Goal: Task Accomplishment & Management: Manage account settings

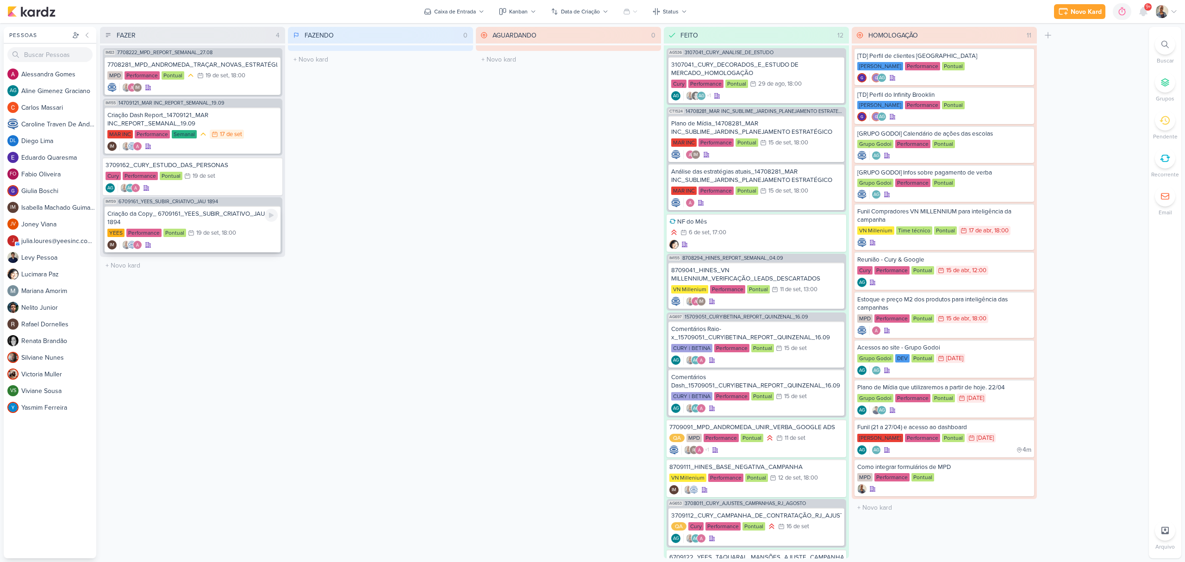
click at [189, 217] on div "Criação da Copy_ 6709161_YEES_SUBIR_CRIATIVO_JAU 1894" at bounding box center [192, 218] width 170 height 17
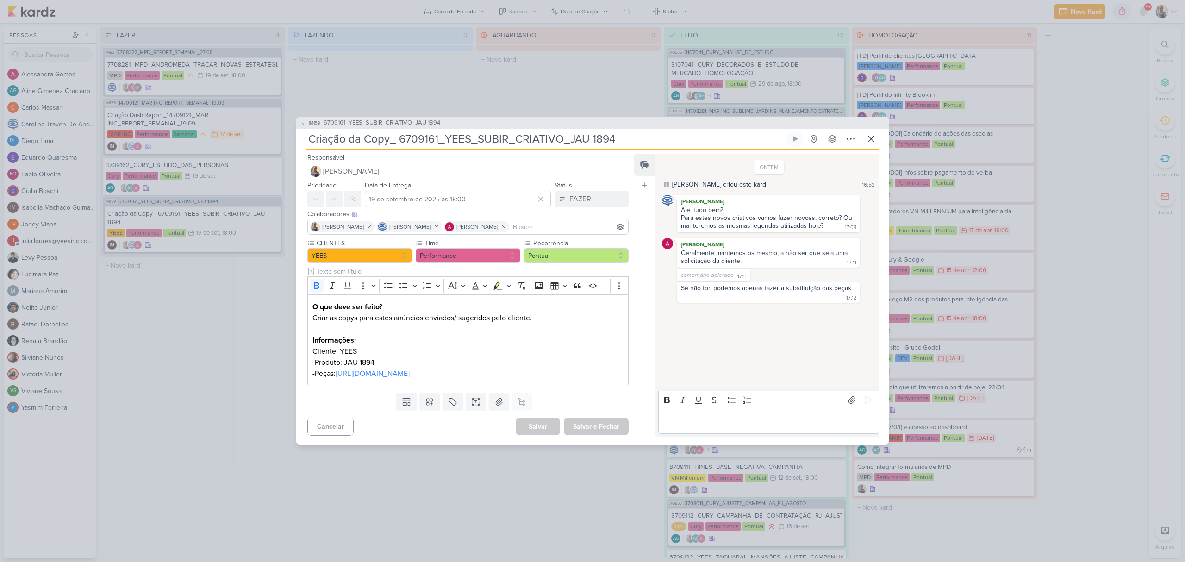
click at [705, 421] on p "Editor editing area: main" at bounding box center [769, 421] width 212 height 11
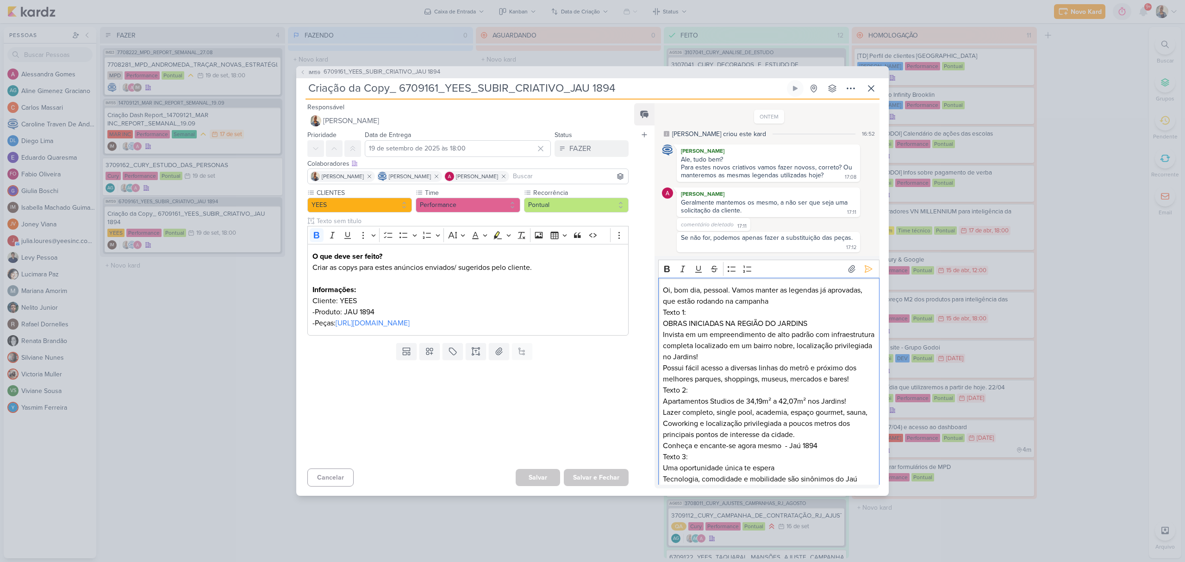
click at [790, 304] on p "Oi, bom dia, pessoal. Vamos manter as legendas já aprovadas, que estão rodando …" at bounding box center [769, 296] width 212 height 22
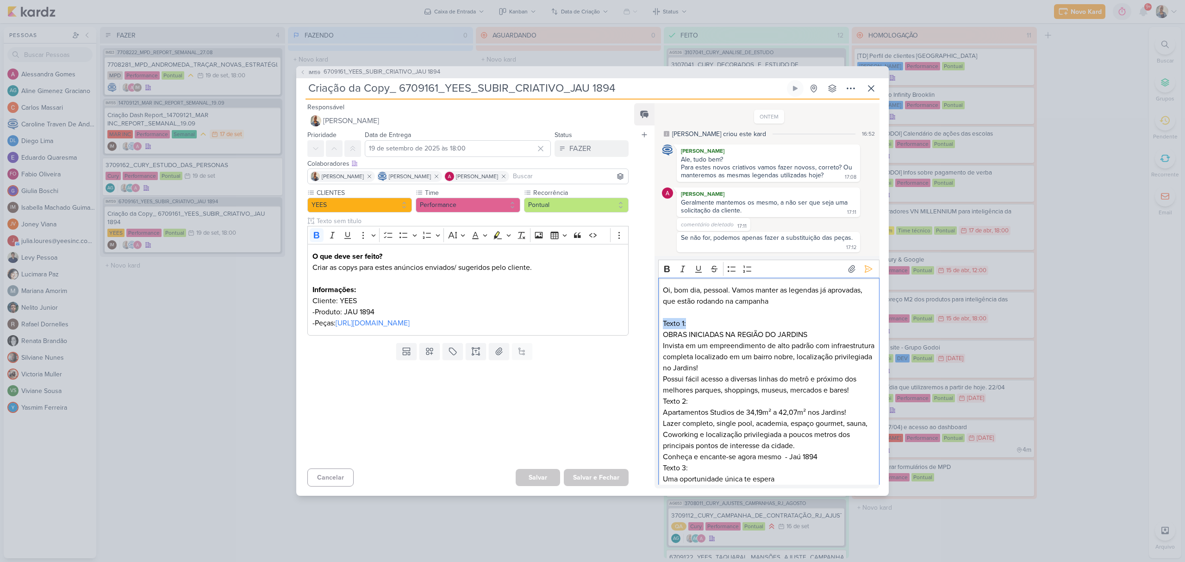
drag, startPoint x: 695, startPoint y: 321, endPoint x: 663, endPoint y: 327, distance: 32.5
click at [663, 327] on p "Texto 1:" at bounding box center [769, 323] width 212 height 11
click at [665, 273] on icon "Editor toolbar" at bounding box center [666, 268] width 9 height 9
click at [854, 395] on div "Oi, bom dia, pessoal. Vamos manter as legendas já aprovadas, que estão rodando …" at bounding box center [768, 429] width 221 height 303
click at [858, 392] on p "OBRAS INICIADAS NA REGIÃO DO JARDINS Invista em um empreendimento de alto padrã…" at bounding box center [769, 362] width 212 height 67
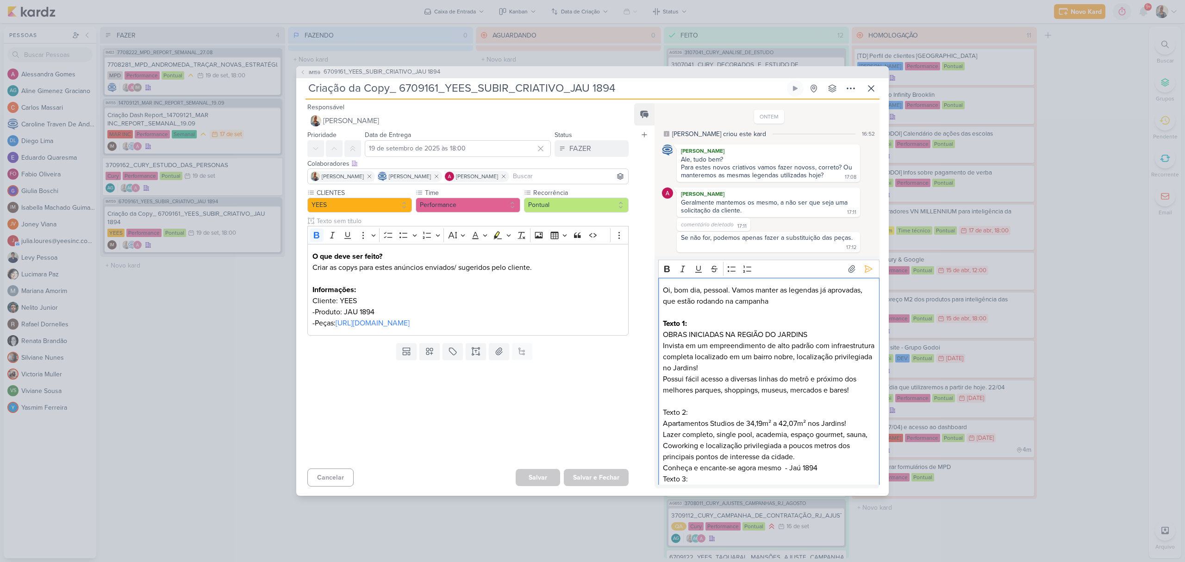
drag, startPoint x: 692, startPoint y: 407, endPoint x: 692, endPoint y: 412, distance: 4.7
click at [692, 412] on p "Texto 2:" at bounding box center [769, 412] width 212 height 11
drag, startPoint x: 695, startPoint y: 414, endPoint x: 664, endPoint y: 408, distance: 31.6
click at [664, 408] on p "Texto 2:" at bounding box center [769, 412] width 212 height 11
click at [667, 274] on button "Bold" at bounding box center [667, 269] width 14 height 14
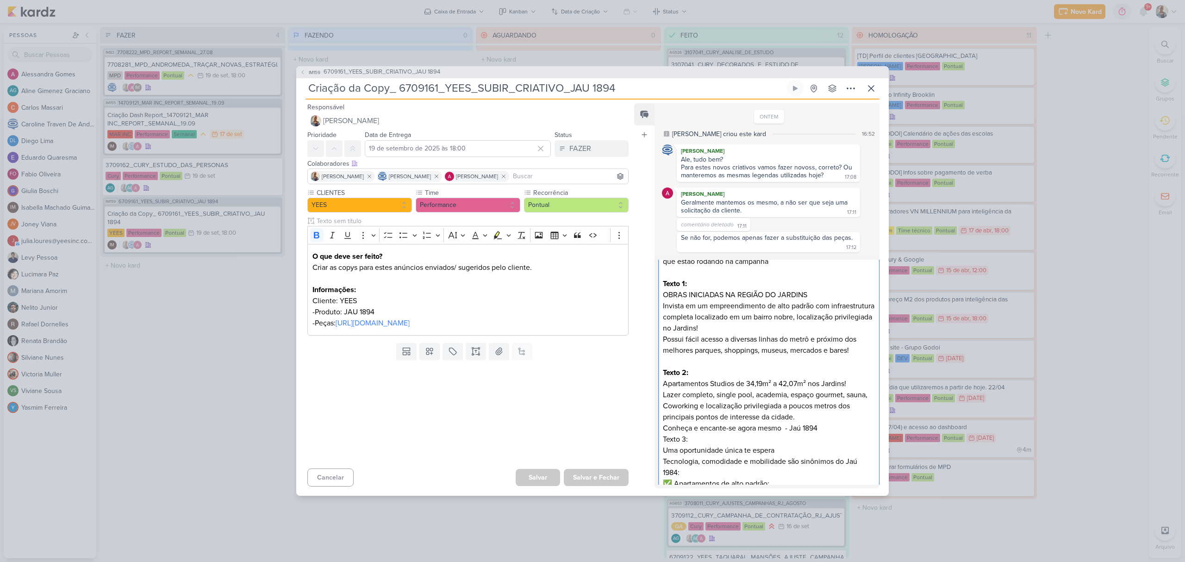
scroll to position [62, 0]
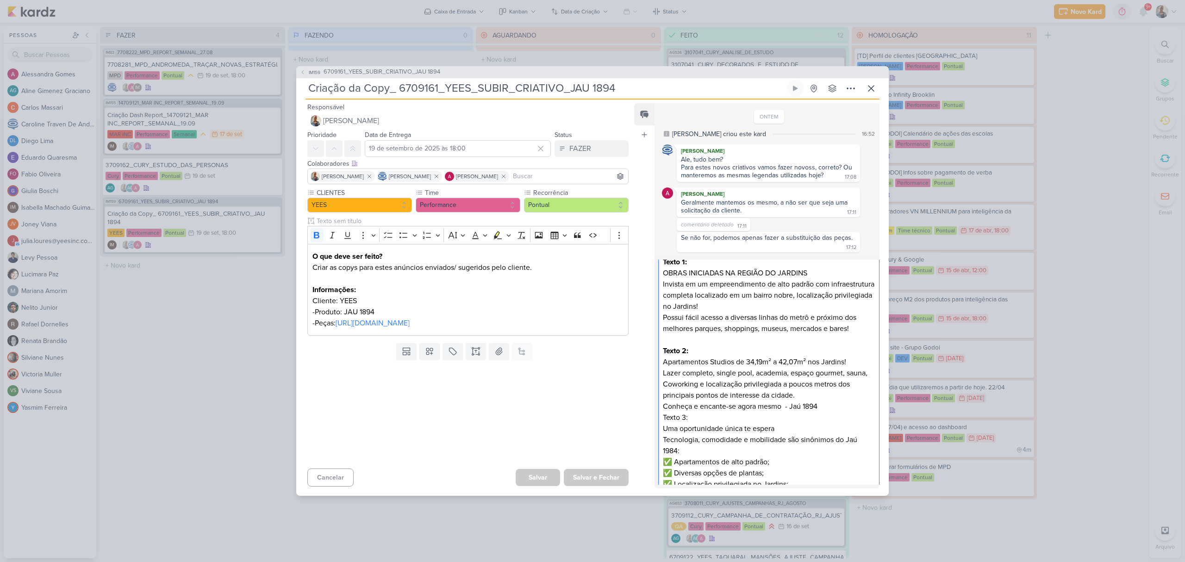
click at [836, 409] on p "Apartamentos Studios de 34,19m² a 42,07m² nos Jardins! Lazer completo, single p…" at bounding box center [769, 384] width 212 height 56
drag, startPoint x: 726, startPoint y: 428, endPoint x: 649, endPoint y: 423, distance: 77.5
click at [649, 423] on div "Feed Atrelar email Solte o email para atrelar ao kard ONTEM Isabella criou este…" at bounding box center [756, 295] width 245 height 385
click at [649, 423] on div "Feed Atrelar email Solte o email para atrelar ao kard" at bounding box center [644, 295] width 20 height 385
drag, startPoint x: 663, startPoint y: 425, endPoint x: 687, endPoint y: 430, distance: 24.6
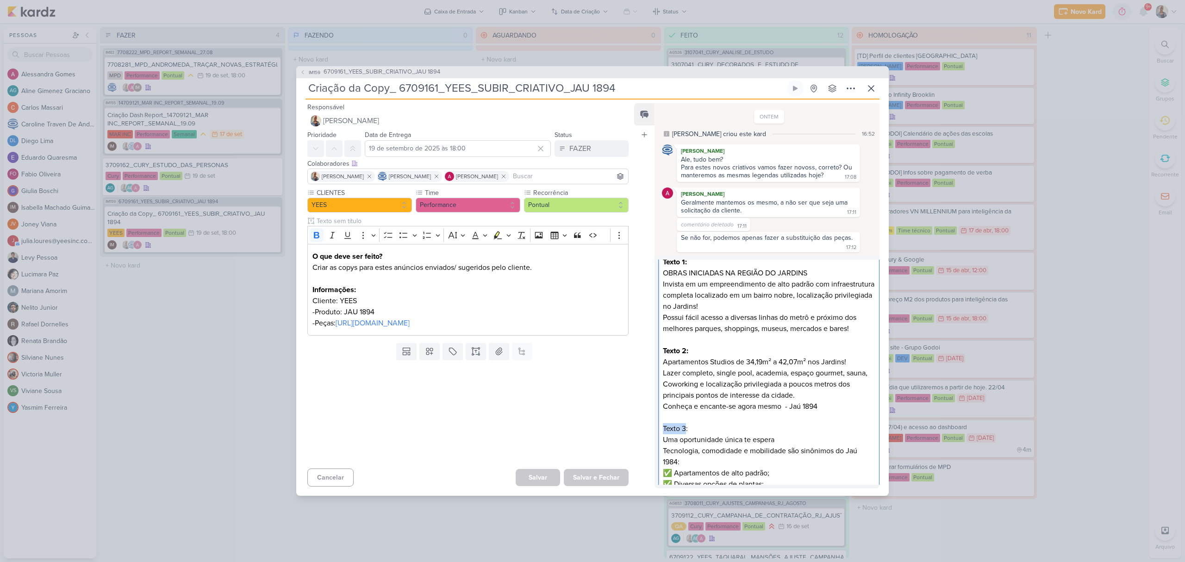
click at [687, 430] on p "Texto 3: Uma oportunidade única te espera Tecnologia, comodidade e mobilidade s…" at bounding box center [769, 478] width 212 height 111
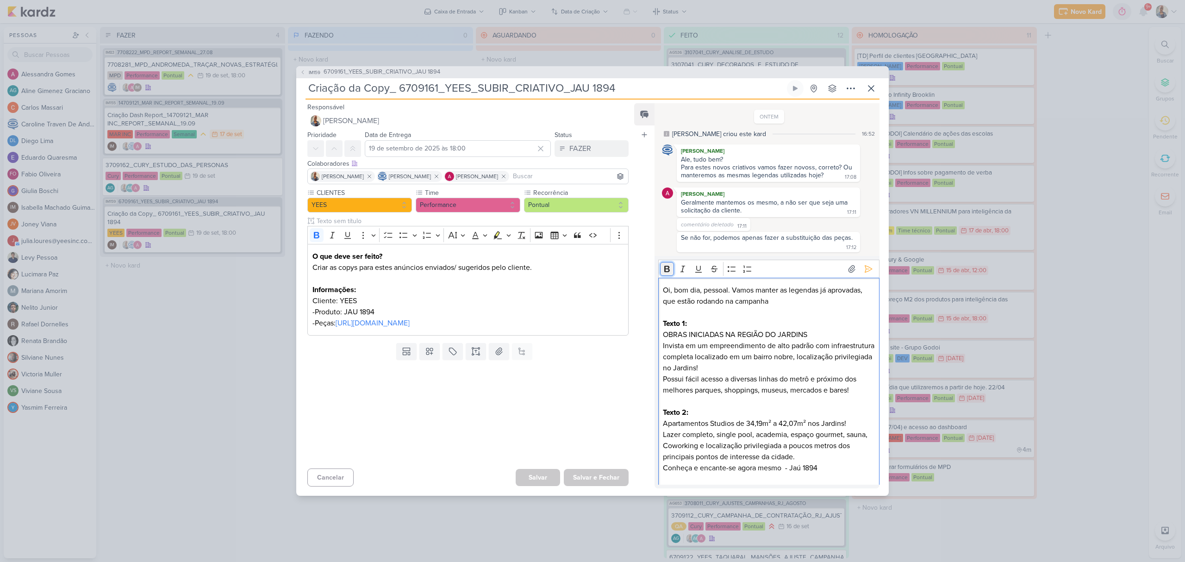
click at [668, 267] on icon "Editor toolbar" at bounding box center [667, 269] width 6 height 6
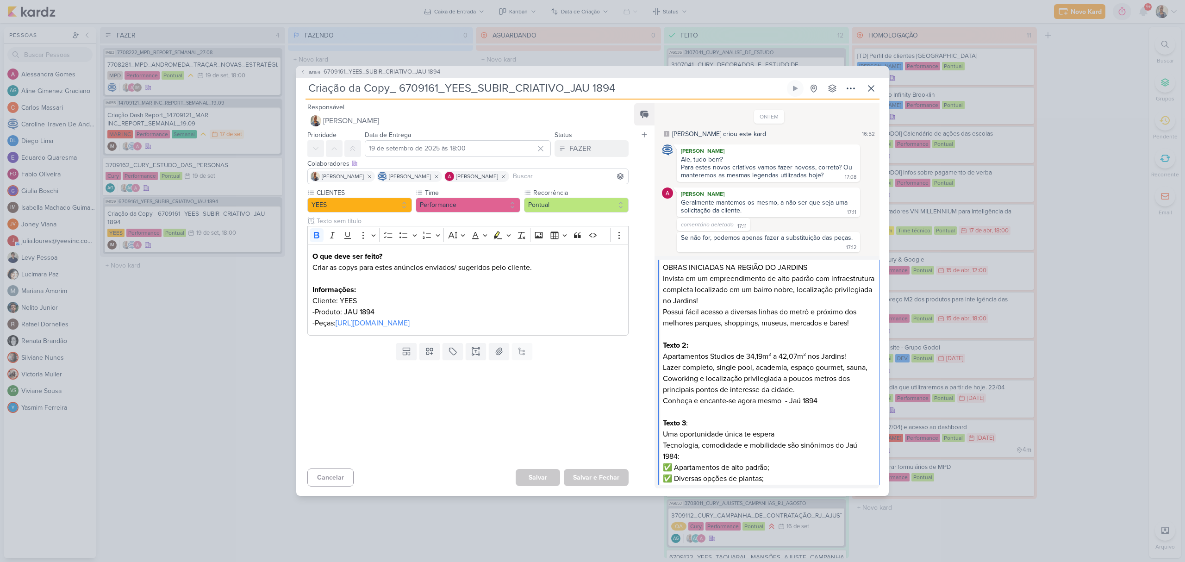
scroll to position [118, 0]
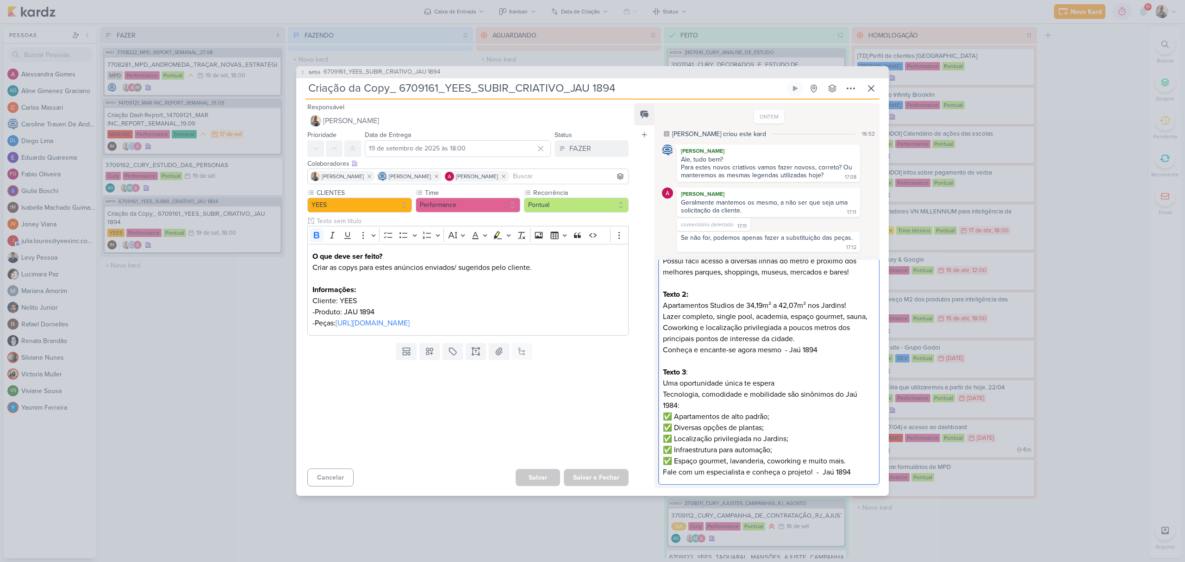
click at [708, 388] on p "Texto 3 : Uma oportunidade única te espera Tecnologia, comodidade e mobilidade …" at bounding box center [769, 422] width 212 height 111
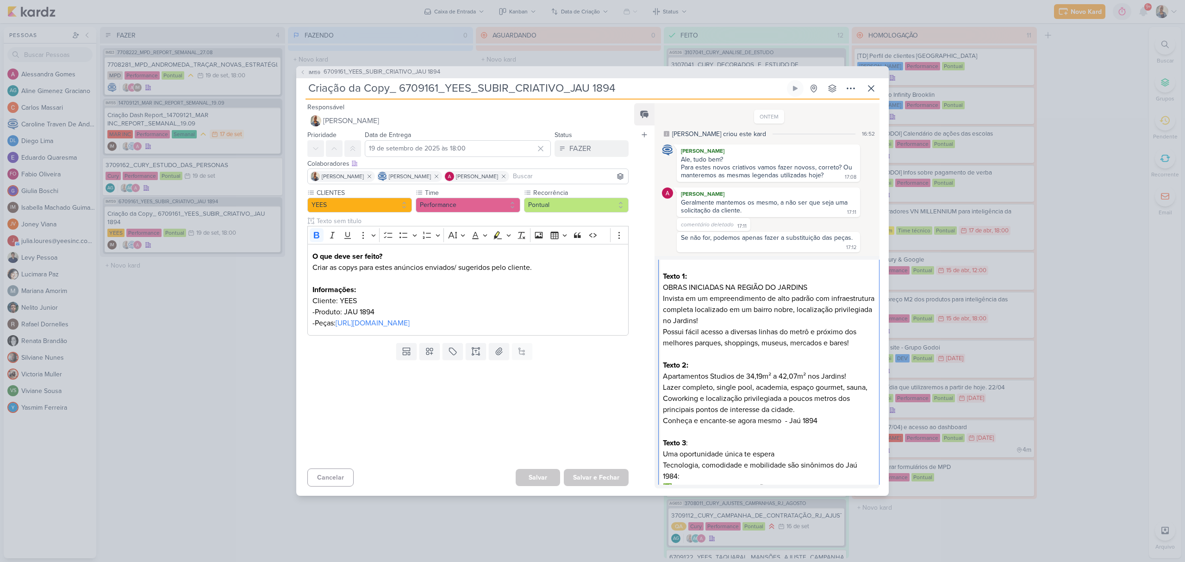
scroll to position [0, 0]
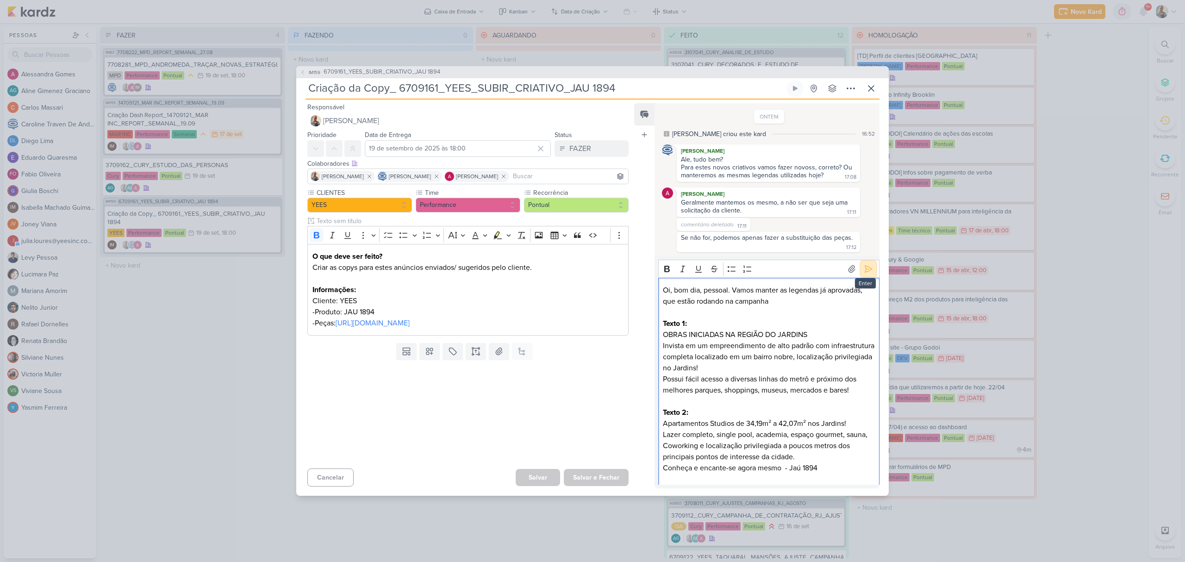
click at [864, 271] on icon at bounding box center [868, 268] width 9 height 9
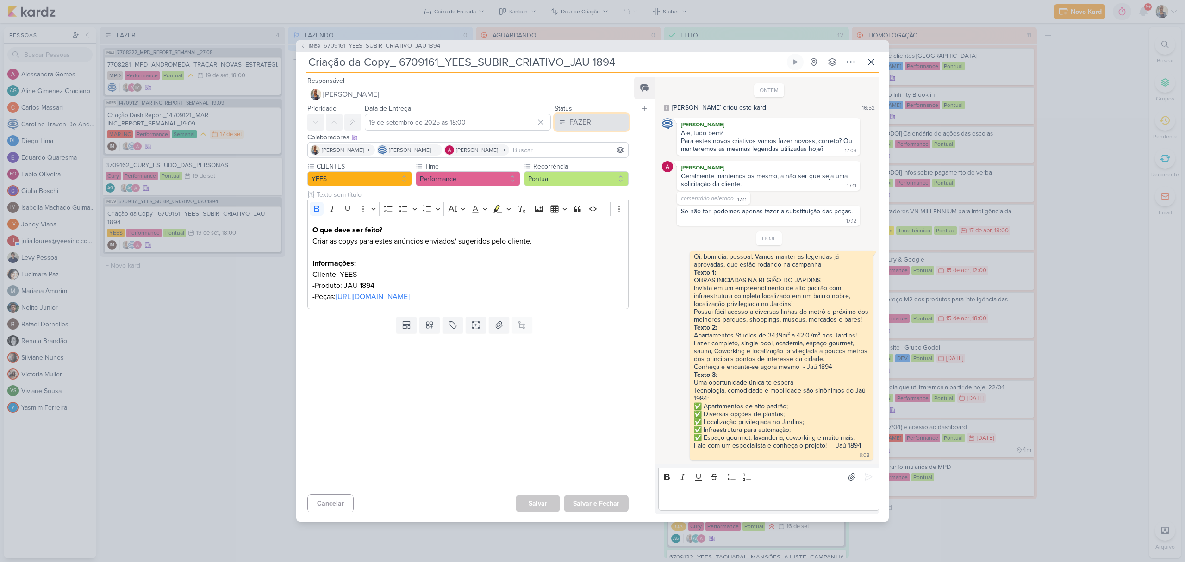
click at [557, 123] on button "FAZER" at bounding box center [592, 122] width 74 height 17
click at [576, 184] on div "FEITO" at bounding box center [573, 189] width 18 height 10
click at [586, 504] on button "Salvar e Fechar" at bounding box center [596, 503] width 65 height 17
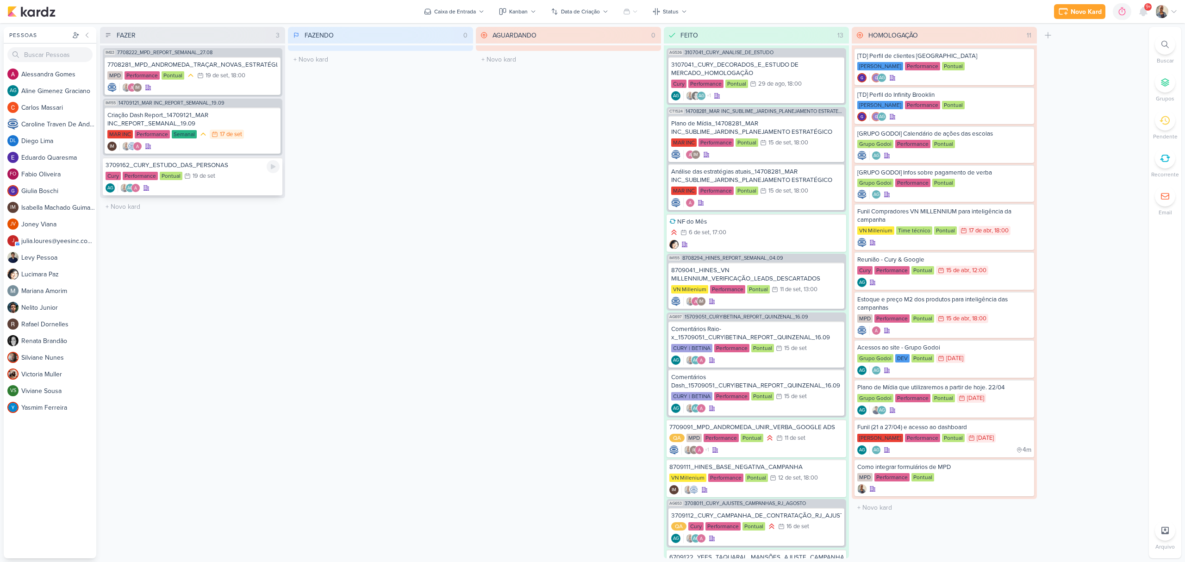
click at [219, 180] on div "Cury Performance Pontual 19/9 19 de set" at bounding box center [193, 176] width 174 height 10
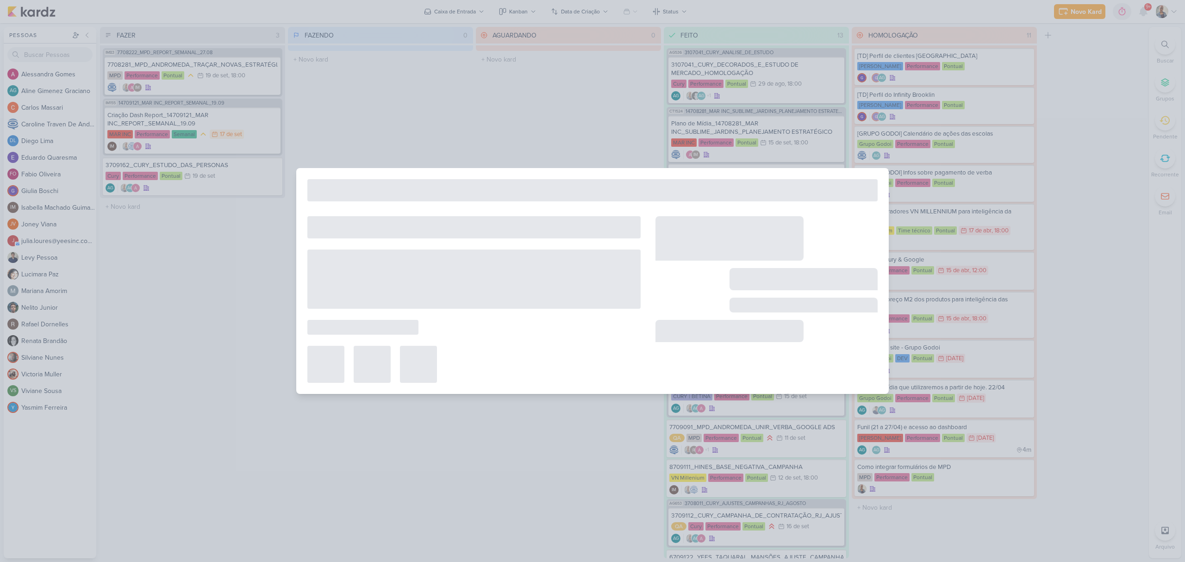
type input "3709162_CURY_ESTUDO_DAS_PERSONAS"
type input "19 de setembro de 2025 às 23:59"
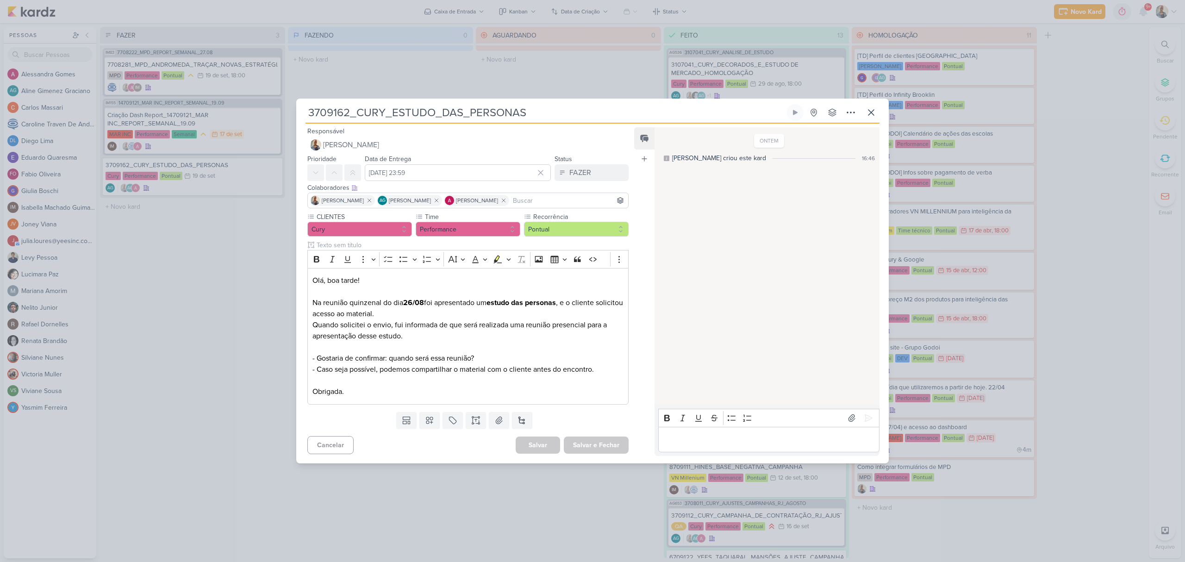
click at [791, 433] on div "Editor editing area: main" at bounding box center [768, 439] width 221 height 25
click at [850, 425] on button at bounding box center [851, 418] width 15 height 15
click at [867, 421] on icon at bounding box center [868, 417] width 9 height 9
click at [561, 174] on icon at bounding box center [562, 172] width 6 height 6
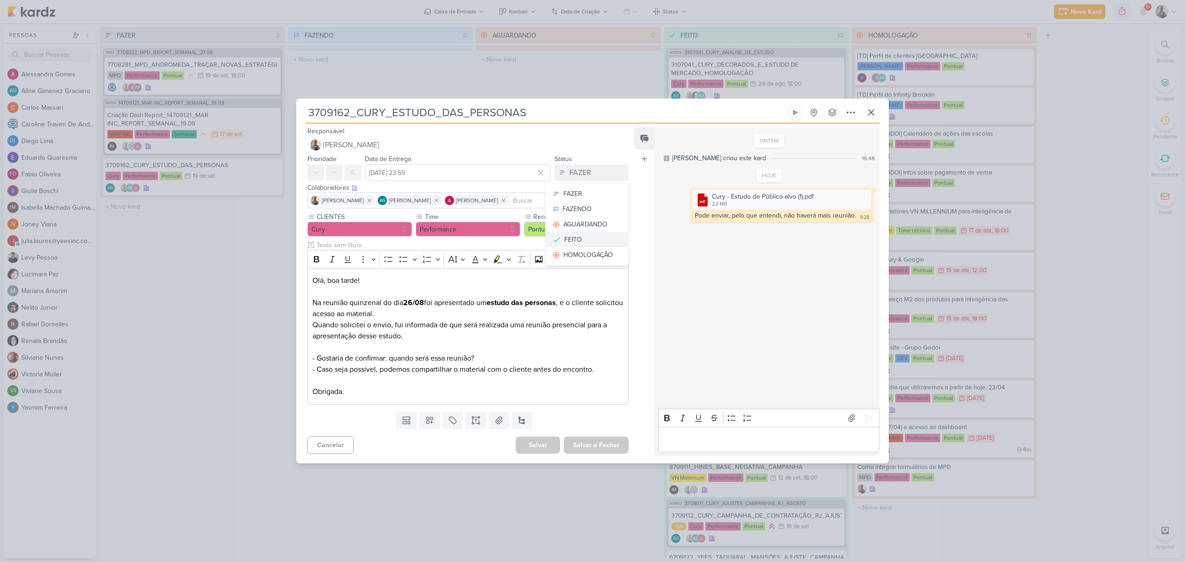
click at [576, 239] on div "FEITO" at bounding box center [573, 240] width 18 height 10
click at [605, 442] on button "Salvar e Fechar" at bounding box center [596, 444] width 65 height 17
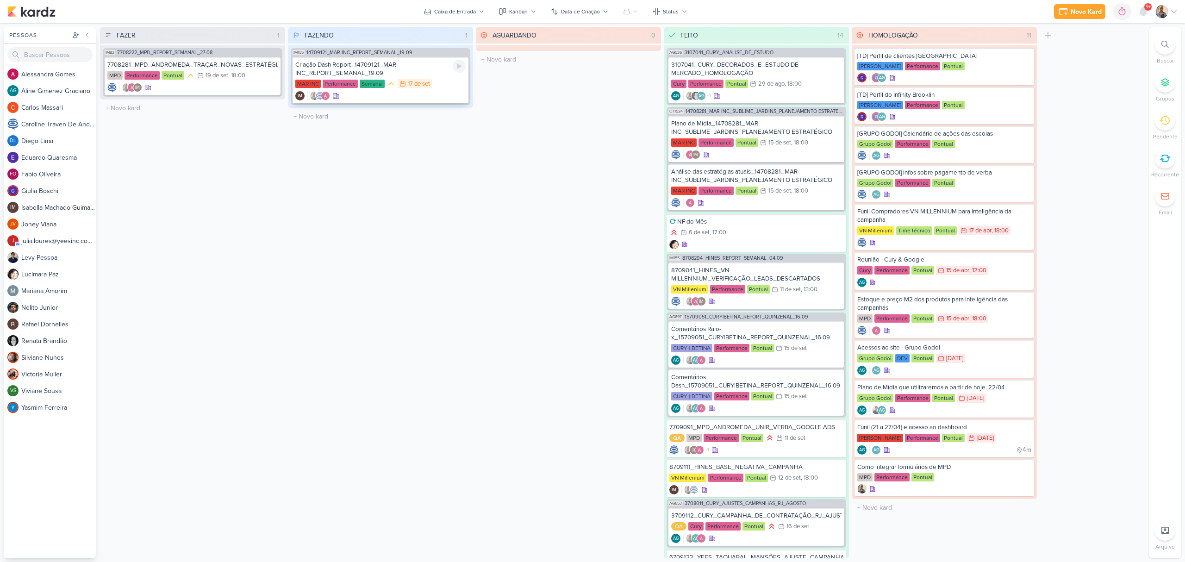
click at [369, 97] on div "IM" at bounding box center [380, 95] width 170 height 9
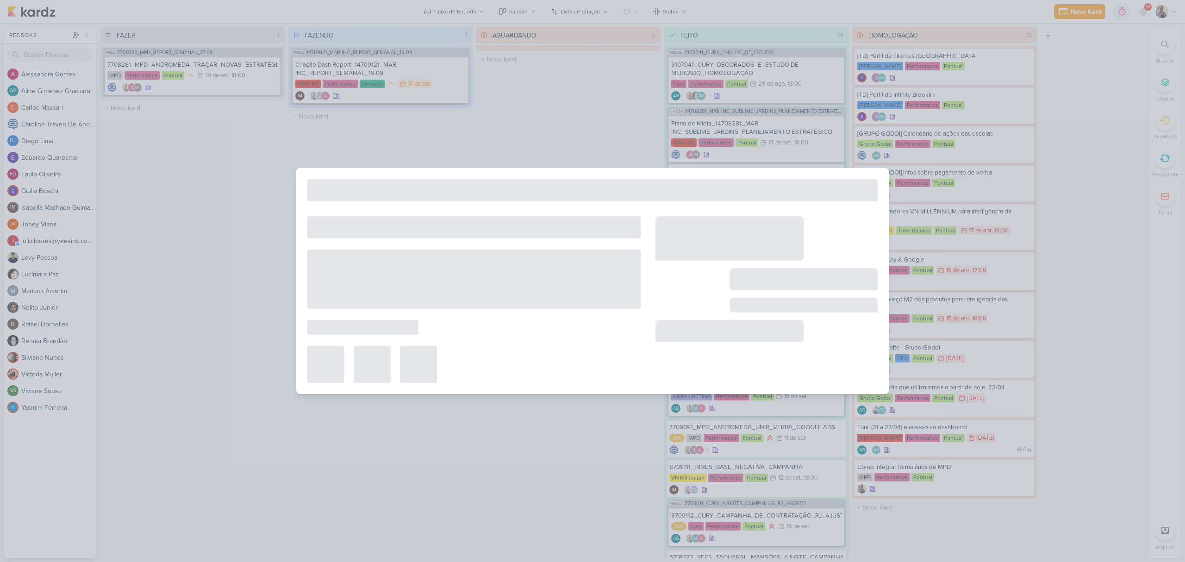
type input "Criação Dash Report_14709121_MAR INC_REPORT_SEMANAL_19.09"
type input "17 de setembro de 2025 às 23:59"
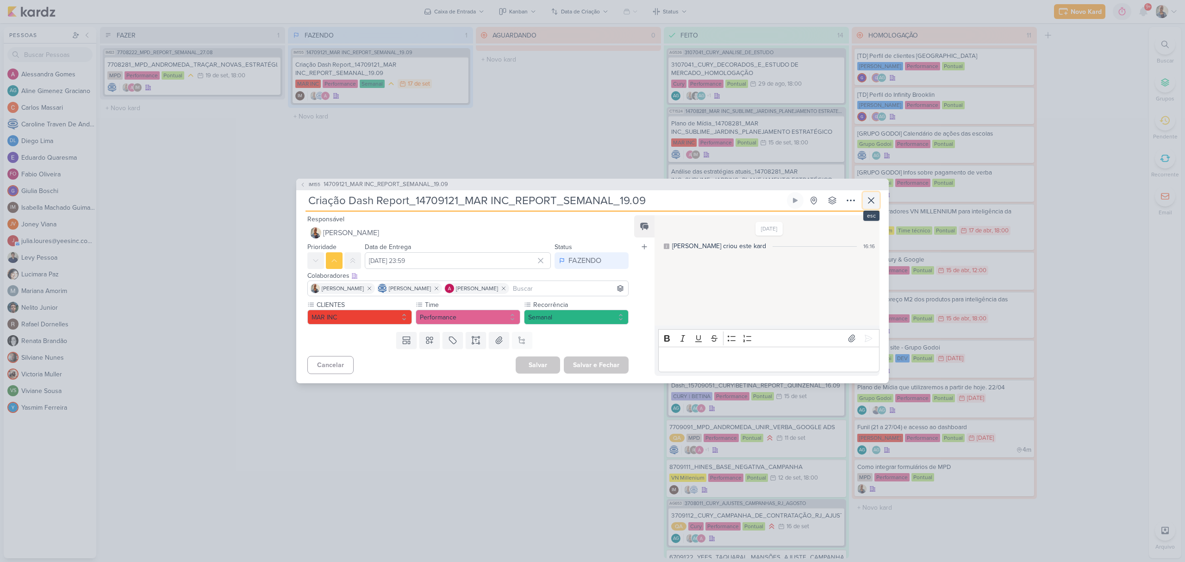
click at [868, 198] on icon at bounding box center [871, 201] width 6 height 6
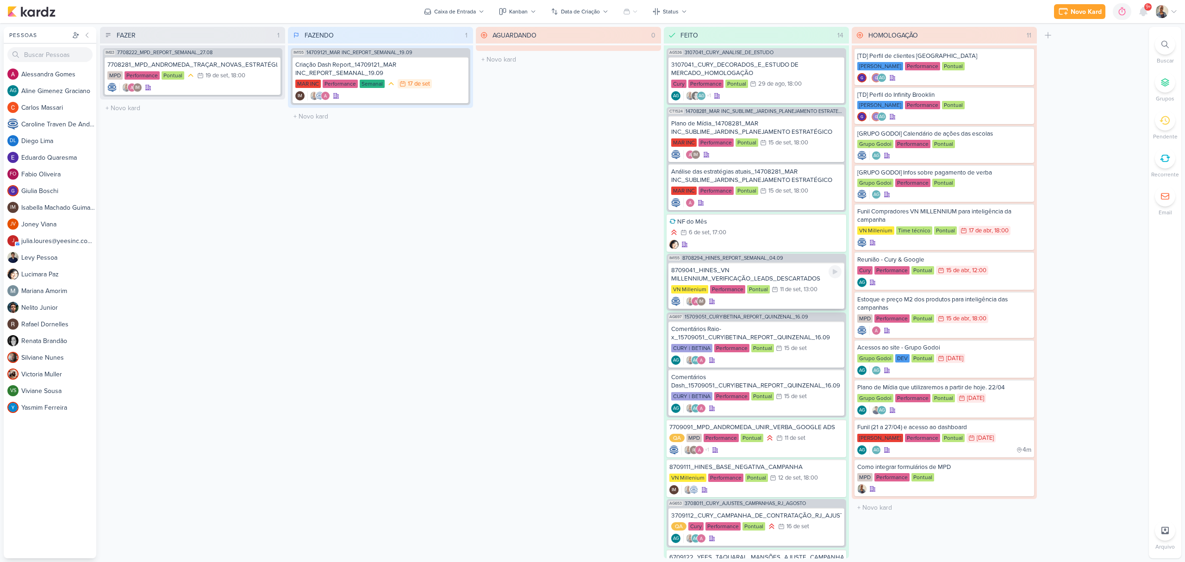
click at [807, 276] on div "8709041_HINES_VN MILLENNIUM_VERIFICAÇÃO_LEADS_DESCARTADOS" at bounding box center [756, 274] width 170 height 17
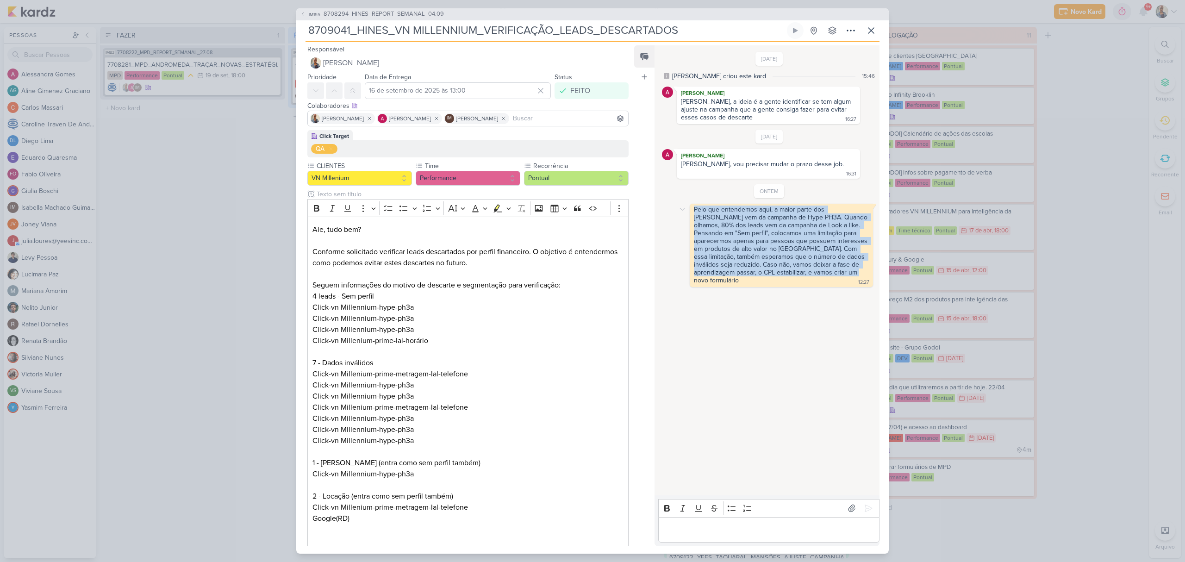
drag, startPoint x: 833, startPoint y: 268, endPoint x: 695, endPoint y: 204, distance: 152.4
click at [695, 206] on div "Pelo que entendemos aqui, a maior parte dos descartes vem da campanha de Hype P…" at bounding box center [782, 246] width 180 height 80
copy div "Pelo que entendemos aqui, a maior parte dos descartes vem da campanha de Hype P…"
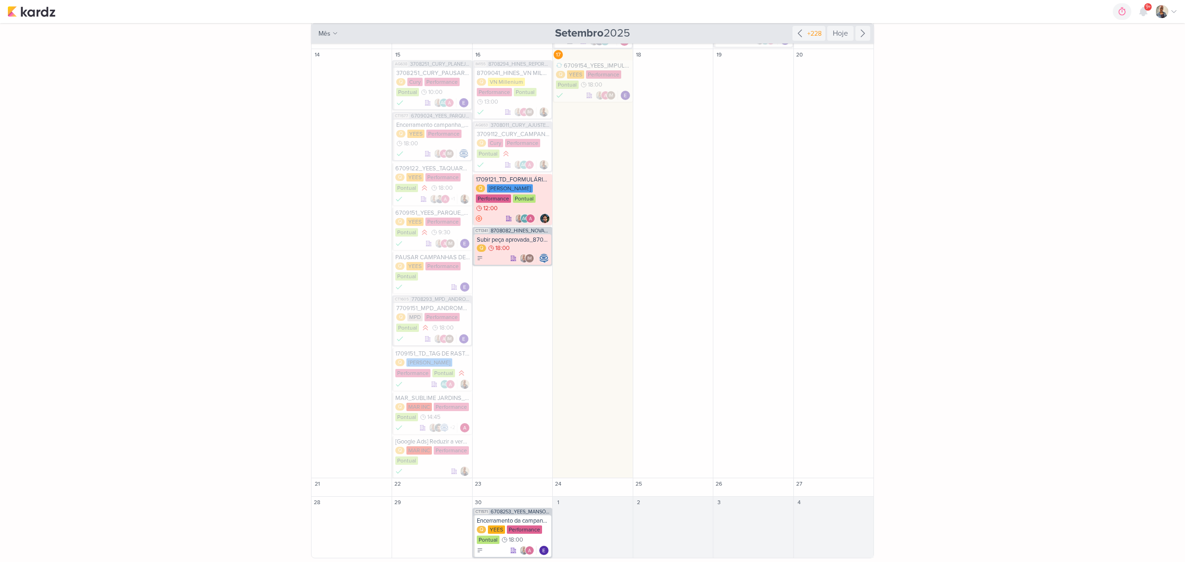
scroll to position [271, 0]
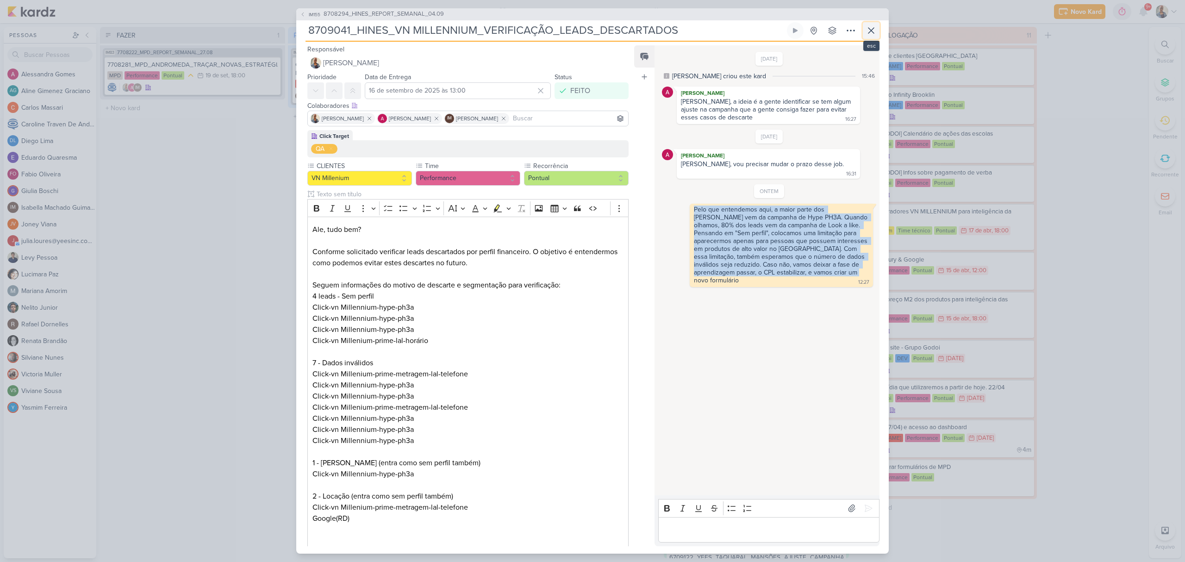
click at [866, 28] on icon at bounding box center [871, 30] width 11 height 11
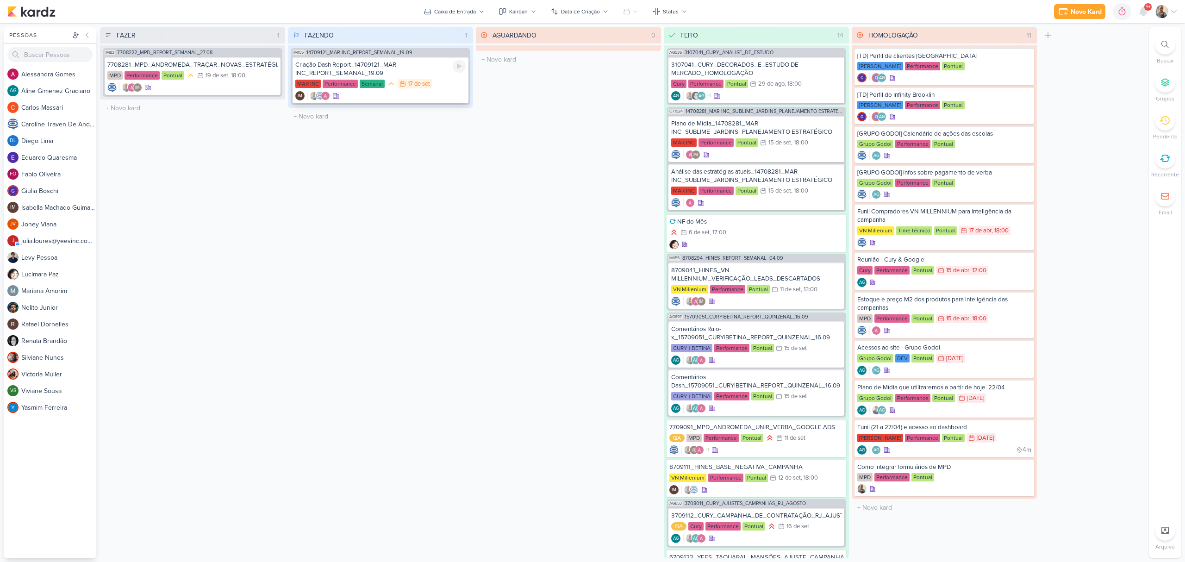
click at [351, 75] on div "Criação Dash Report_14709121_MAR INC_REPORT_SEMANAL_19.09" at bounding box center [380, 69] width 170 height 17
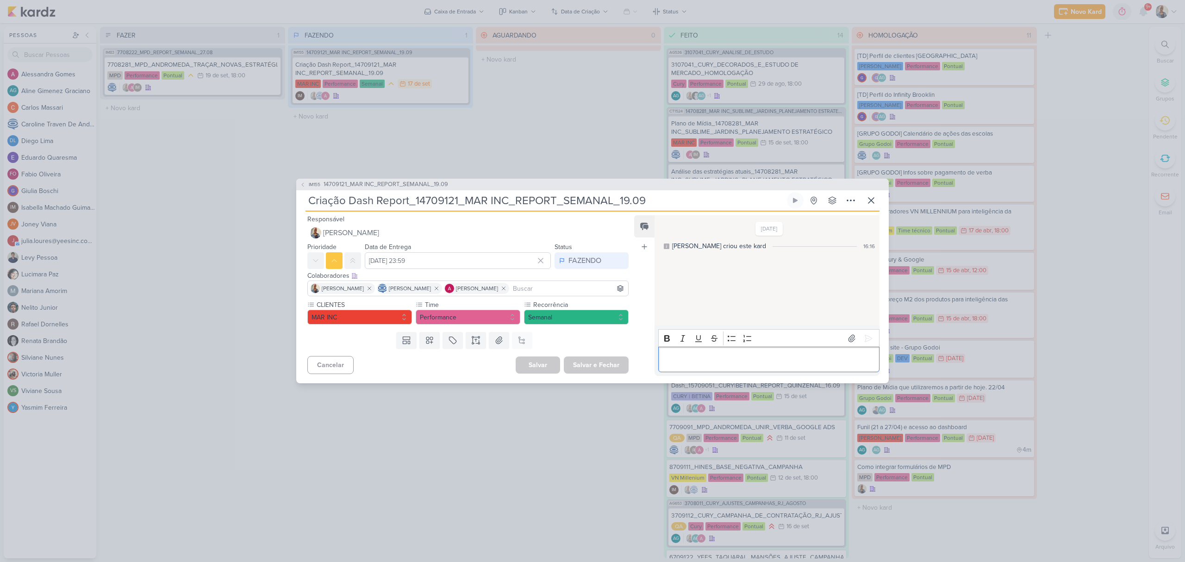
click at [700, 349] on div "Editor editing area: main" at bounding box center [768, 359] width 221 height 25
click at [865, 334] on icon at bounding box center [868, 338] width 9 height 9
click at [586, 266] on button "FAZENDO" at bounding box center [592, 260] width 74 height 17
click at [579, 324] on button "FEITO" at bounding box center [587, 327] width 82 height 15
click at [591, 365] on button "Salvar e Fechar" at bounding box center [596, 364] width 65 height 17
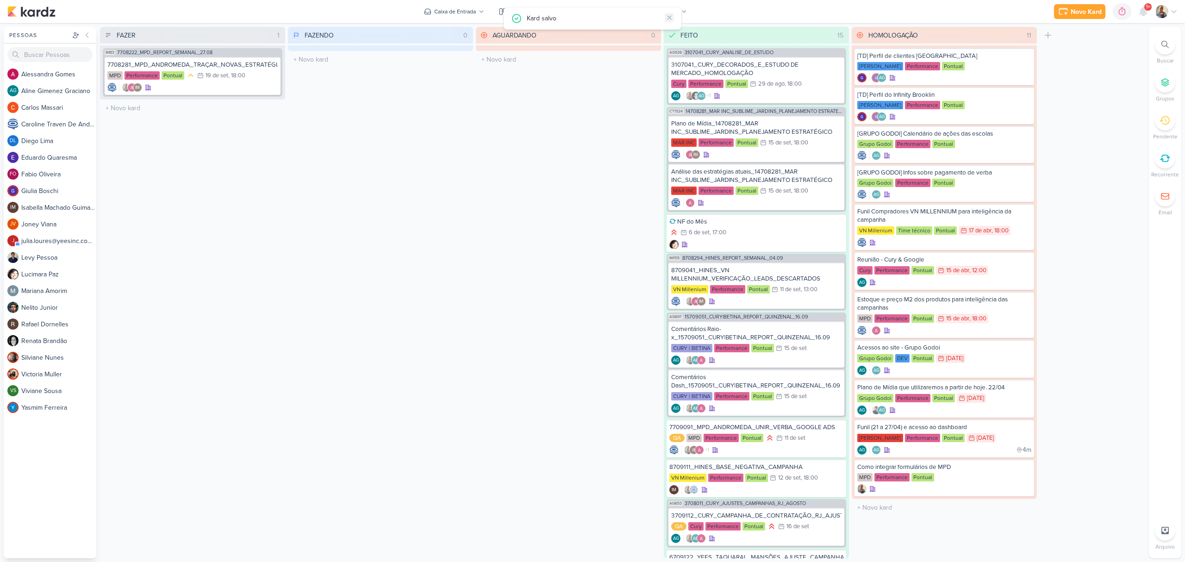
click at [666, 19] on icon at bounding box center [669, 17] width 7 height 7
click at [245, 83] on div "IM" at bounding box center [192, 87] width 170 height 9
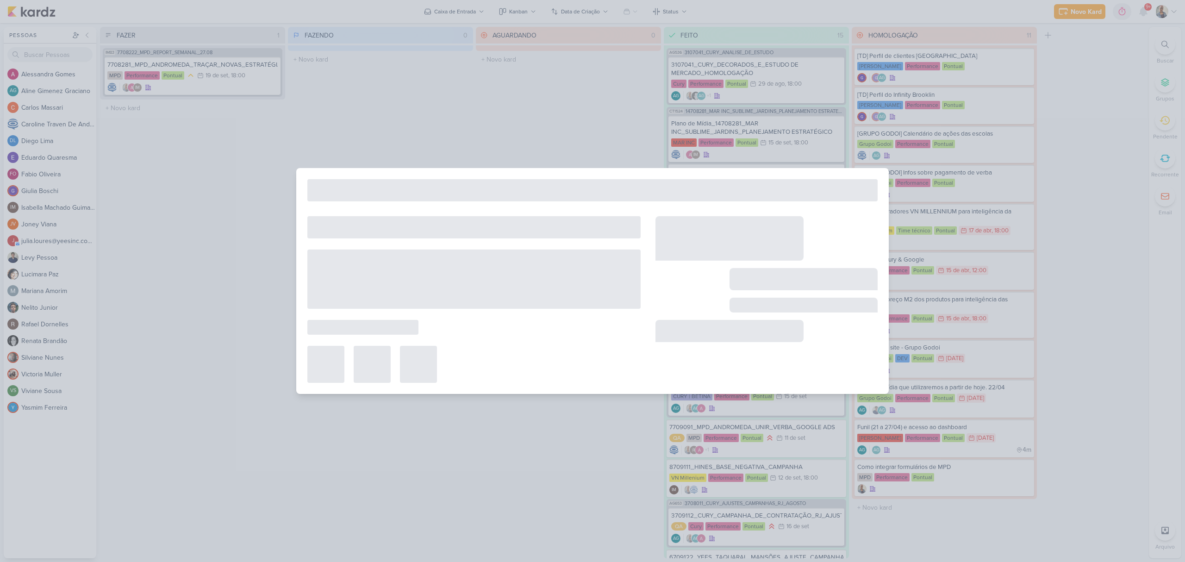
type input "7708281_MPD_ANDROMEDA_TRAÇAR_NOVAS_ESTRATÉGIAS"
type input "19 de setembro de 2025 às 18:00"
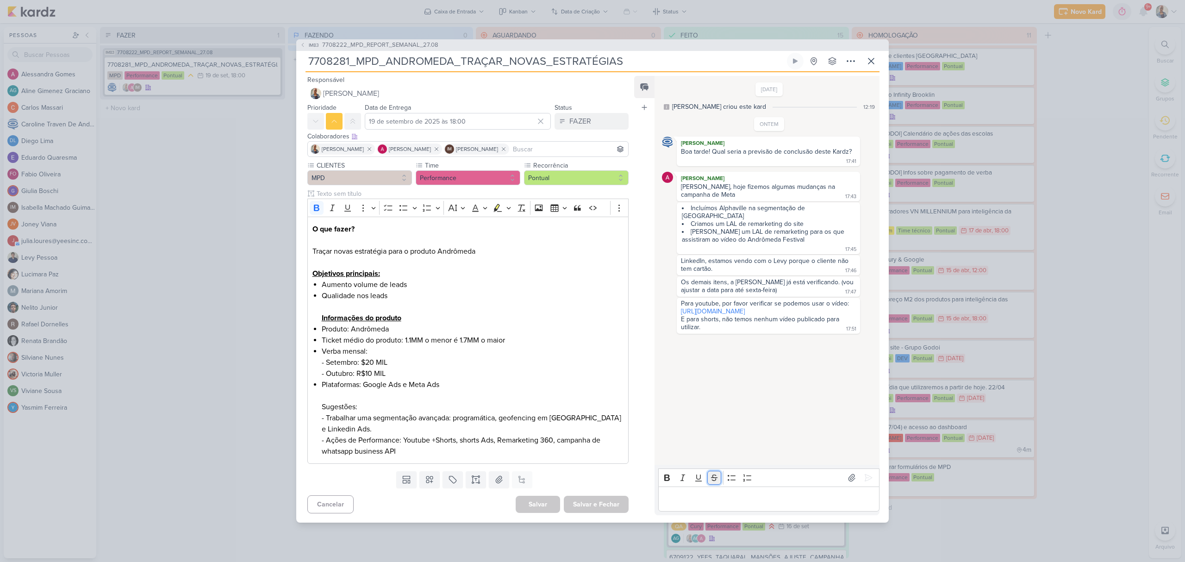
click at [708, 479] on button "Strikethrough" at bounding box center [714, 478] width 14 height 14
click at [257, 236] on div "IM83 7708222_MPD_REPORT_SEMANAL_27.08 7708281_MPD_ANDROMEDA_TRAÇAR_NOVAS_ESTRAT…" at bounding box center [592, 281] width 1185 height 562
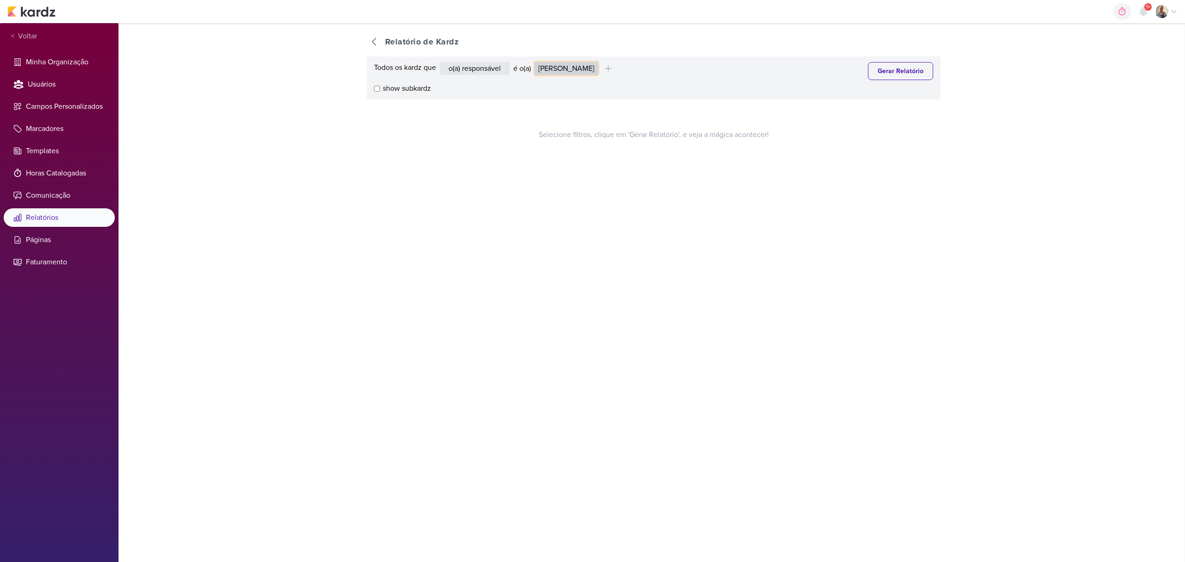
click at [586, 73] on select "Alessandra Gomes Aline Gimenez Graciano Caroline Traven De Andrade Eduardo Quar…" at bounding box center [566, 68] width 63 height 13
select select "1395"
click at [537, 62] on select "Alessandra Gomes Aline Gimenez Graciano Caroline Traven De Andrade Eduardo Quar…" at bounding box center [566, 68] width 63 height 13
click at [882, 75] on button "Gerar Relatório" at bounding box center [900, 71] width 65 height 18
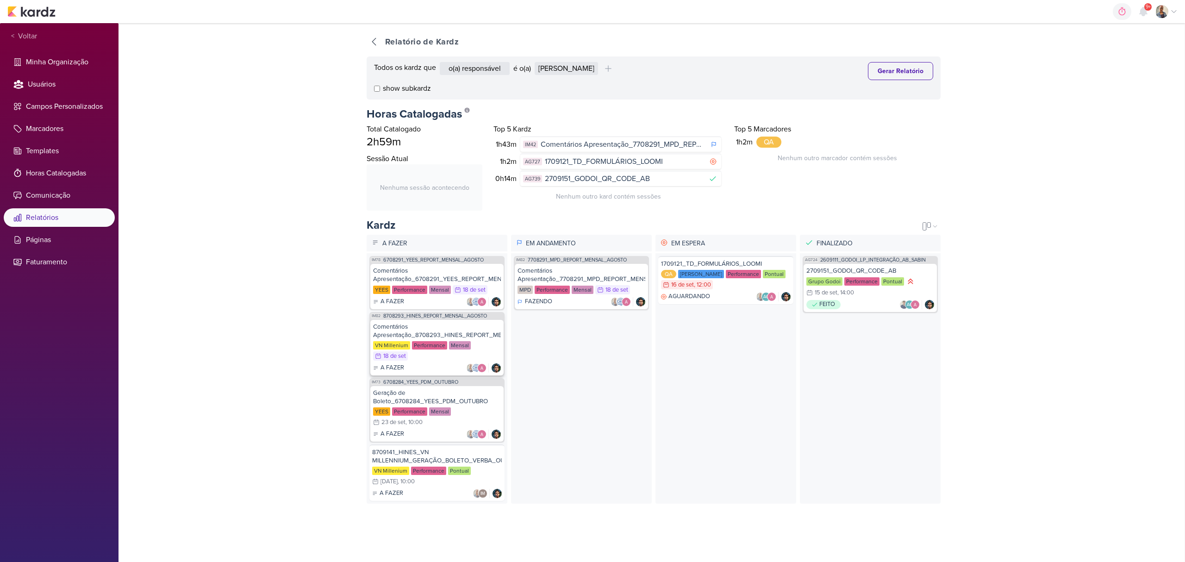
click at [411, 363] on div "Comentários Apresentação_8708293_HINES_REPORT_MENSAL_AGOSTO VN Millenium Perfor…" at bounding box center [436, 348] width 133 height 56
click at [545, 274] on div "Comentários Apresentação_7708291_MPD_REPORT_MENSAL_AGOSTO" at bounding box center [581, 275] width 128 height 17
click at [322, 229] on div "carregando... Relatório de Kardz Todos os kardz que o(a) responsável contém o m…" at bounding box center [651, 292] width 1066 height 539
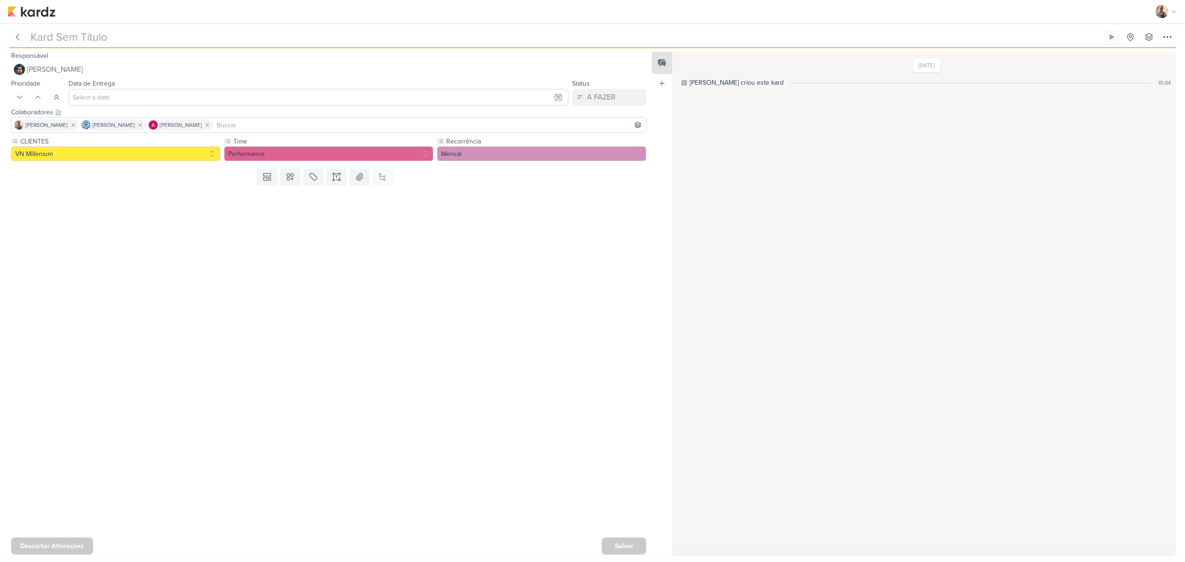
type input "Comentários Apresentação_8708293_HINES_REPORT_MENSAL_AGOSTO"
type input "[DATE] 23:59"
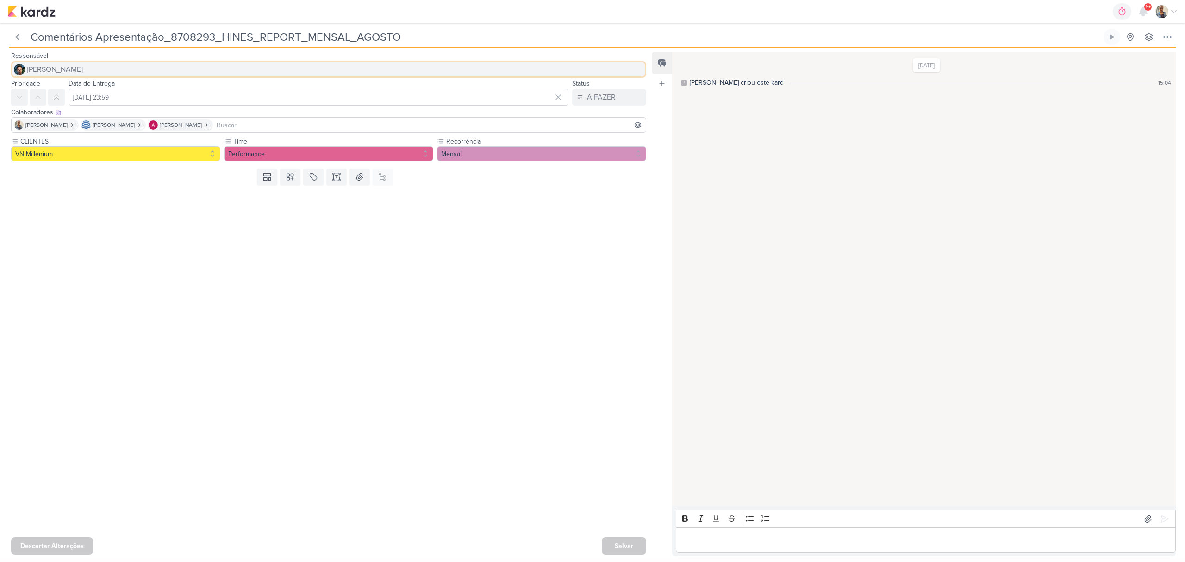
click at [110, 69] on button "[PERSON_NAME]" at bounding box center [328, 69] width 635 height 17
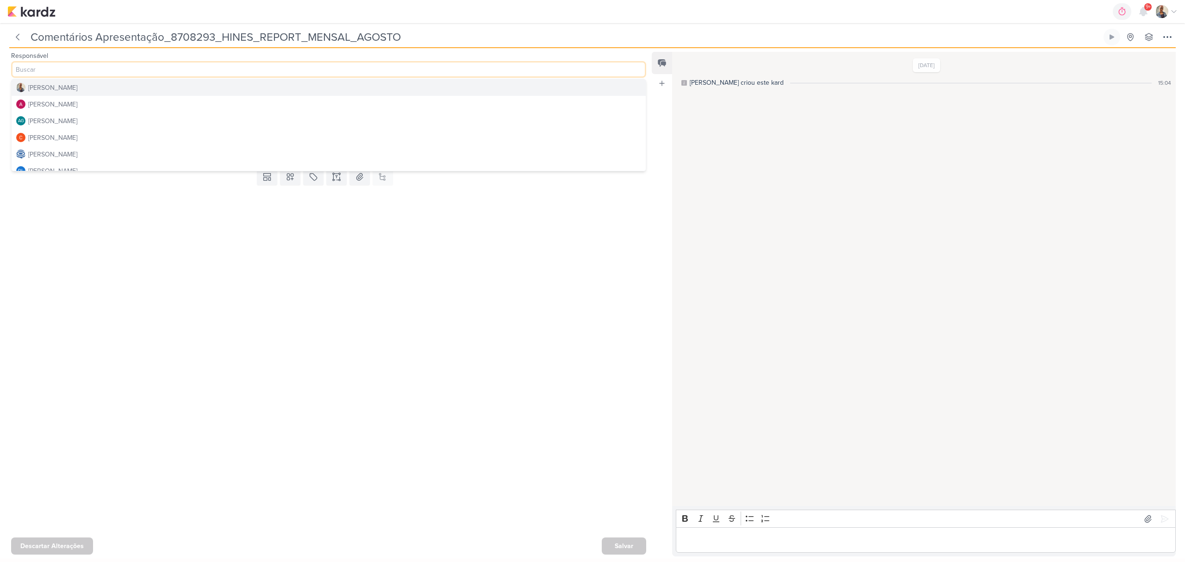
click at [125, 86] on button "[PERSON_NAME]" at bounding box center [329, 87] width 634 height 17
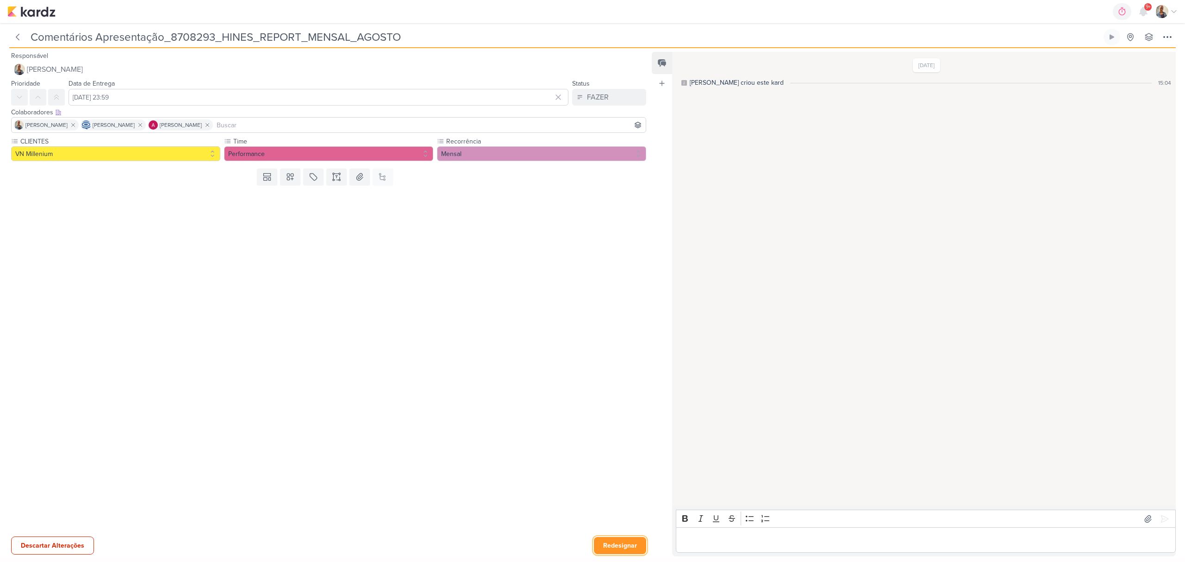
click at [603, 539] on button "Redesignar" at bounding box center [620, 545] width 52 height 17
click at [603, 539] on div "Salvar" at bounding box center [624, 545] width 44 height 17
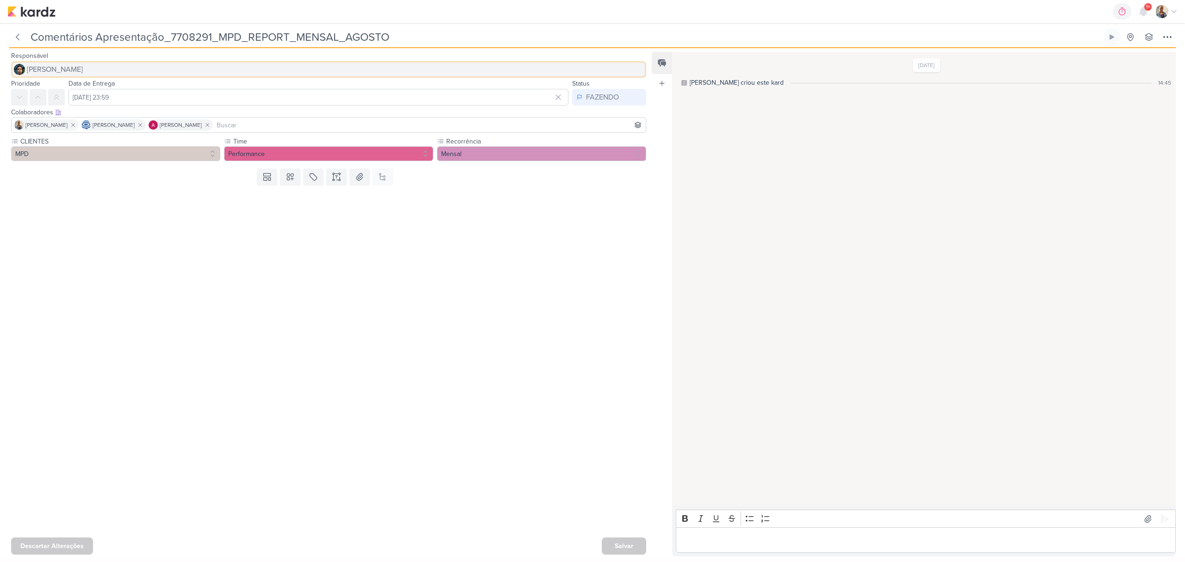
click at [75, 62] on button "[PERSON_NAME]" at bounding box center [328, 69] width 635 height 17
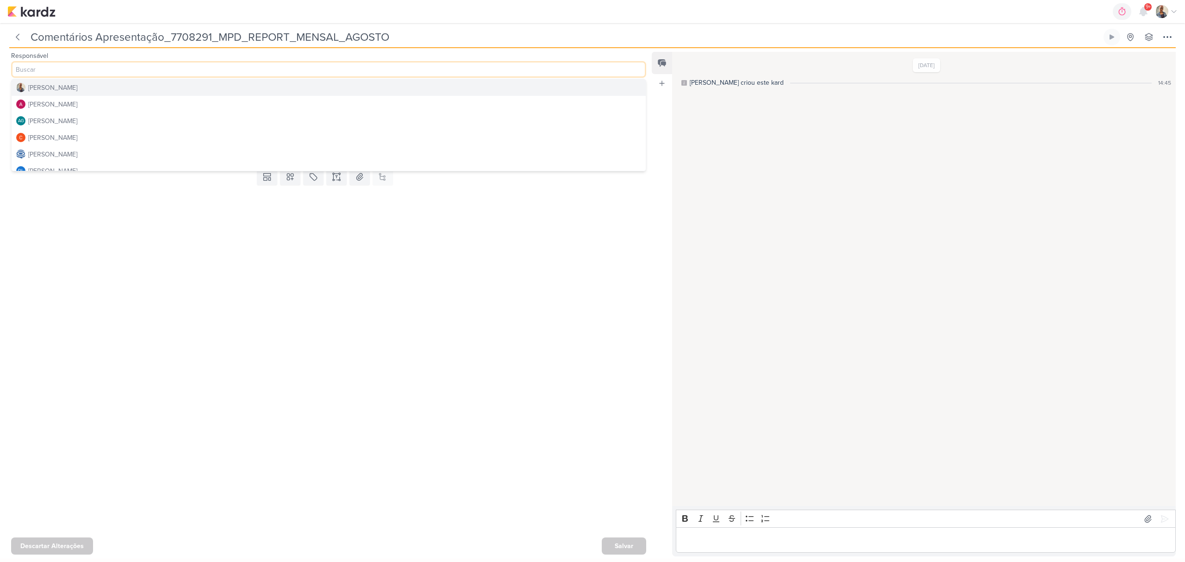
click at [72, 82] on button "[PERSON_NAME]" at bounding box center [329, 87] width 634 height 17
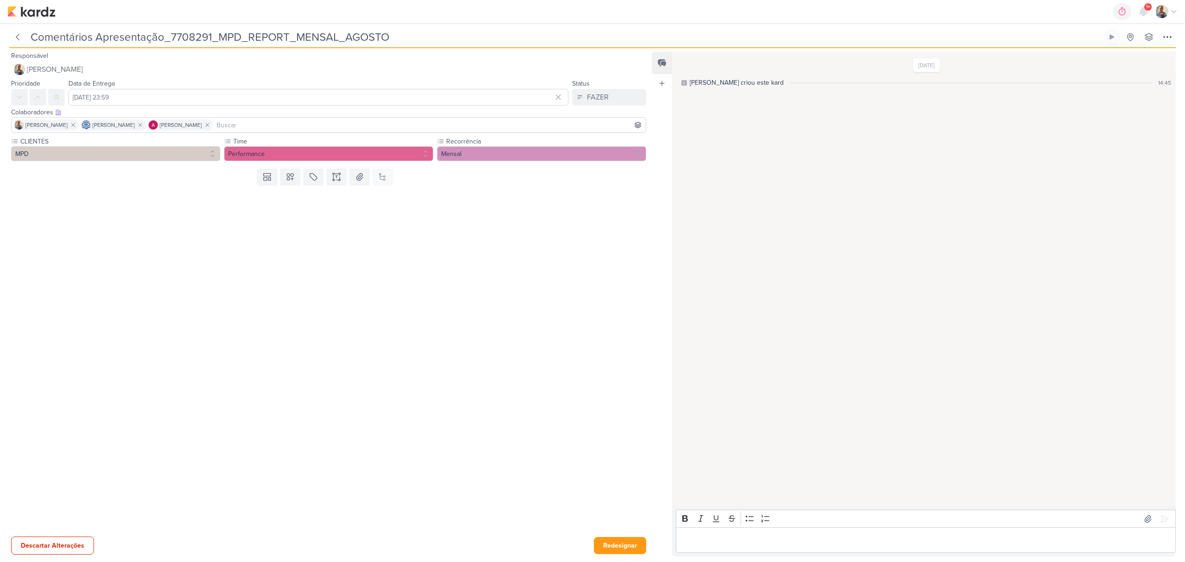
click at [578, 351] on div at bounding box center [325, 361] width 650 height 344
click at [602, 535] on div "Descartar Alterações Redesignar" at bounding box center [325, 545] width 650 height 24
click at [606, 545] on button "Redesignar" at bounding box center [620, 545] width 52 height 17
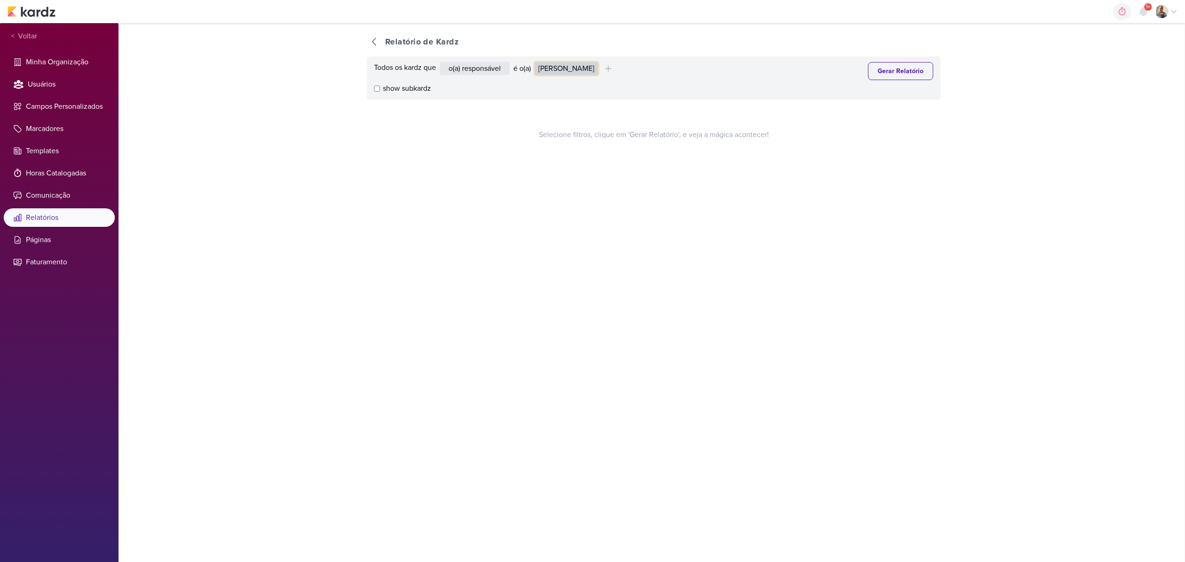
click at [544, 68] on select "[PERSON_NAME] Graciano [PERSON_NAME] [PERSON_NAME] [PERSON_NAME] [PERSON_NAME] …" at bounding box center [566, 68] width 63 height 13
select select "1395"
click at [537, 62] on select "[PERSON_NAME] Graciano [PERSON_NAME] [PERSON_NAME] [PERSON_NAME] [PERSON_NAME] …" at bounding box center [566, 68] width 63 height 13
click at [887, 59] on div "Todos os kardz que o(a) responsável contém o marcador contém o campo é o(a) [PE…" at bounding box center [654, 77] width 574 height 43
click at [887, 69] on button "Gerar Relatório" at bounding box center [900, 71] width 65 height 18
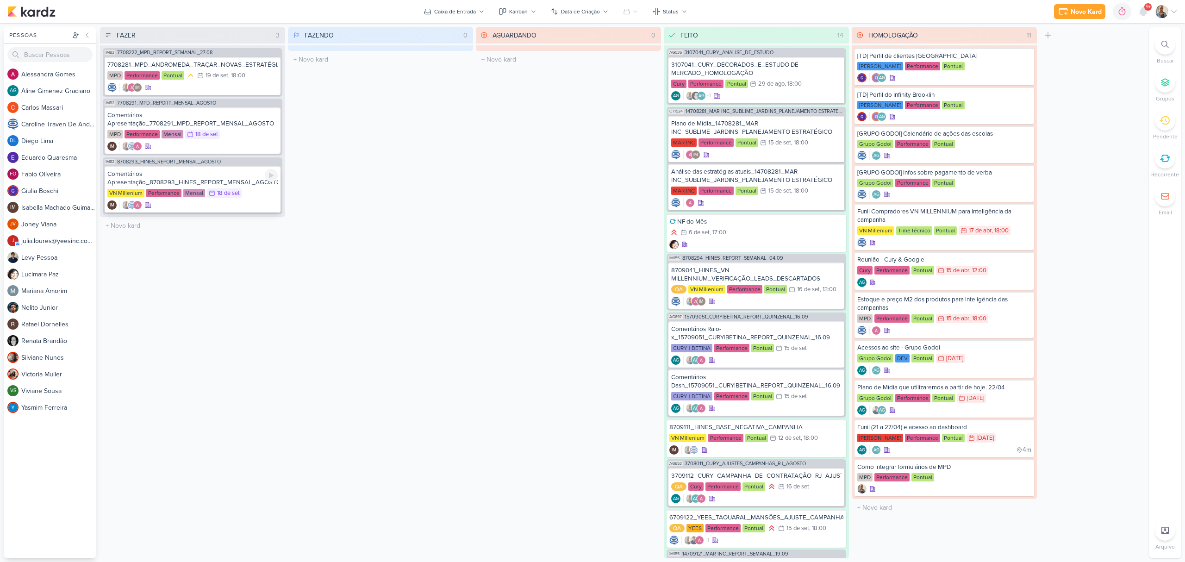
click at [195, 173] on div "Comentários Apresentação_8708293_HINES_REPORT_MENSAL_AGOSTO" at bounding box center [192, 178] width 170 height 17
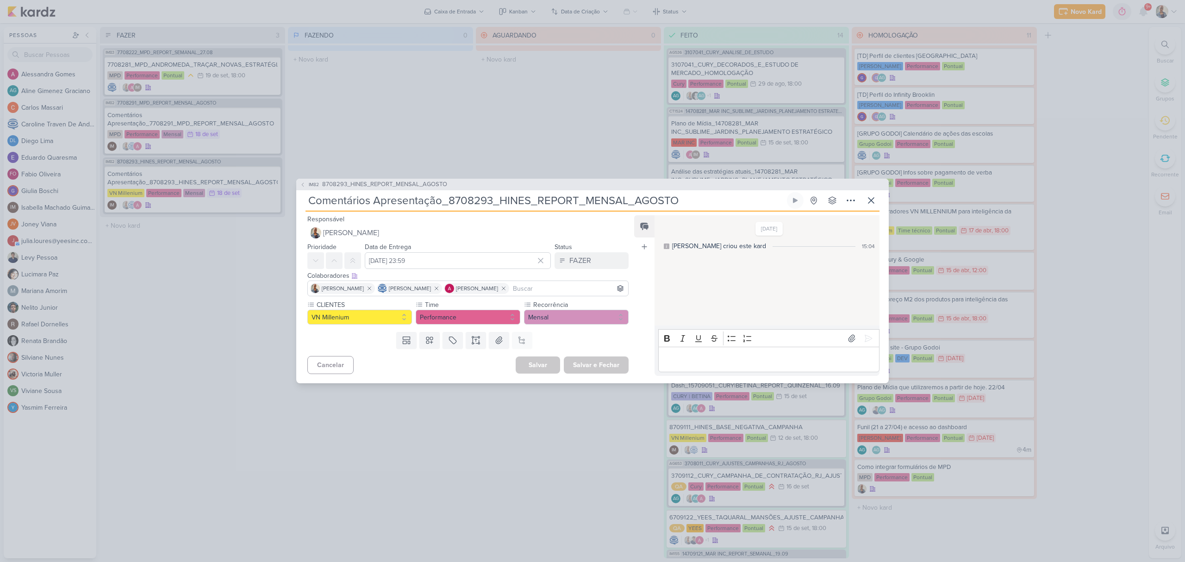
click at [717, 358] on p "Editor editing area: main" at bounding box center [769, 359] width 212 height 11
click at [864, 334] on icon at bounding box center [868, 338] width 9 height 9
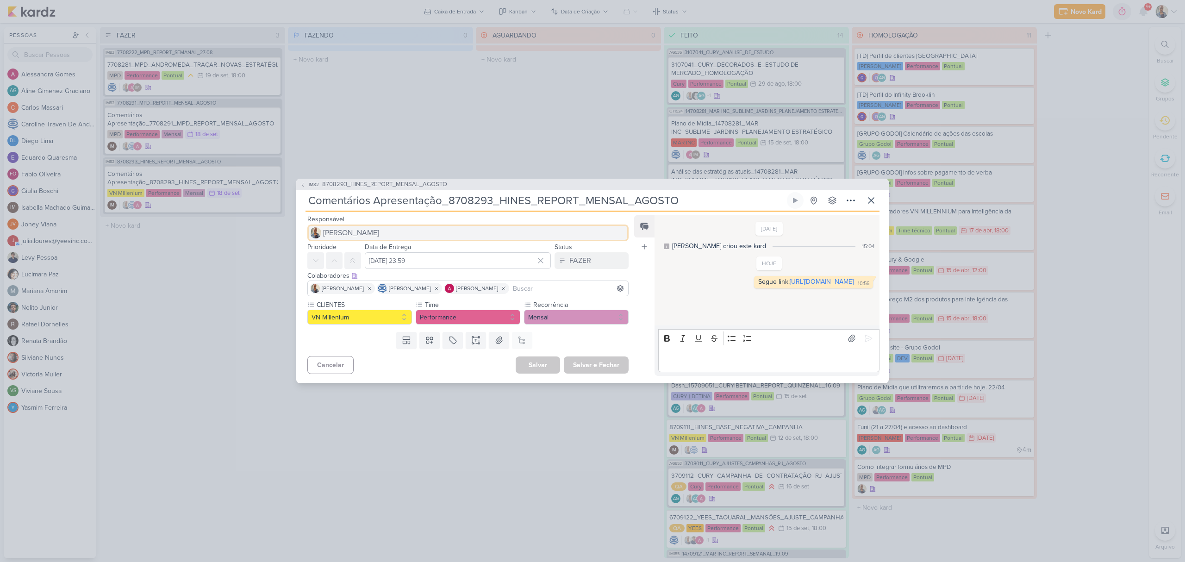
click at [312, 231] on img at bounding box center [315, 232] width 11 height 11
type input "ales"
click at [363, 255] on div "[PERSON_NAME]" at bounding box center [348, 251] width 49 height 10
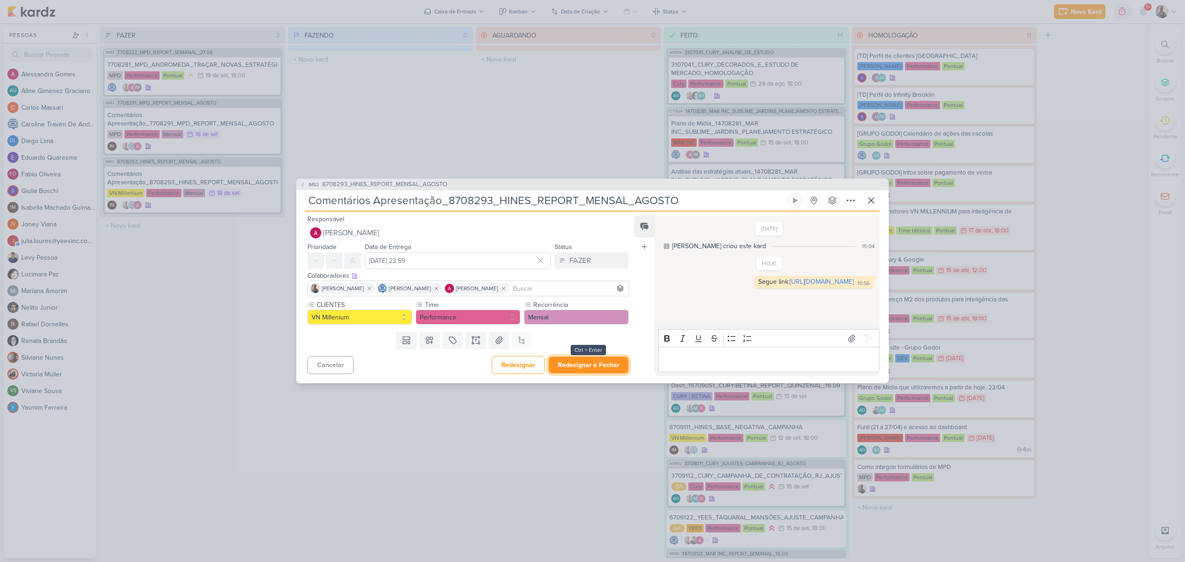
click at [597, 370] on button "Redesignar e Fechar" at bounding box center [588, 364] width 80 height 17
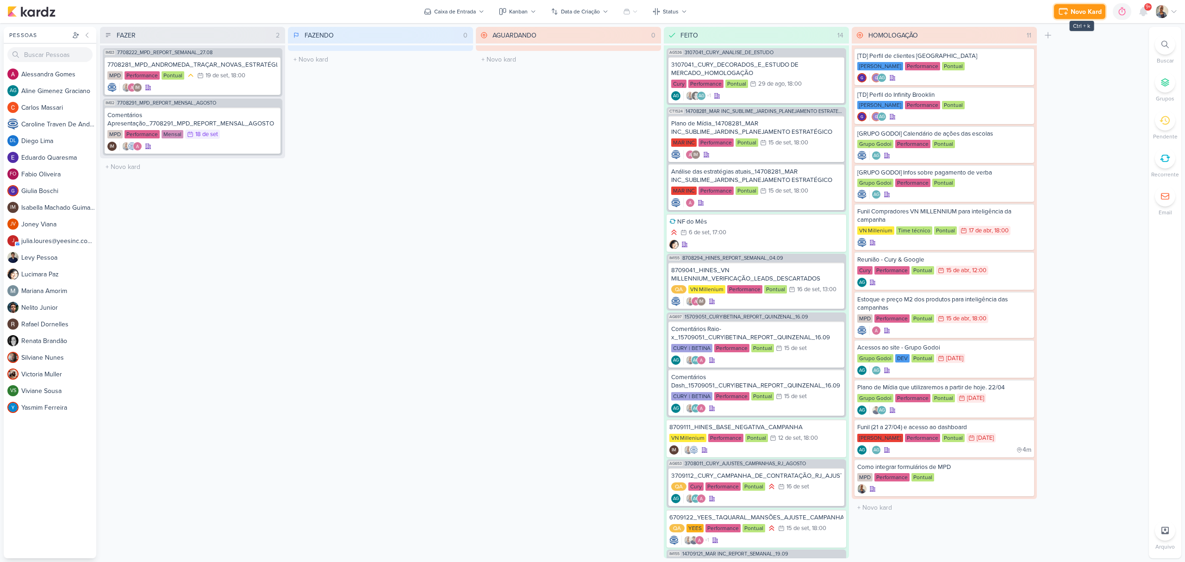
click at [1078, 15] on div "Novo Kard" at bounding box center [1086, 12] width 31 height 10
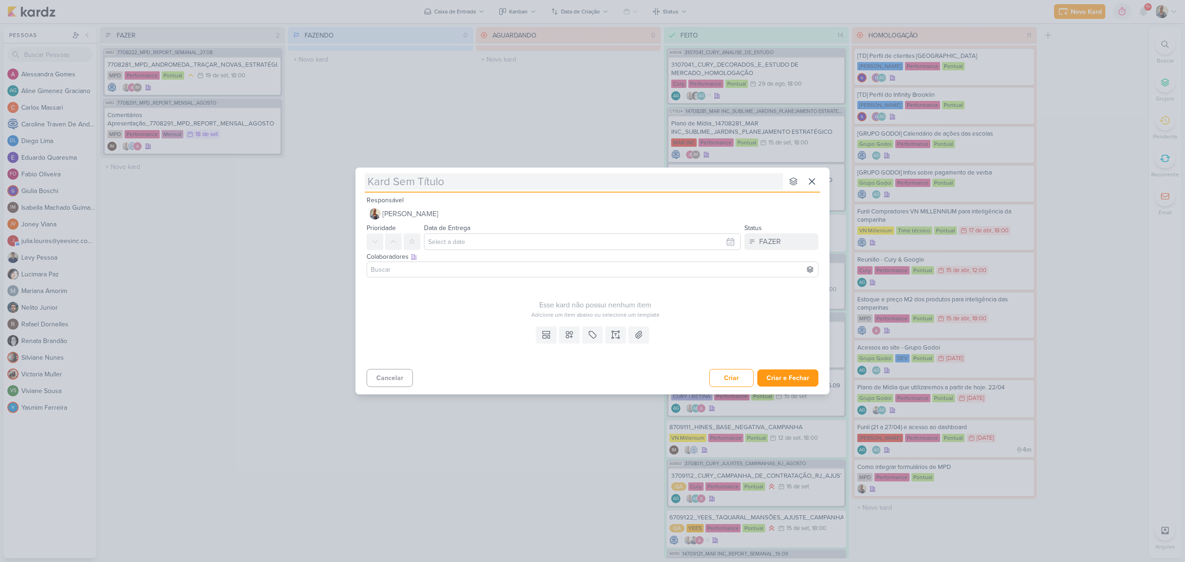
click at [421, 185] on input "text" at bounding box center [574, 181] width 418 height 17
type input "[Neo"
type input "[Neo Alphaville"
type input "[Neo Alphaville]"
type input "[Neo Alphaville] Troca de form"
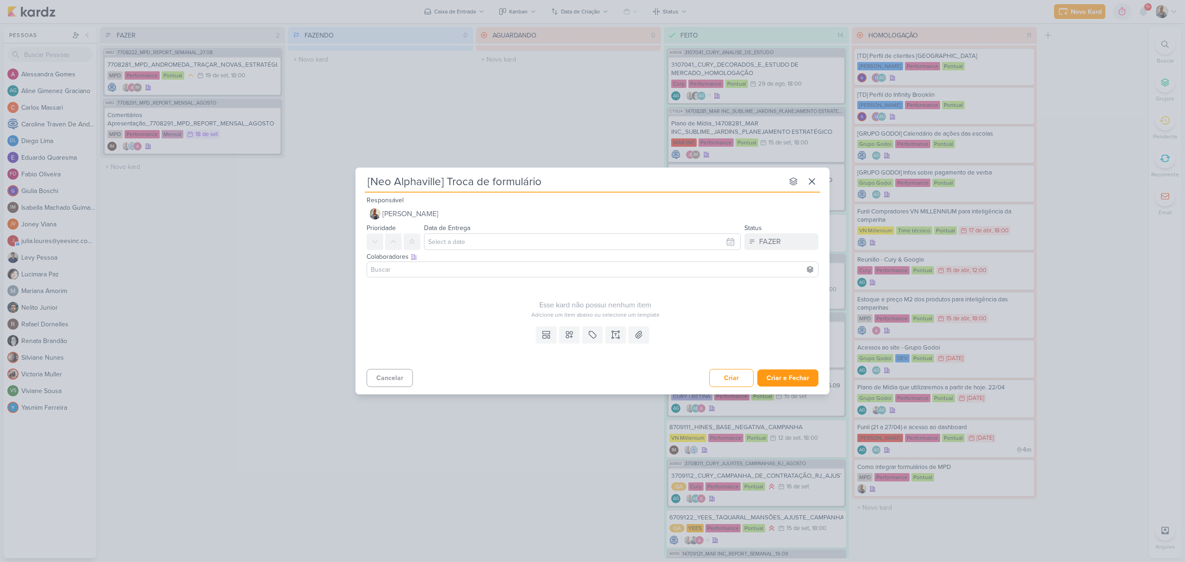
type input "[Neo Alphaville] Troca de formulário"
click at [443, 239] on input "text" at bounding box center [582, 241] width 317 height 17
click at [713, 313] on div "19" at bounding box center [713, 317] width 14 height 14
type input "19 de setembro de 2025 às 23:59"
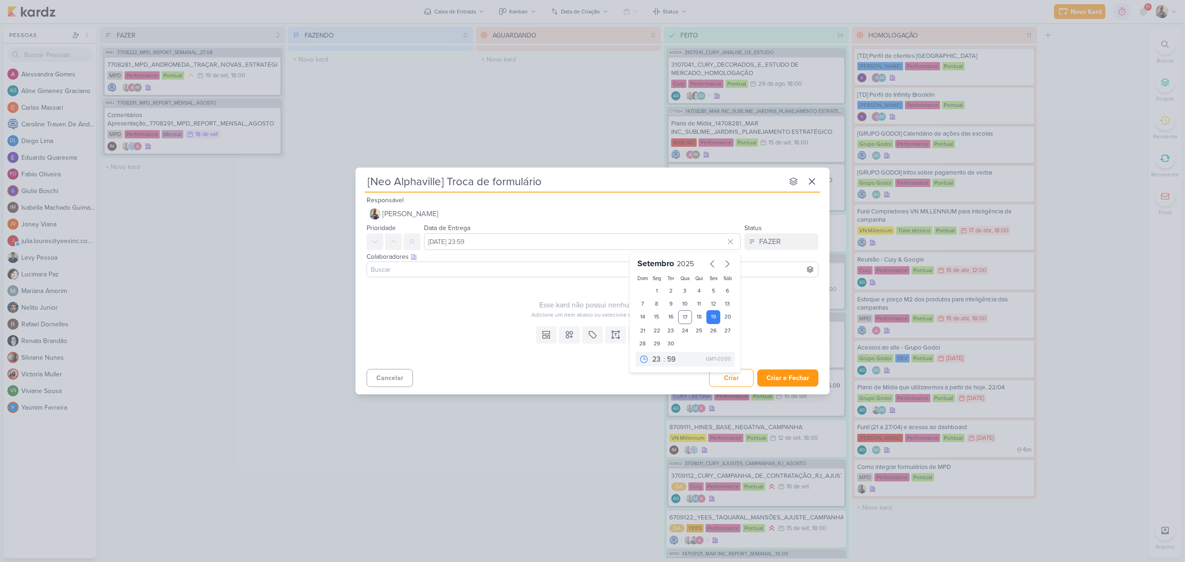
click at [484, 293] on div "Esse kard não possui nenhum item Adicione um item abaixo ou selecione um templa…" at bounding box center [595, 300] width 457 height 38
click at [443, 268] on input at bounding box center [592, 269] width 447 height 11
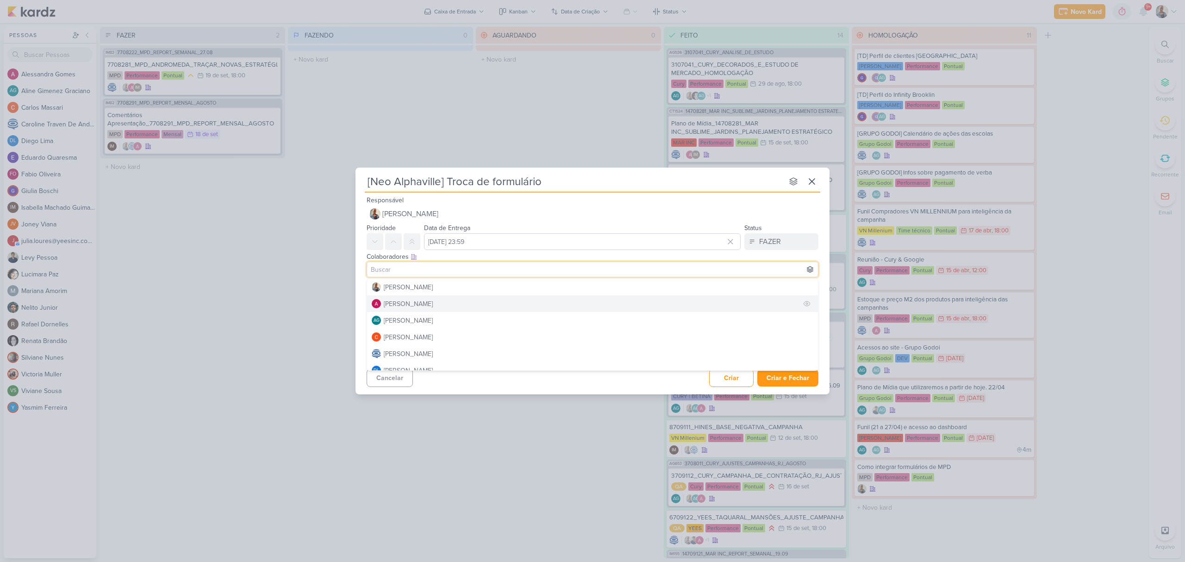
click at [430, 298] on button "[PERSON_NAME]" at bounding box center [592, 303] width 451 height 17
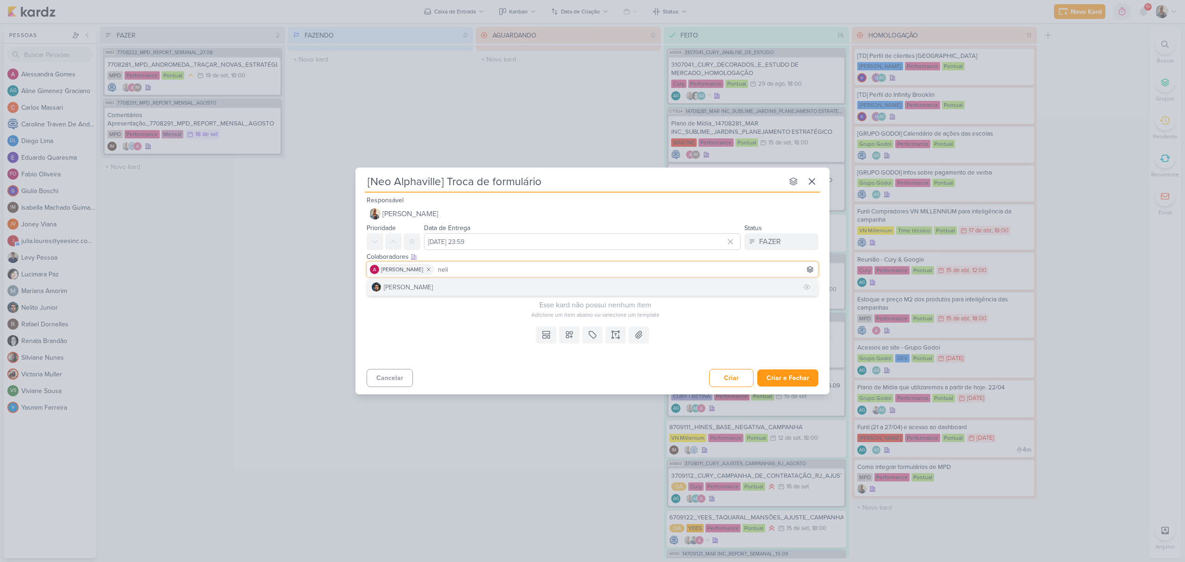
type input "neli"
click at [458, 287] on button "[PERSON_NAME]" at bounding box center [592, 287] width 451 height 17
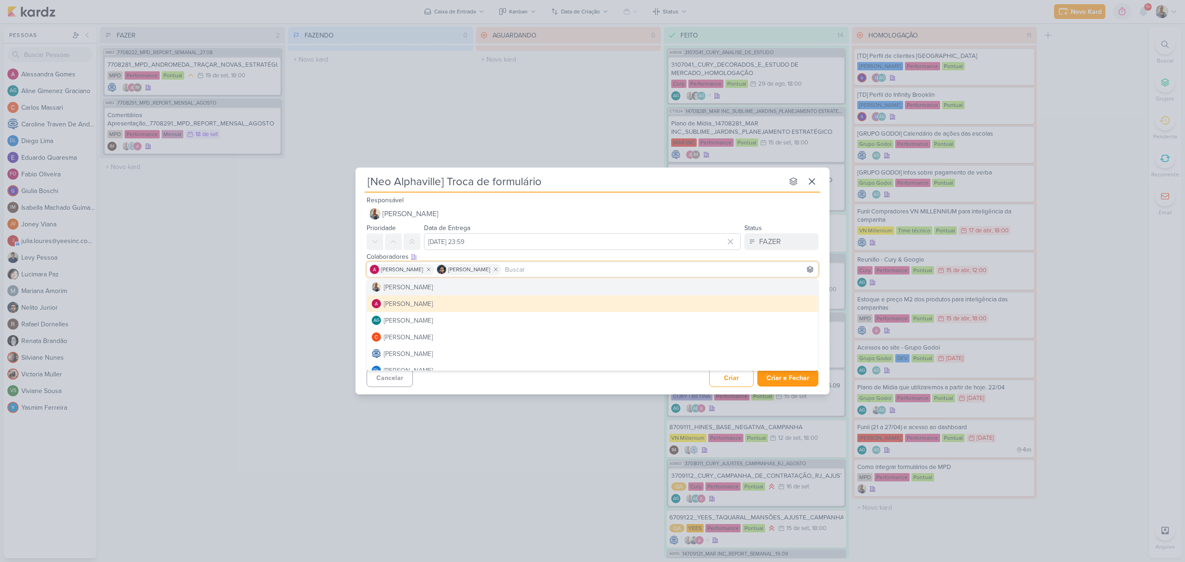
click at [816, 252] on div "Colaboradores Este kard pode ser visível a usuários da sua organização Este kar…" at bounding box center [593, 257] width 452 height 10
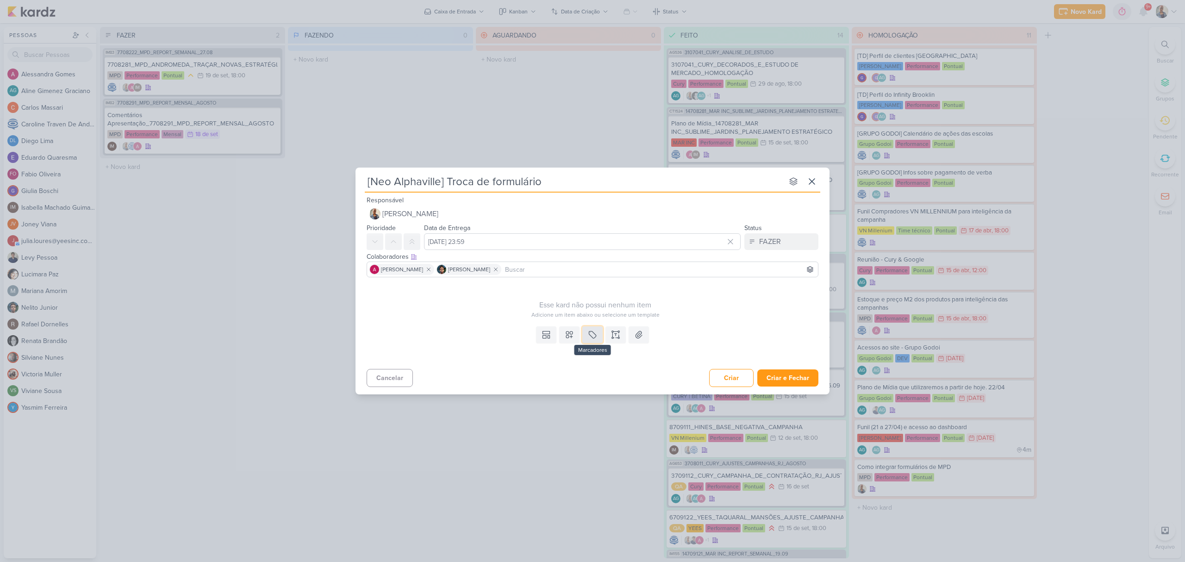
click at [589, 332] on icon at bounding box center [592, 334] width 9 height 9
click at [589, 313] on div "QA" at bounding box center [601, 313] width 60 height 10
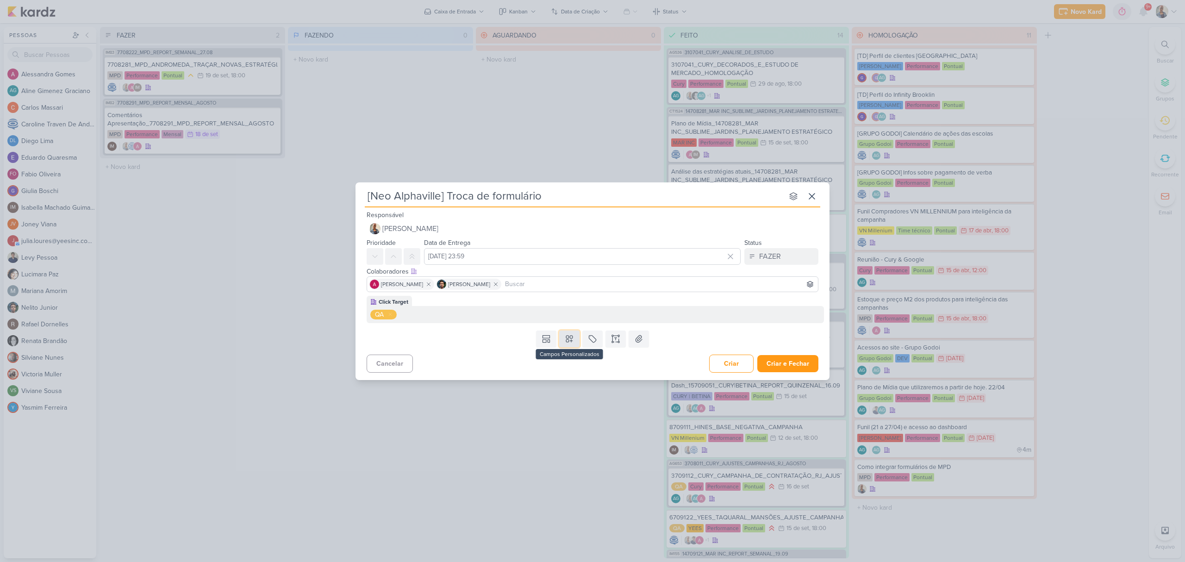
click at [568, 336] on icon at bounding box center [569, 338] width 9 height 9
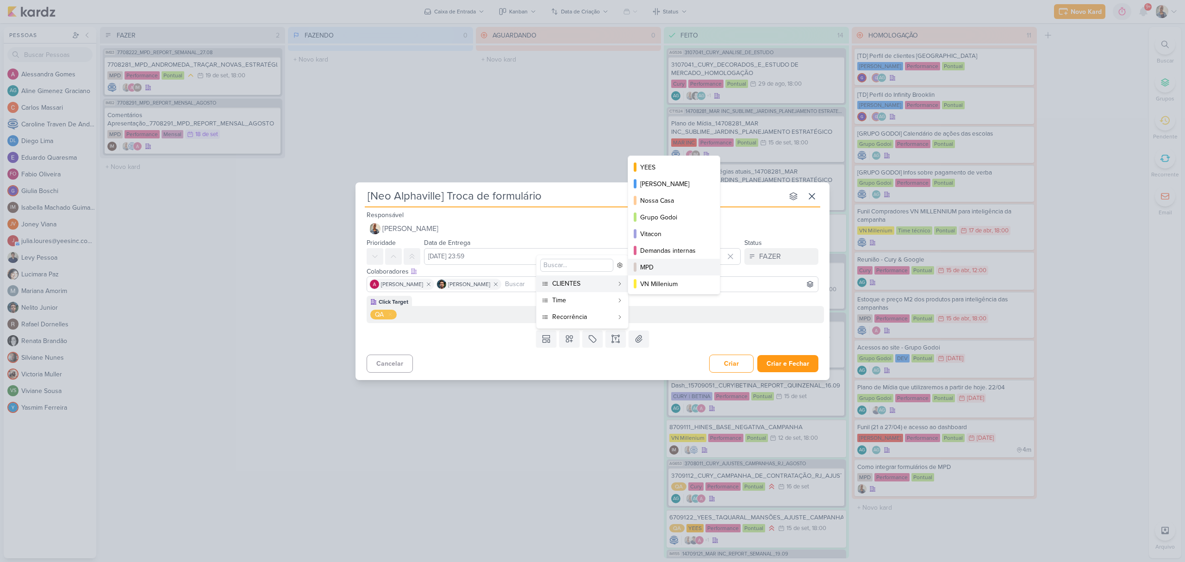
click at [676, 266] on div "MPD" at bounding box center [674, 267] width 69 height 10
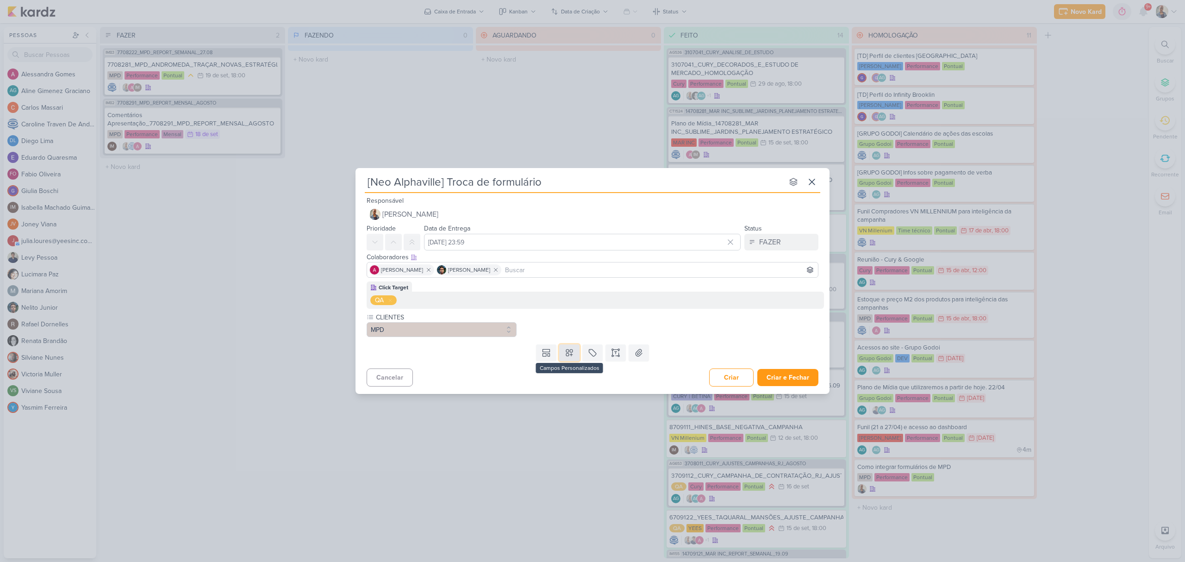
click at [561, 354] on button at bounding box center [569, 352] width 20 height 17
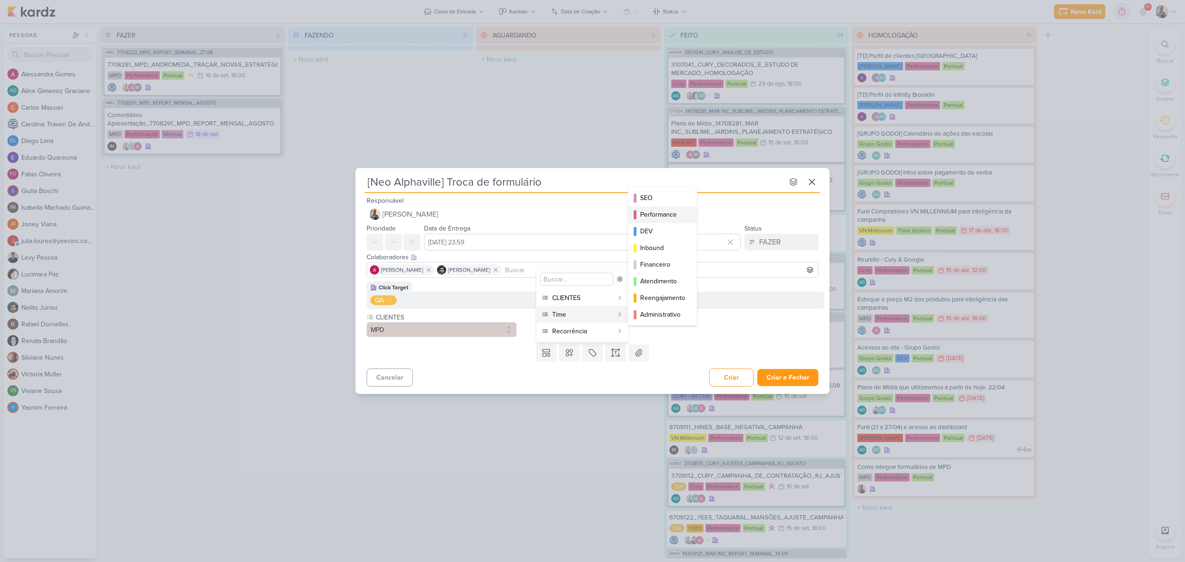
click at [674, 215] on div "Performance" at bounding box center [662, 215] width 45 height 10
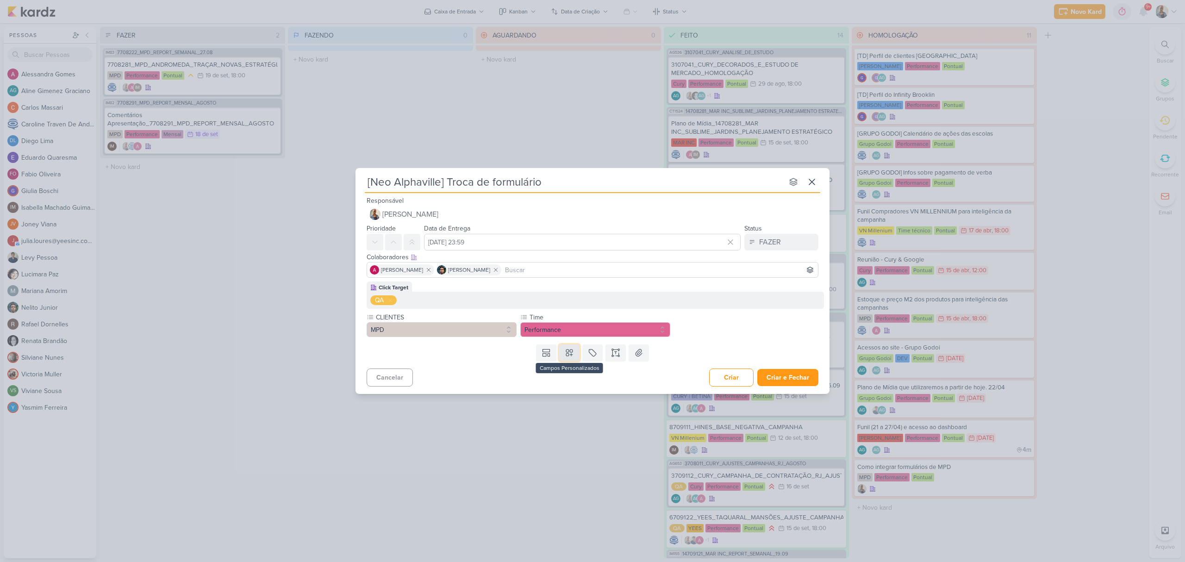
click at [573, 358] on button at bounding box center [569, 352] width 20 height 17
click at [660, 264] on div "Pontual" at bounding box center [662, 264] width 45 height 10
click at [617, 356] on icon at bounding box center [615, 352] width 9 height 9
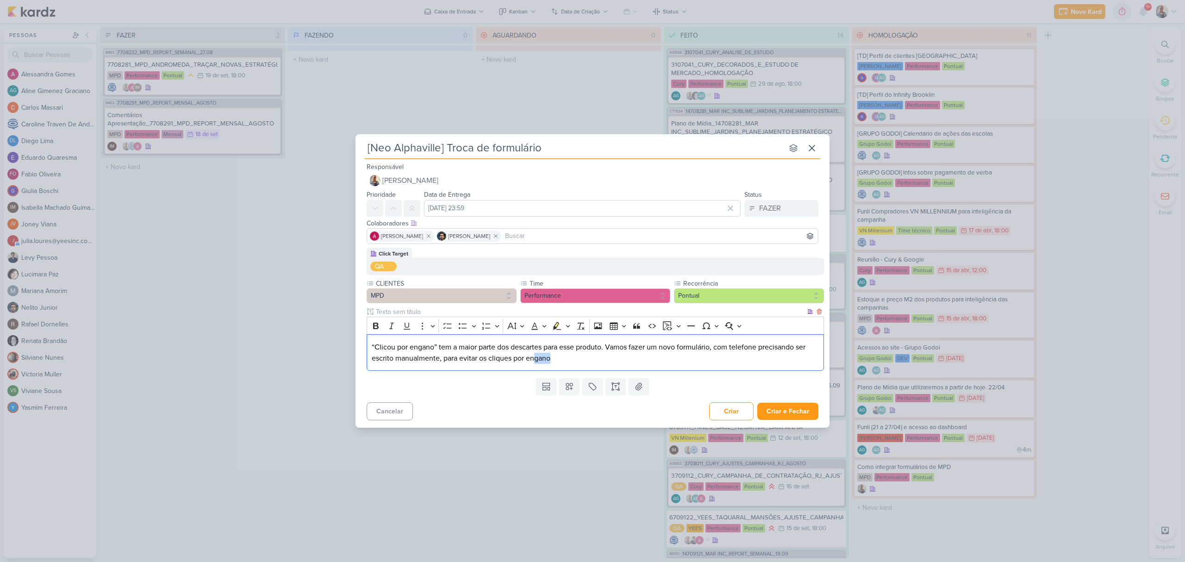
drag, startPoint x: 535, startPoint y: 357, endPoint x: 714, endPoint y: 358, distance: 178.7
click at [714, 358] on p "“Clicou por engano” tem a maior parte dos descartes para esse produto. Vamos fa…" at bounding box center [596, 353] width 448 height 22
click at [557, 375] on div "Templates Campos Personalizados CLIENTES YEES" at bounding box center [592, 386] width 474 height 24
click at [565, 360] on p "“Clicou por engano” tem a maior parte dos descartes para esse produto. Vamos fa…" at bounding box center [596, 353] width 448 height 22
click at [621, 354] on p "“Clicou por engano” tem a maior parte dos descartes para esse produto. Vamos fa…" at bounding box center [596, 353] width 448 height 22
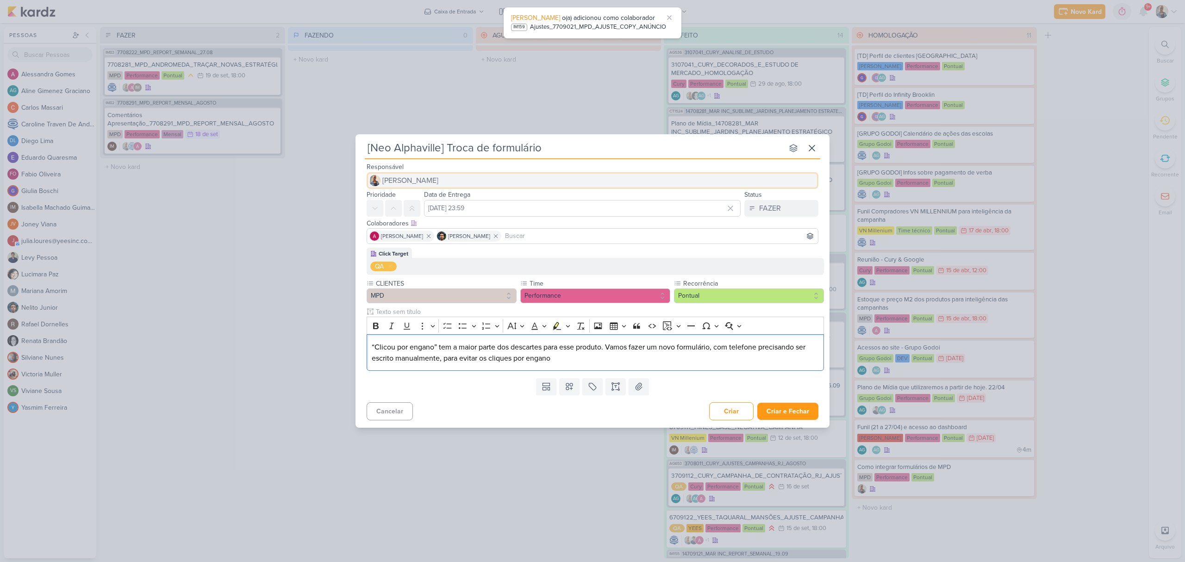
click at [434, 182] on button "[PERSON_NAME]" at bounding box center [593, 180] width 452 height 17
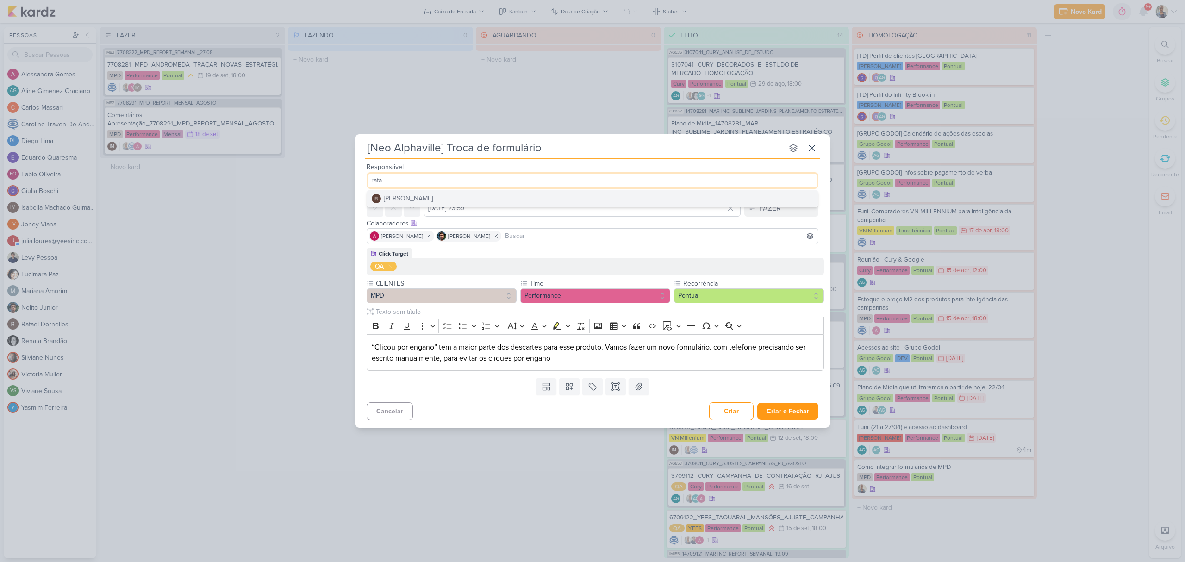
type input "rafa"
click at [430, 195] on button "[PERSON_NAME]" at bounding box center [592, 198] width 451 height 17
click at [581, 363] on p "“Clicou por engano” tem a maior parte dos descartes para esse produto. Vamos fa…" at bounding box center [596, 353] width 448 height 22
click at [782, 416] on button "Criar e Fechar" at bounding box center [787, 411] width 61 height 17
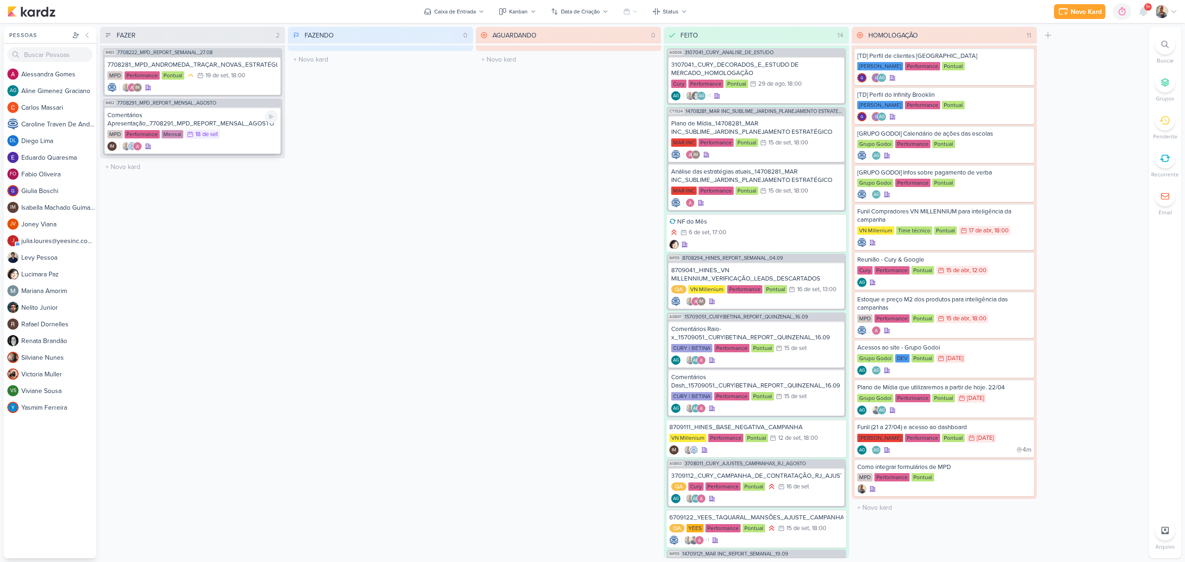
click at [214, 113] on div "Comentários Apresentação_7708291_MPD_REPORT_MENSAL_AGOSTO" at bounding box center [192, 119] width 170 height 17
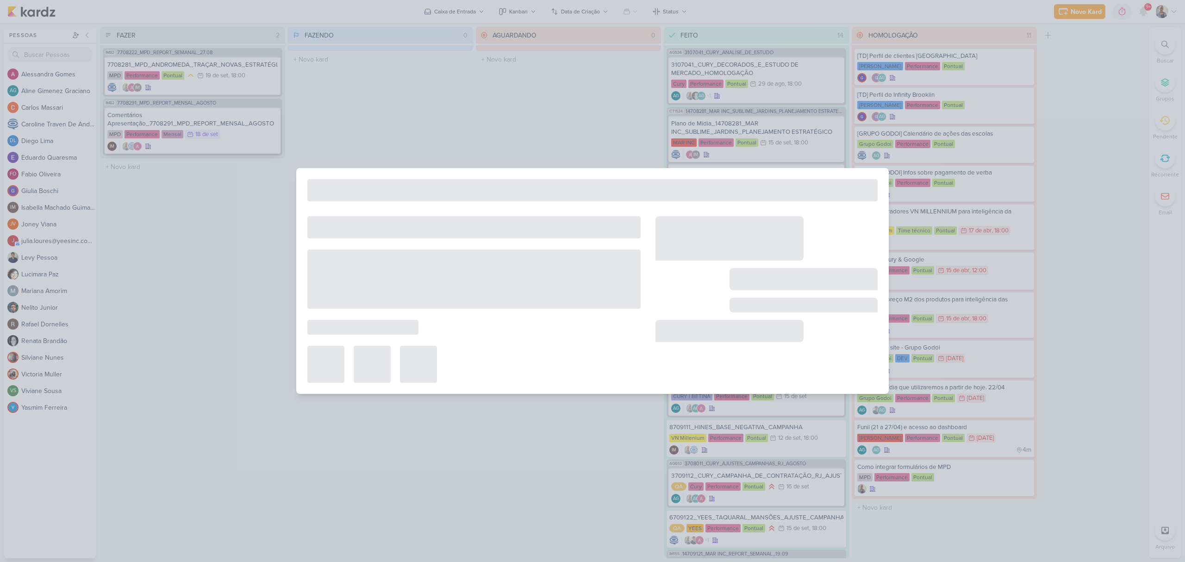
type input "Comentários Apresentação_7708291_MPD_REPORT_MENSAL_AGOSTO"
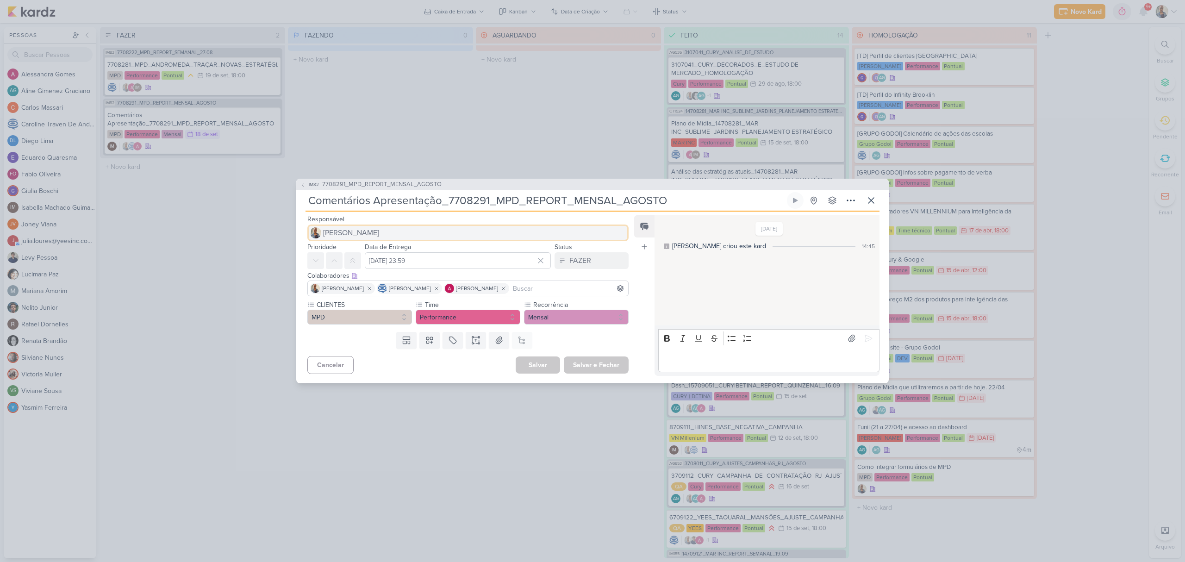
click at [355, 233] on span "[PERSON_NAME]" at bounding box center [351, 232] width 56 height 11
type input "neli"
click at [365, 247] on button "[PERSON_NAME]" at bounding box center [468, 251] width 320 height 17
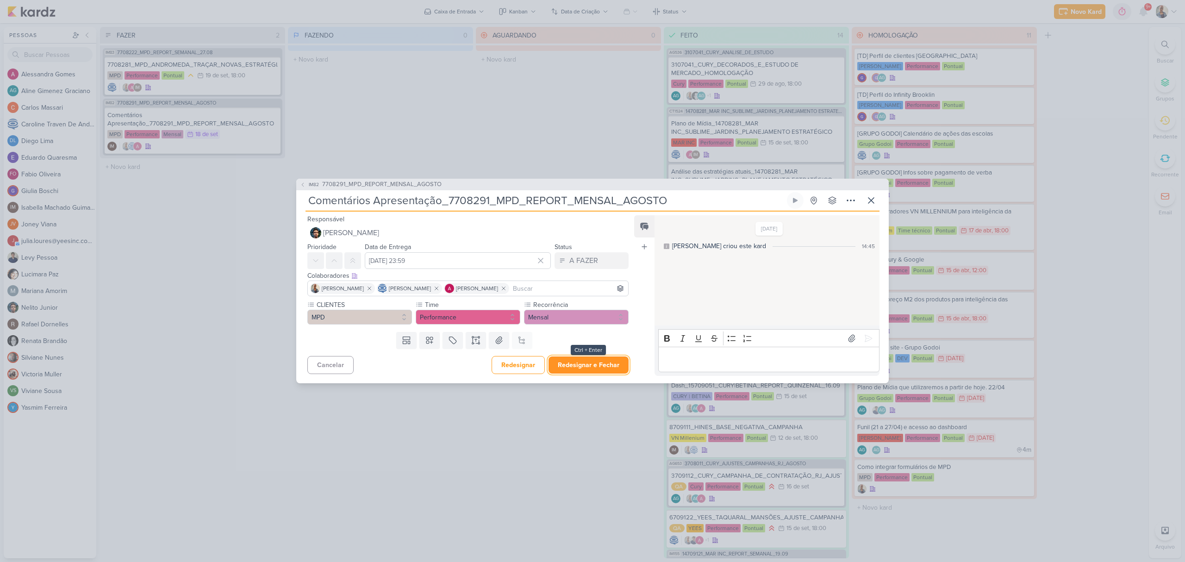
click at [580, 369] on button "Redesignar e Fechar" at bounding box center [588, 364] width 80 height 17
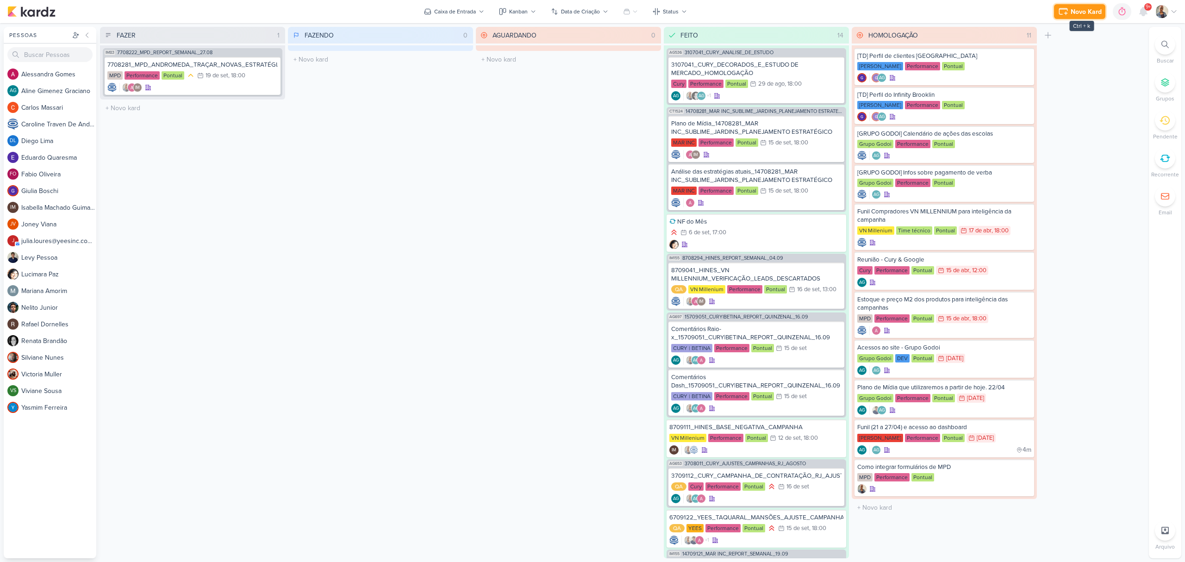
click at [1092, 14] on div "Novo Kard" at bounding box center [1086, 12] width 31 height 10
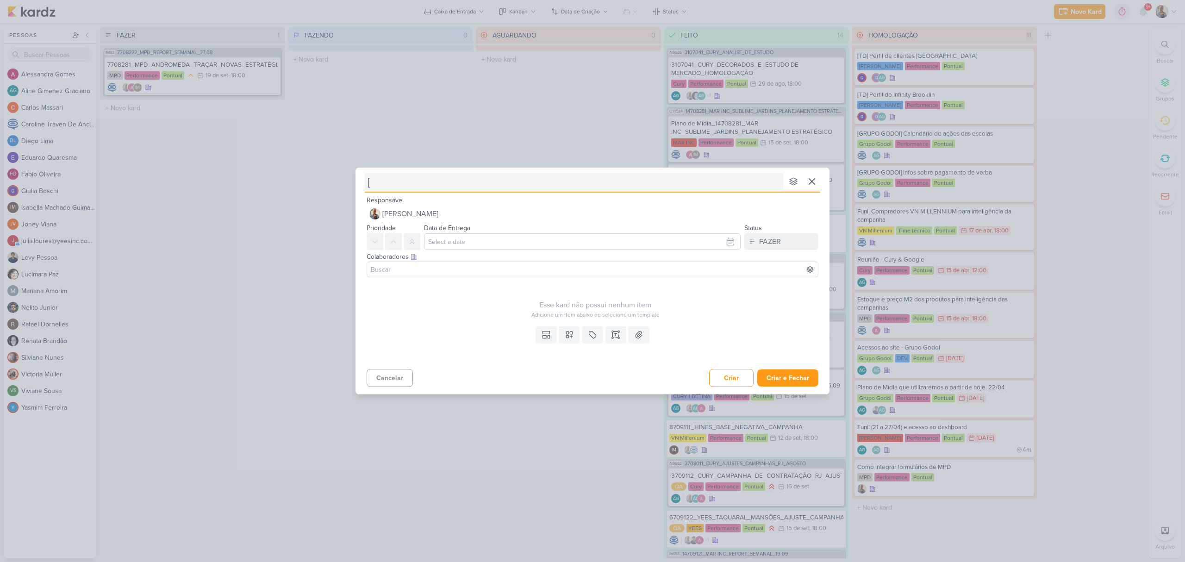
type input "[M"
type input "[Most M"
type input "[Most Moema"
type input "[Most Moema] 41% dos leads clicou por engano na nossa peça em agosto. Assim com…"
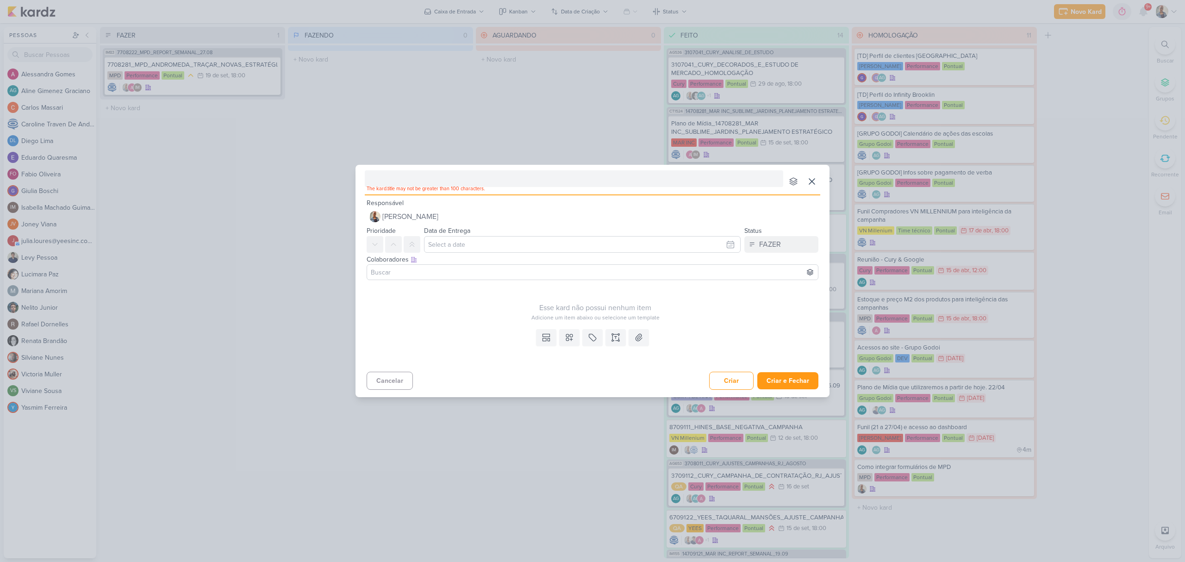
type input "[Most Moema]"
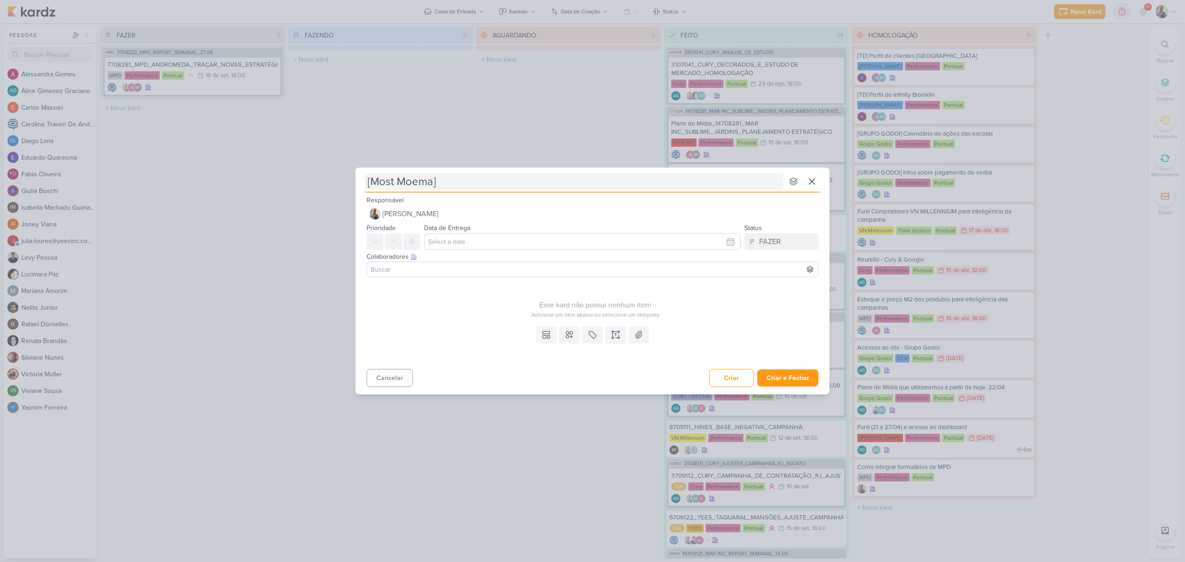
click at [456, 180] on input "[Most Moema]" at bounding box center [574, 181] width 418 height 17
type input "[Most Moema] Mudan"
type input "[Most Moema] Mudança de formulár"
type input "[Most Moema] Mudança de formulário"
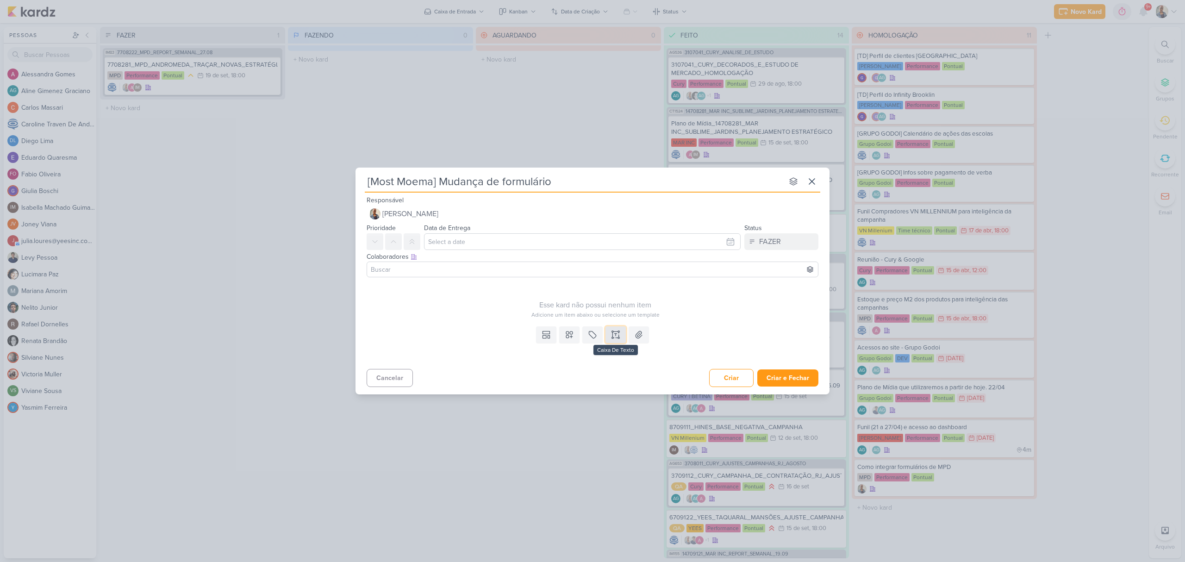
click at [611, 334] on icon at bounding box center [615, 334] width 9 height 9
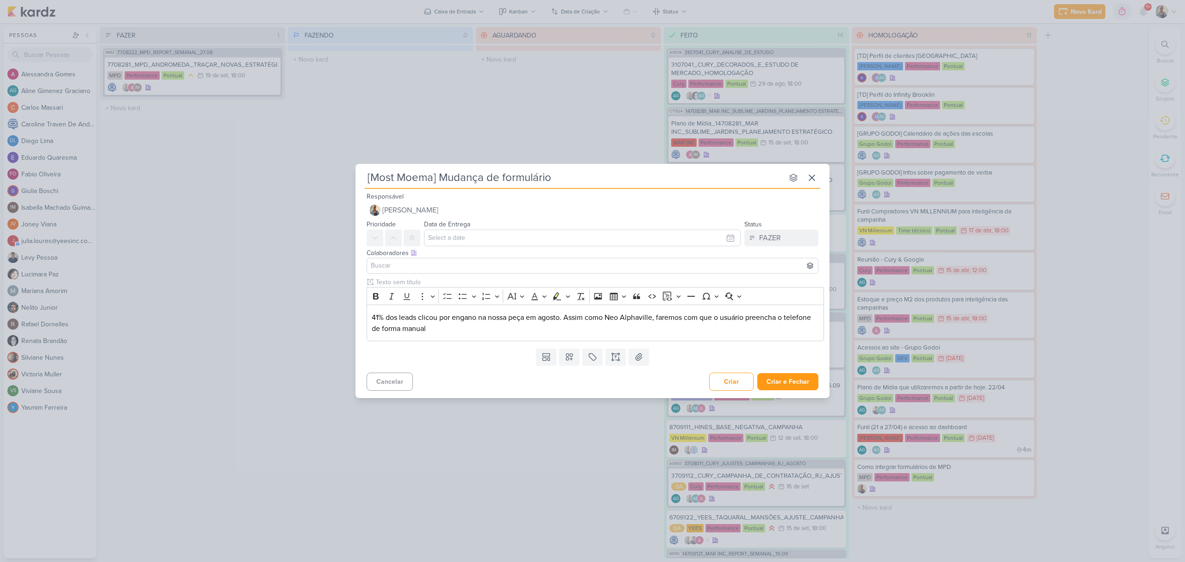
click at [404, 265] on input at bounding box center [592, 265] width 447 height 11
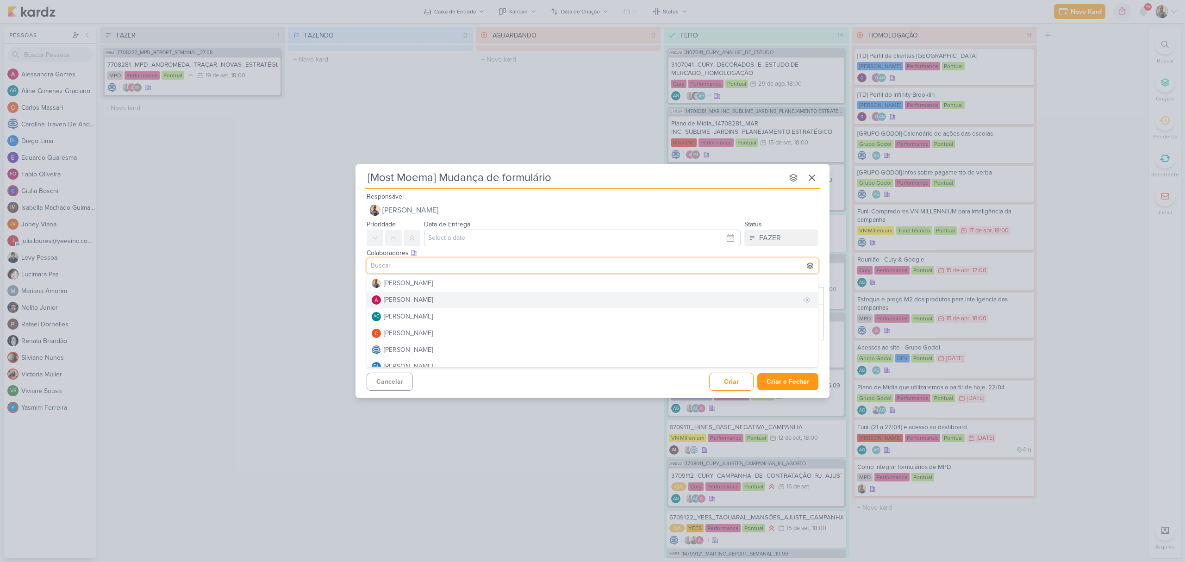
click at [406, 293] on button "[PERSON_NAME]" at bounding box center [592, 300] width 451 height 17
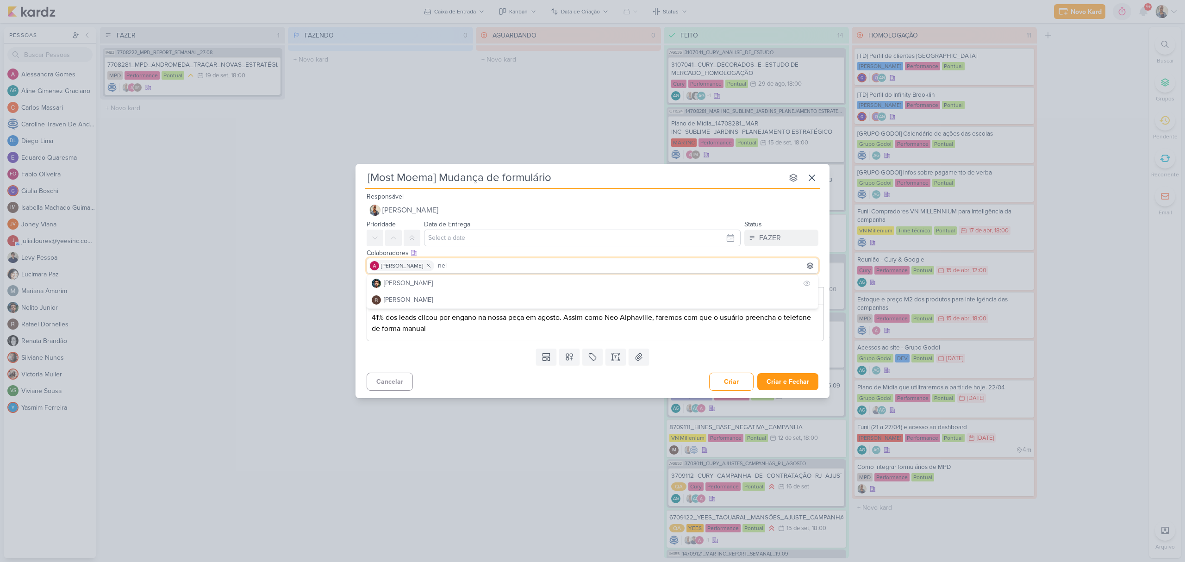
type input "nel"
click at [434, 286] on button "[PERSON_NAME]" at bounding box center [592, 283] width 451 height 17
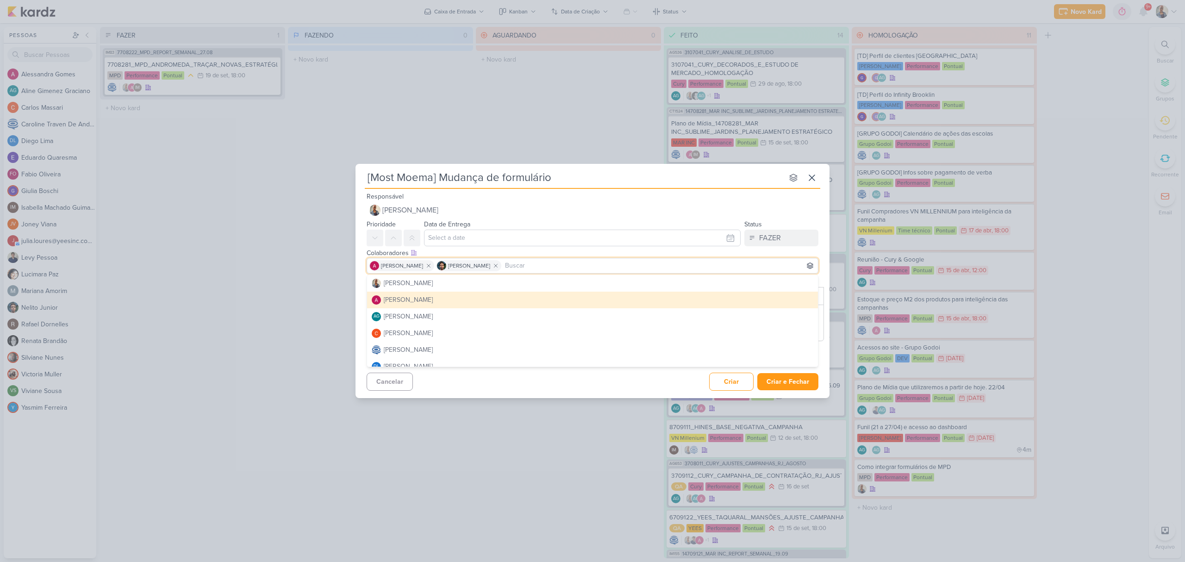
click at [822, 254] on div "Colaboradores Este kard pode ser visível a usuários da sua organização Este kar…" at bounding box center [592, 261] width 474 height 31
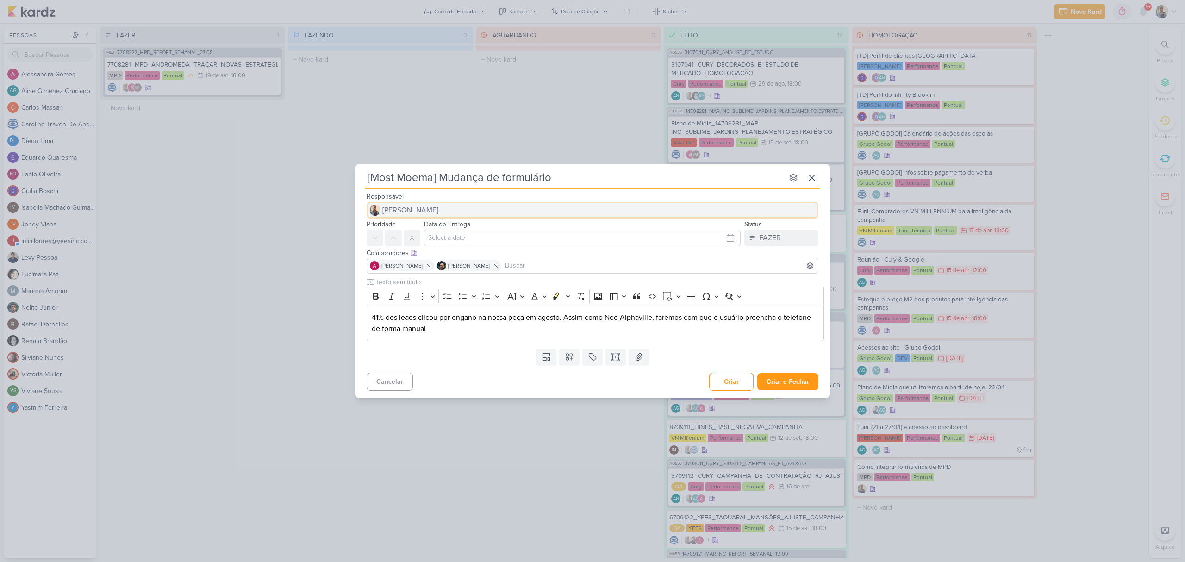
click at [430, 209] on button "[PERSON_NAME]" at bounding box center [593, 210] width 452 height 17
type input "raf"
click at [397, 226] on div "[PERSON_NAME]" at bounding box center [408, 228] width 49 height 10
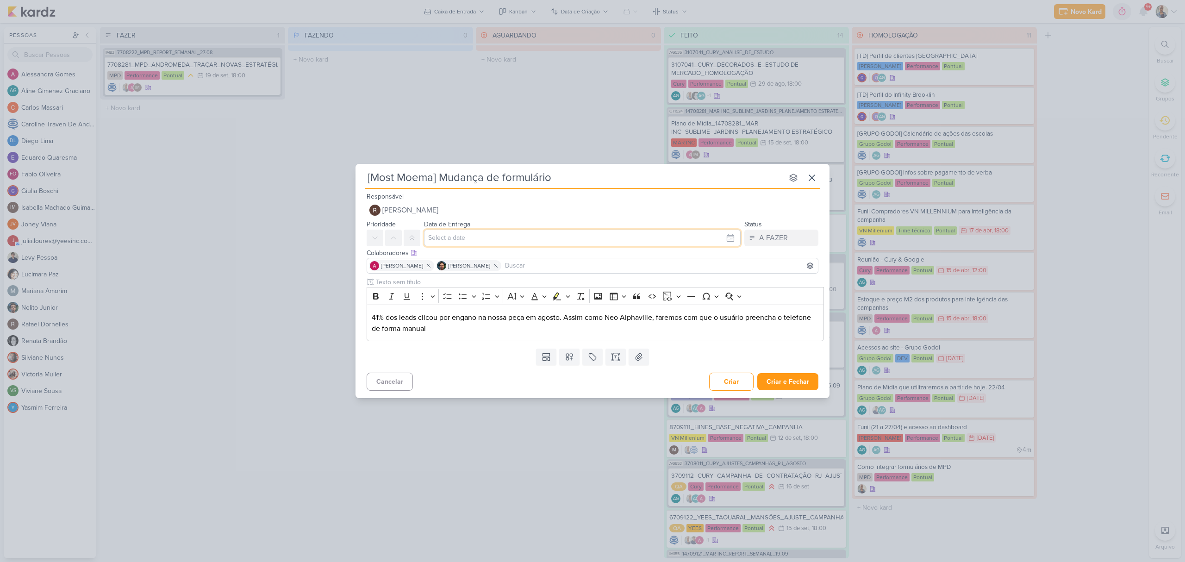
click at [463, 236] on input "text" at bounding box center [582, 238] width 317 height 17
click at [710, 313] on div "19" at bounding box center [713, 313] width 14 height 14
type input "19 de setembro de 2025 às 23:59"
click at [505, 359] on div "Templates Campos Personalizados Marcadores Caixa De Texto Anexo" at bounding box center [592, 357] width 474 height 24
click at [587, 356] on button at bounding box center [592, 357] width 20 height 17
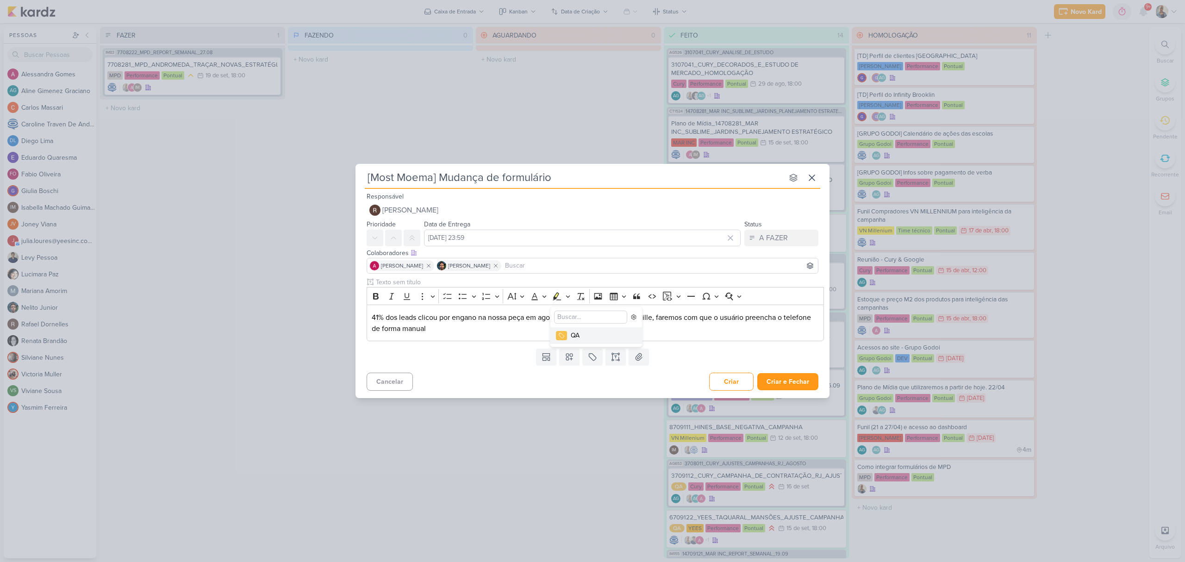
click at [586, 341] on button "QA" at bounding box center [596, 335] width 92 height 17
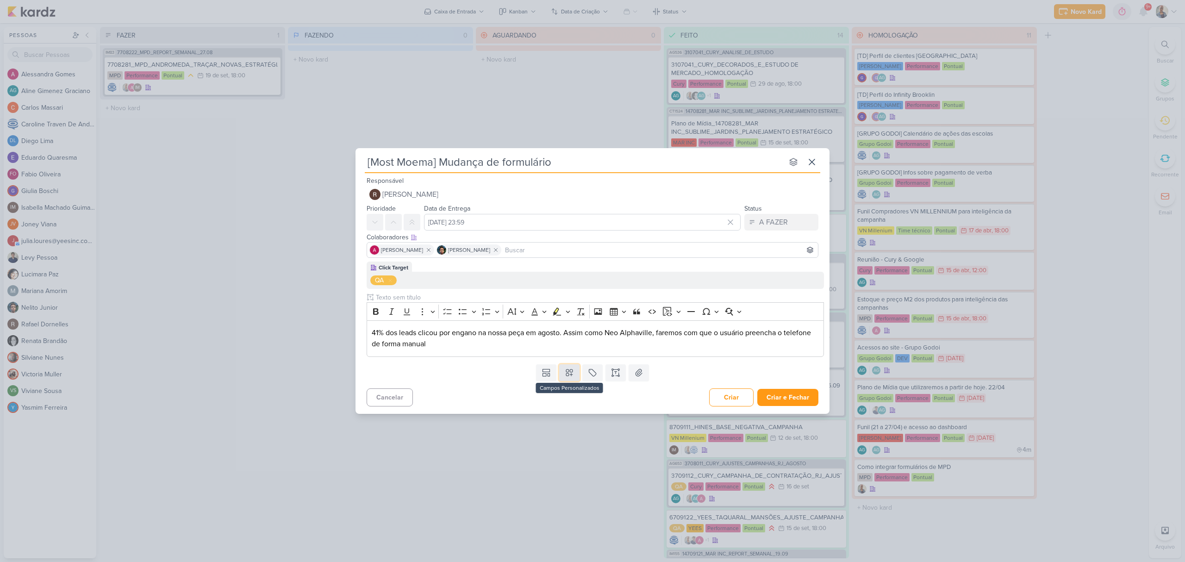
click at [572, 369] on icon at bounding box center [569, 372] width 6 height 6
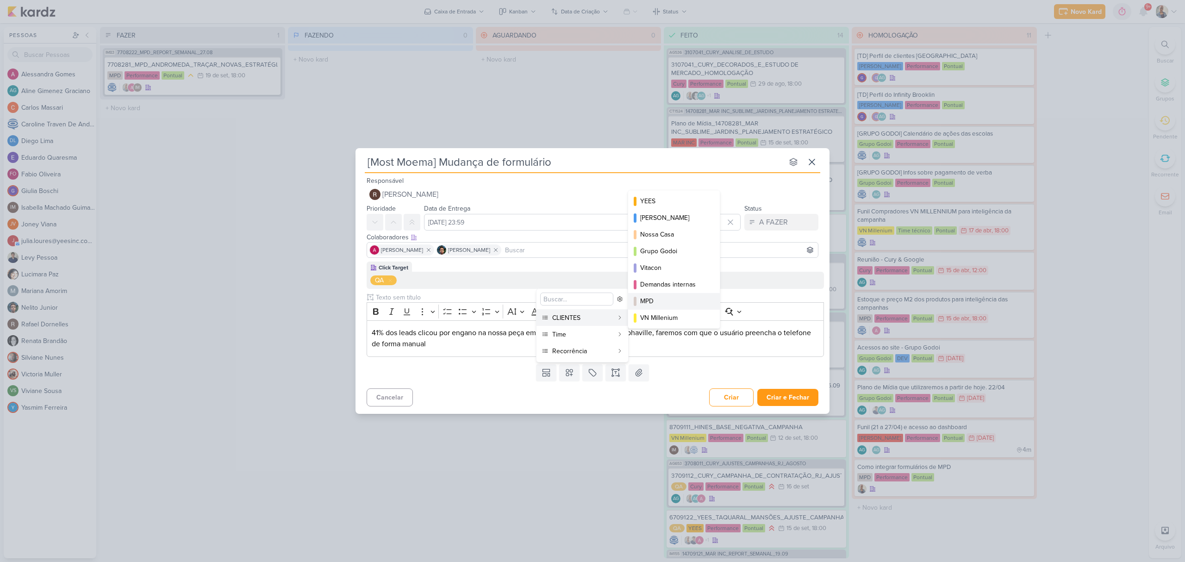
click at [647, 305] on div "MPD" at bounding box center [674, 301] width 69 height 10
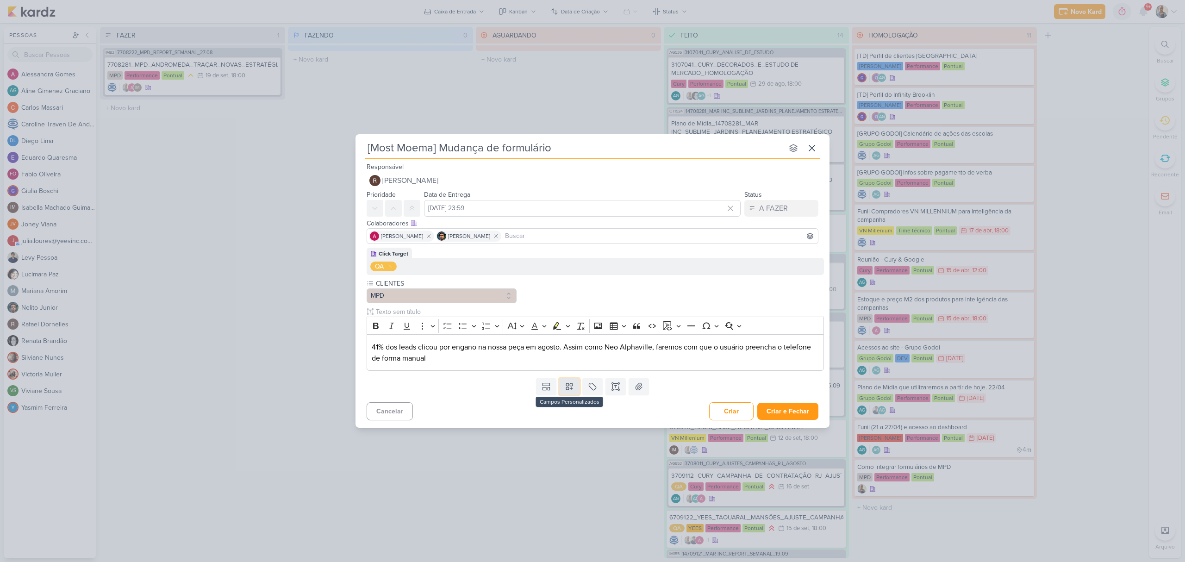
click at [567, 383] on icon at bounding box center [569, 386] width 9 height 9
click at [660, 252] on div "Performance" at bounding box center [662, 249] width 45 height 10
click at [571, 385] on icon at bounding box center [569, 386] width 9 height 9
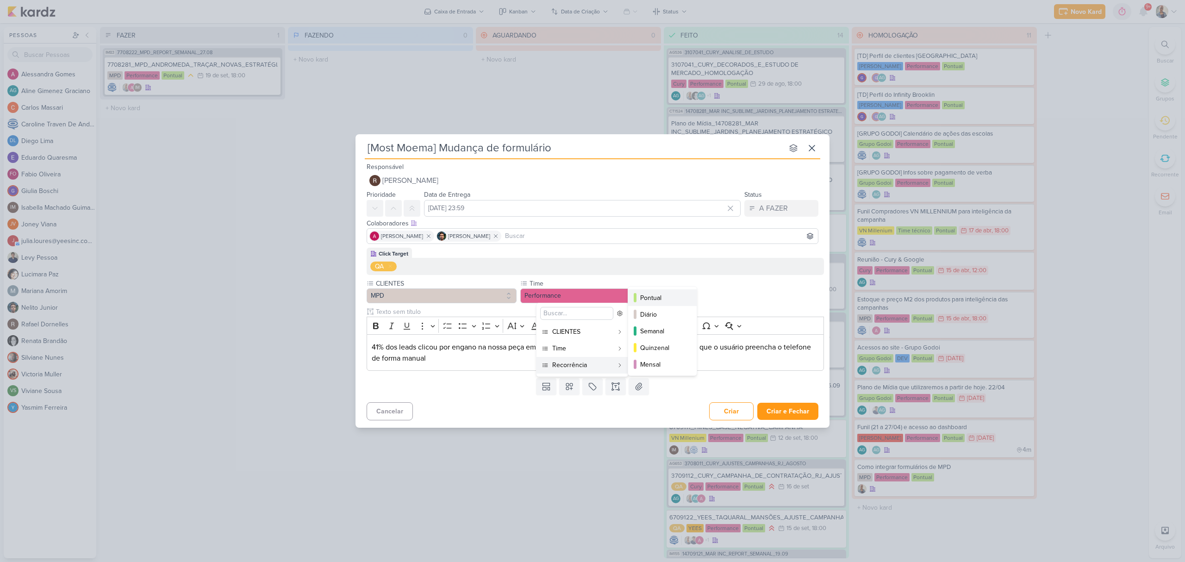
click at [661, 298] on div "Pontual" at bounding box center [662, 298] width 45 height 10
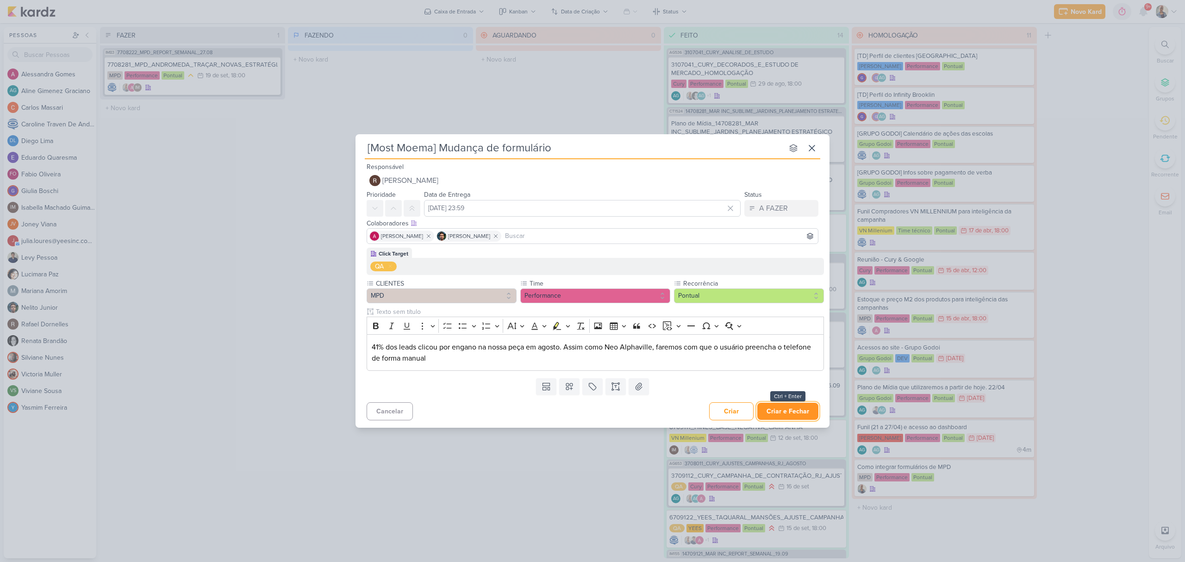
click at [774, 408] on button "Criar e Fechar" at bounding box center [787, 411] width 61 height 17
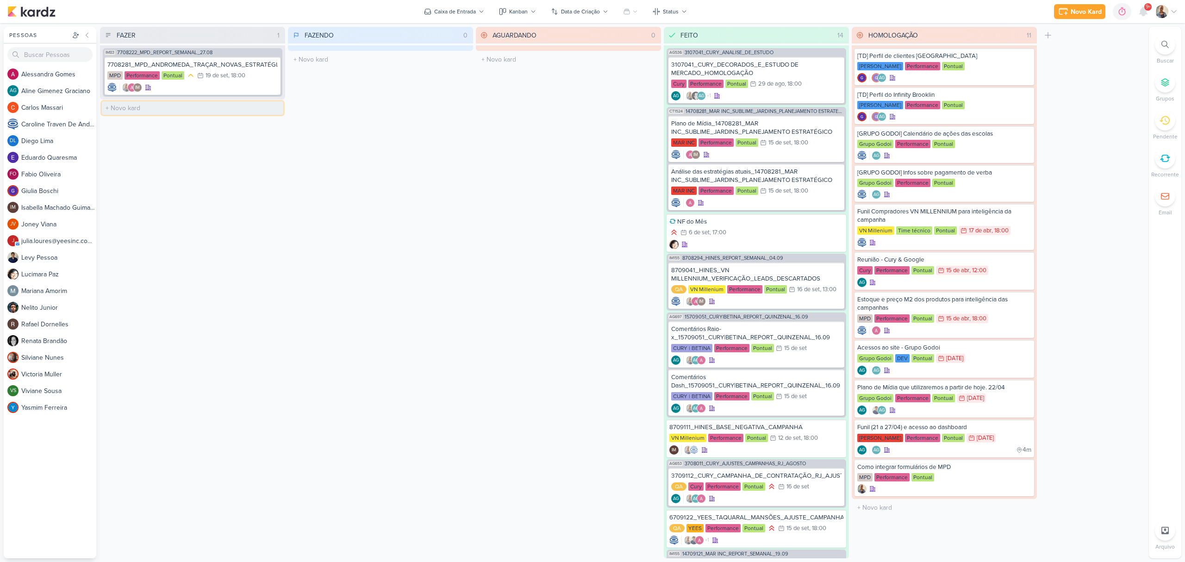
click at [151, 101] on input "text" at bounding box center [192, 107] width 181 height 13
click at [166, 108] on input "text" at bounding box center [192, 107] width 181 height 13
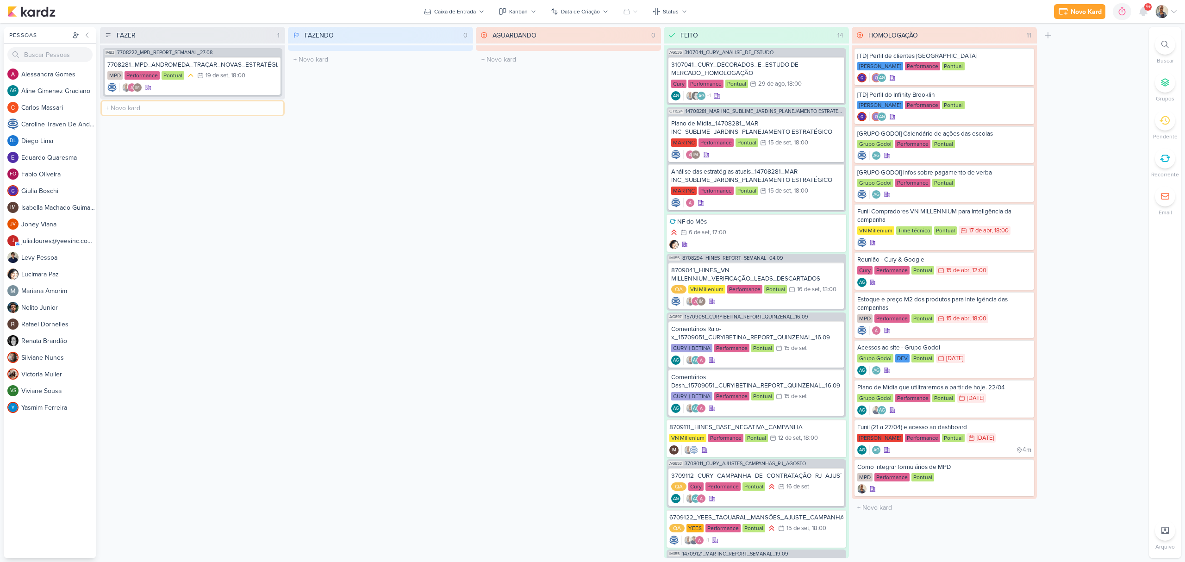
click at [158, 104] on input "text" at bounding box center [192, 107] width 181 height 13
type input "Ver a verba de Godoi"
click at [165, 115] on div at bounding box center [193, 116] width 174 height 9
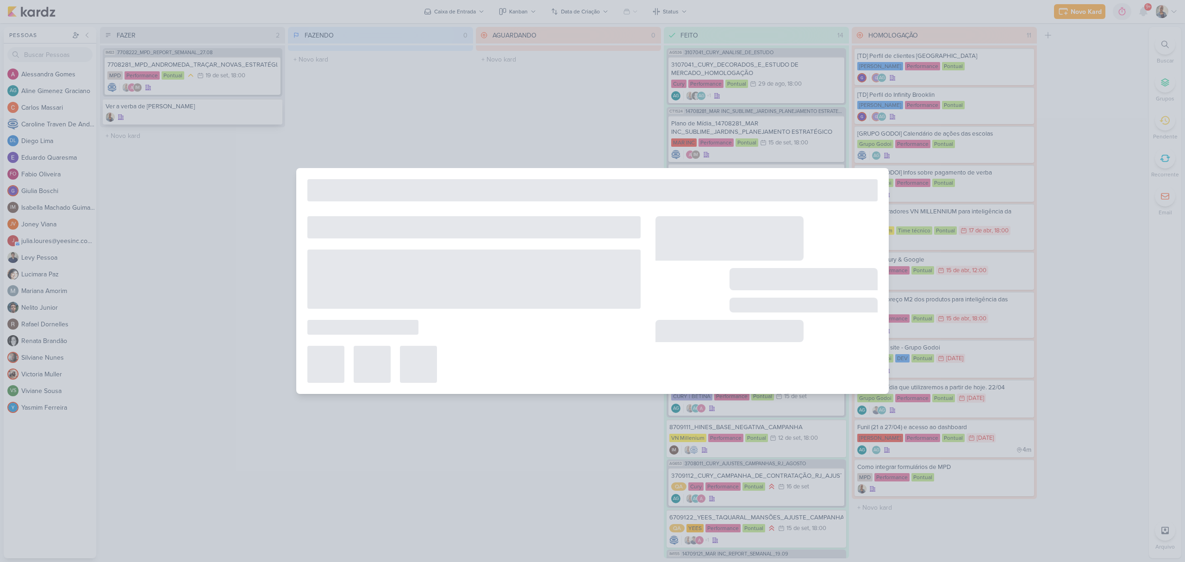
type input "Ver a verba de Godoi"
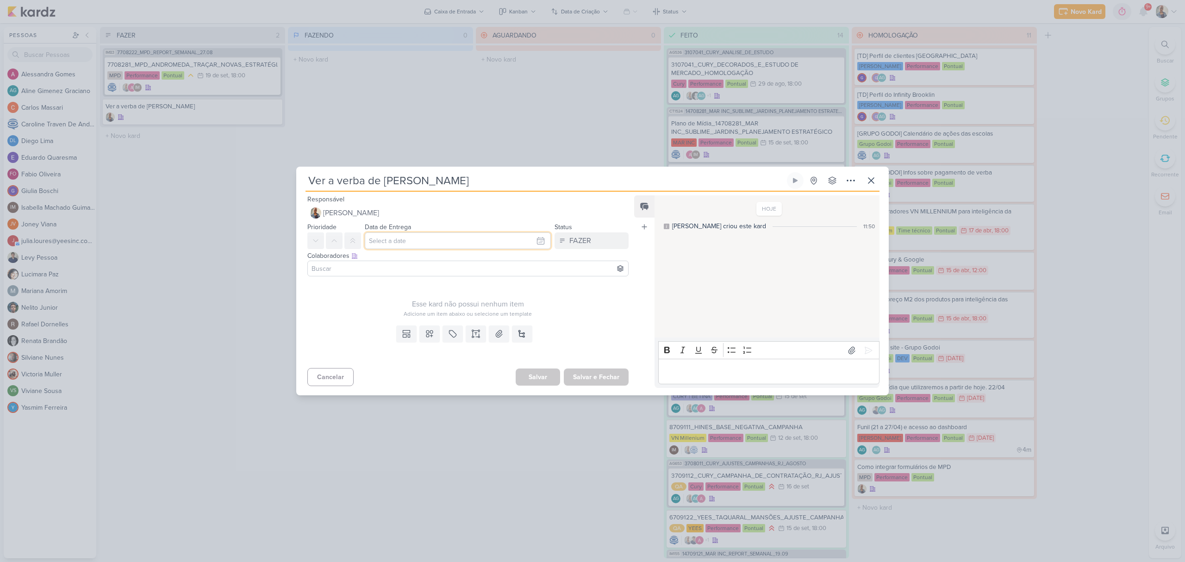
click at [388, 243] on input "text" at bounding box center [458, 240] width 186 height 17
click at [492, 311] on div "17" at bounding box center [495, 316] width 14 height 14
type input "17 de setembro de 2025 às 23:59"
click at [400, 293] on div "Esse kard não possui nenhum item Adicione um item abaixo ou selecione um templa…" at bounding box center [467, 299] width 321 height 38
click at [413, 269] on input at bounding box center [468, 268] width 317 height 11
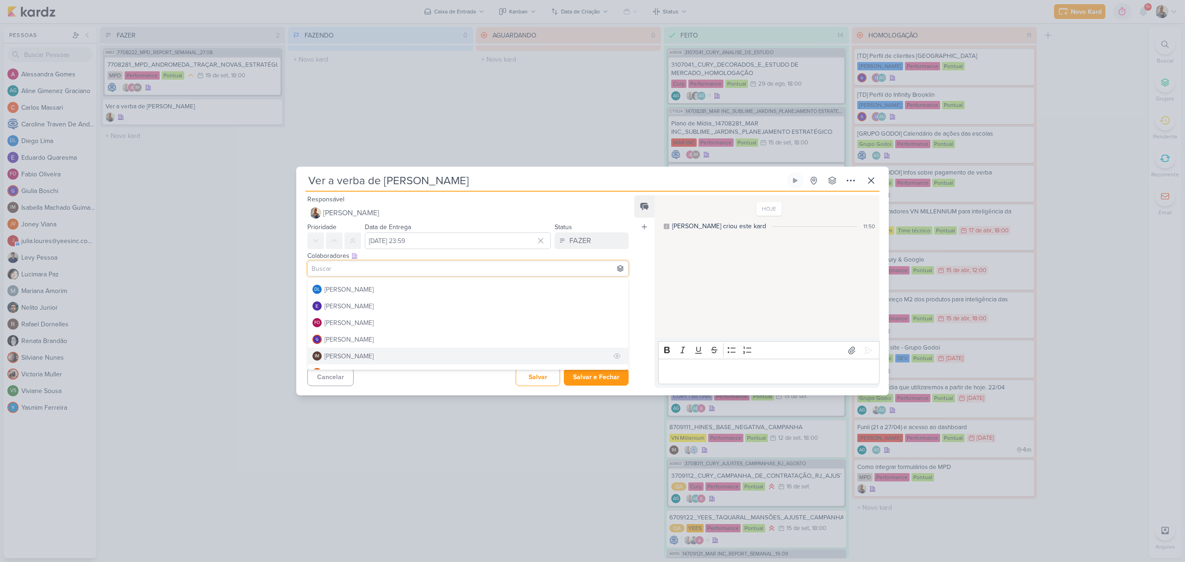
scroll to position [62, 0]
click at [365, 320] on div "[PERSON_NAME]" at bounding box center [348, 325] width 49 height 10
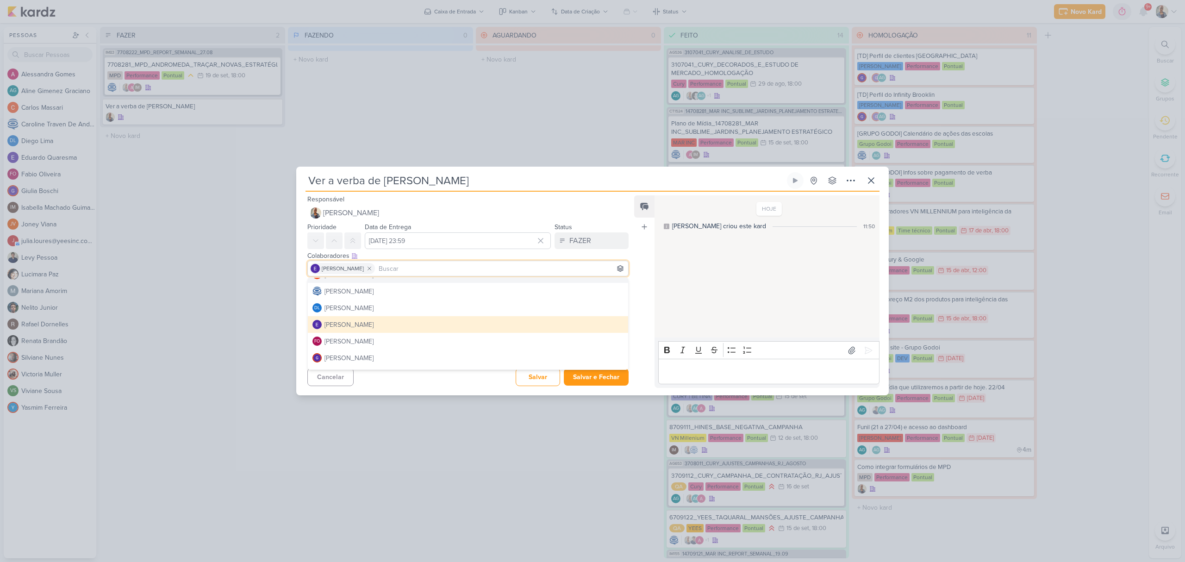
click at [638, 275] on div "Feed Atrelar email Solte o email para atrelar ao kard" at bounding box center [644, 291] width 20 height 193
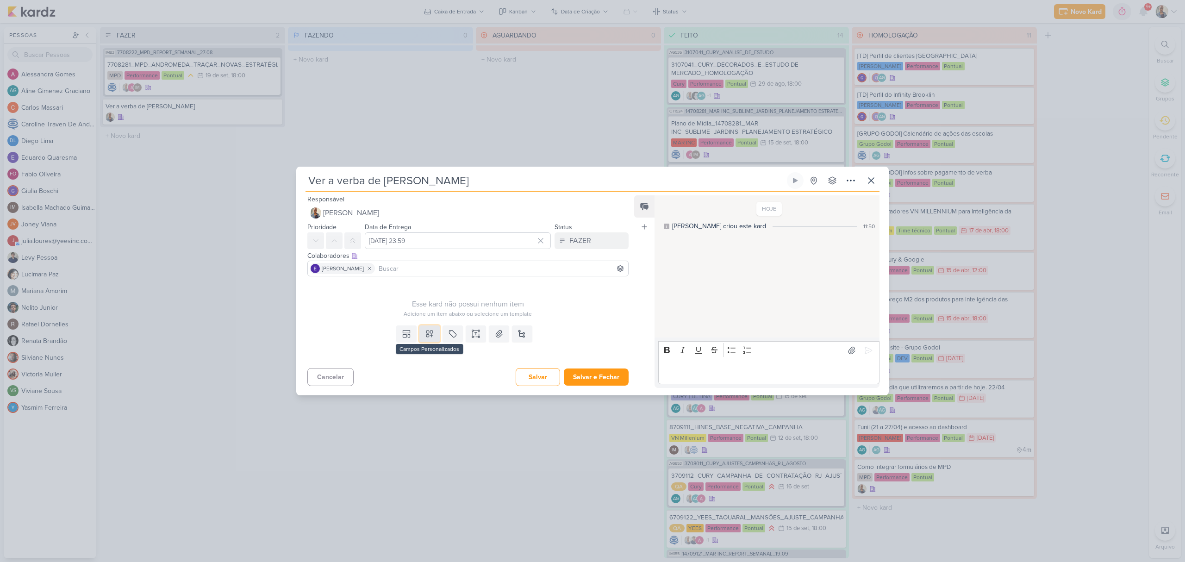
click at [431, 330] on icon at bounding box center [429, 333] width 9 height 9
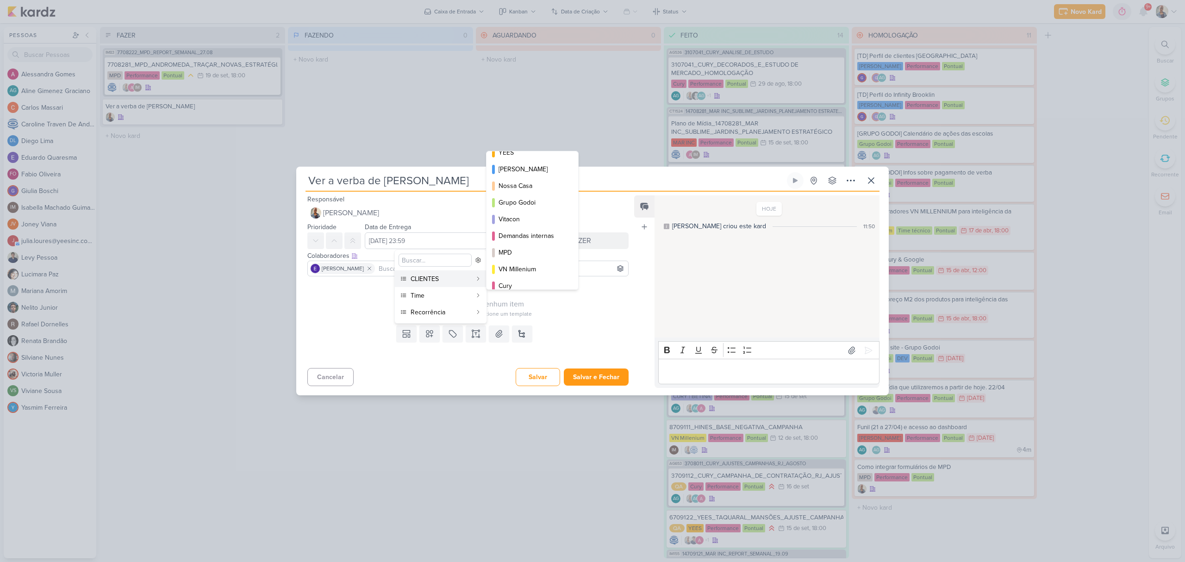
scroll to position [0, 0]
click at [518, 217] on div "Grupo Godoi" at bounding box center [533, 212] width 69 height 10
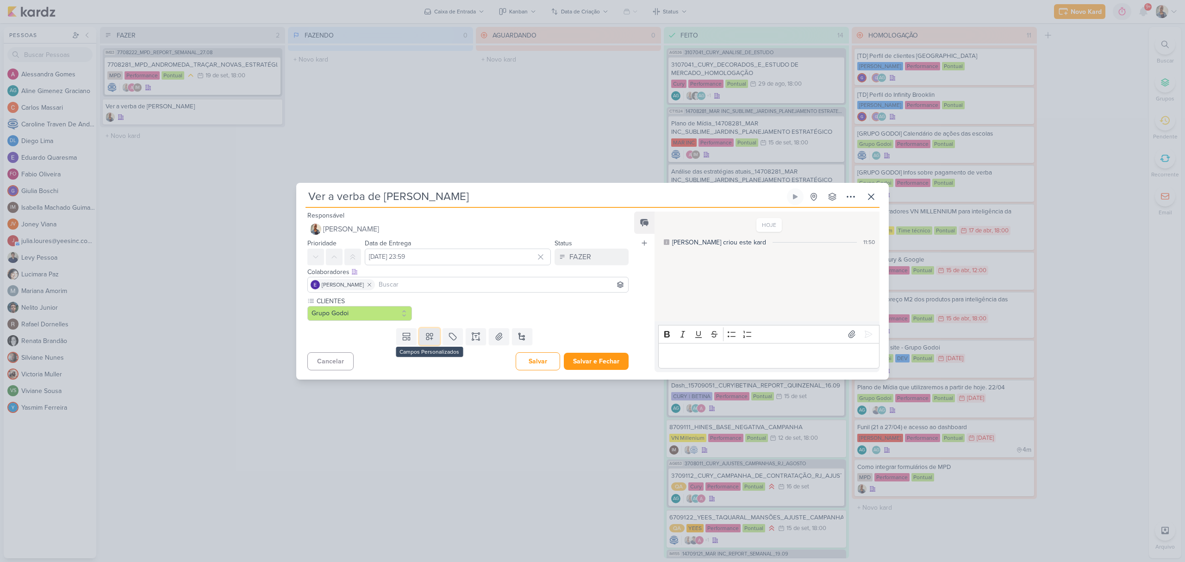
click at [432, 334] on button at bounding box center [429, 336] width 20 height 17
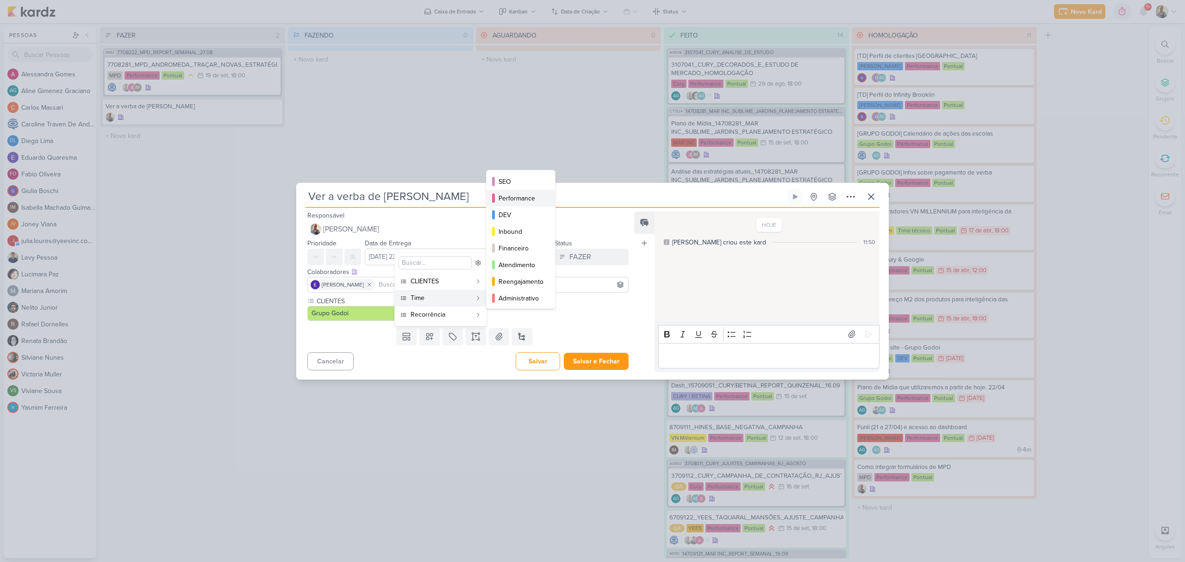
click at [520, 197] on div "Performance" at bounding box center [521, 198] width 45 height 10
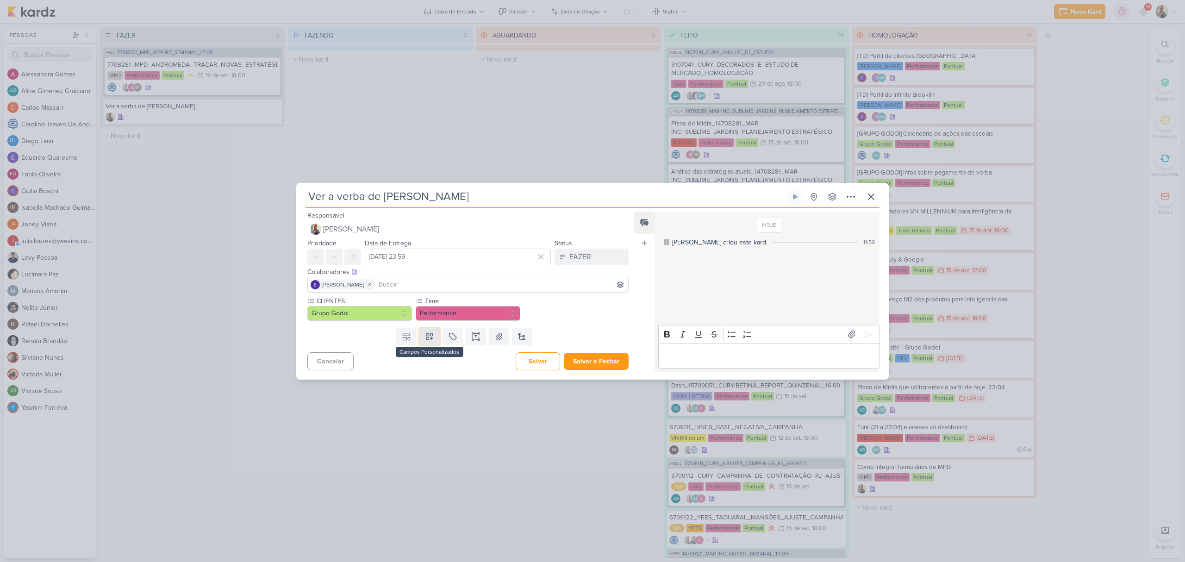
click at [427, 332] on icon at bounding box center [429, 336] width 9 height 9
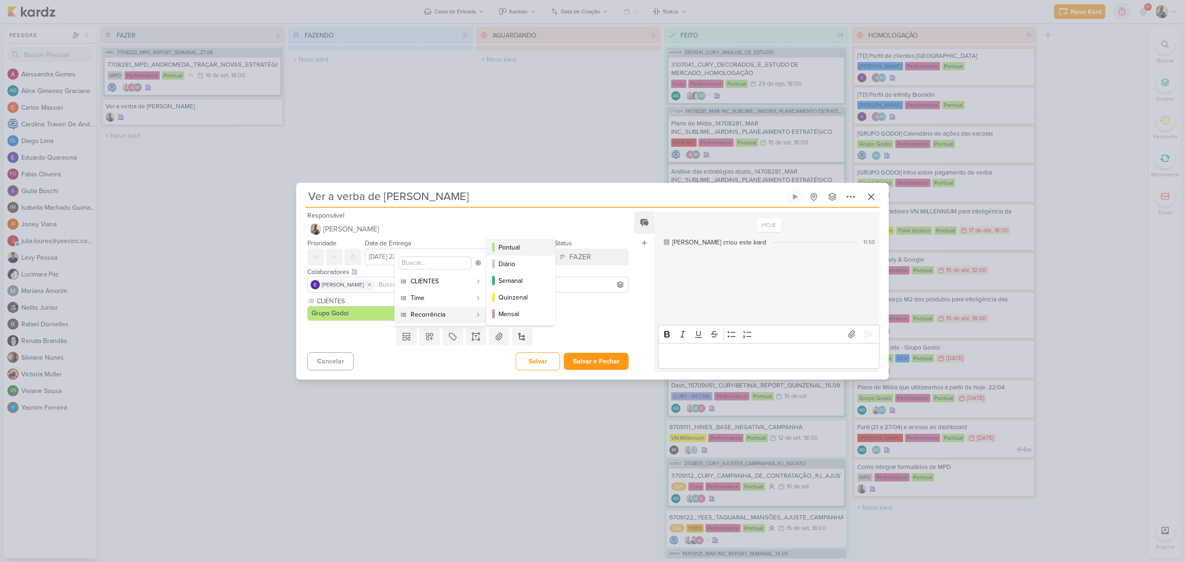
click at [515, 247] on div "Pontual" at bounding box center [521, 248] width 45 height 10
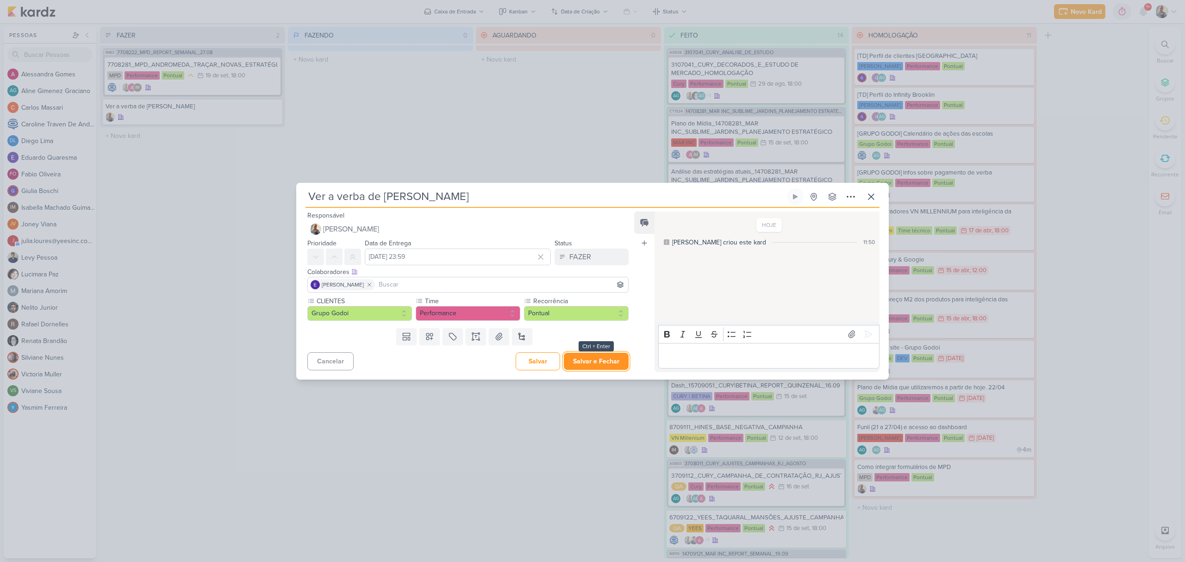
click at [584, 356] on button "Salvar e Fechar" at bounding box center [596, 361] width 65 height 17
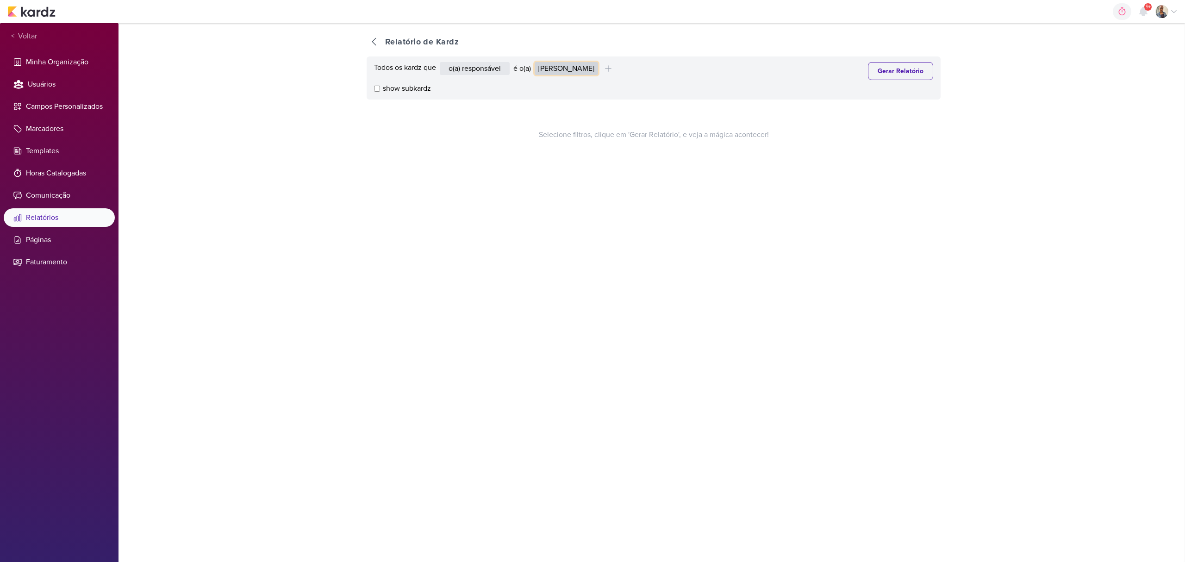
click at [555, 73] on select "[PERSON_NAME] Graciano [PERSON_NAME] [PERSON_NAME] [PERSON_NAME] [PERSON_NAME] …" at bounding box center [566, 68] width 63 height 13
select select "1395"
click at [537, 62] on select "[PERSON_NAME] Graciano [PERSON_NAME] [PERSON_NAME] [PERSON_NAME] [PERSON_NAME] …" at bounding box center [566, 68] width 63 height 13
click at [890, 70] on button "Gerar Relatório" at bounding box center [900, 71] width 65 height 18
